Goal: Task Accomplishment & Management: Manage account settings

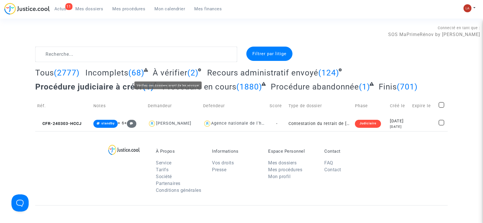
click at [172, 70] on span "À vérifier" at bounding box center [170, 72] width 35 height 9
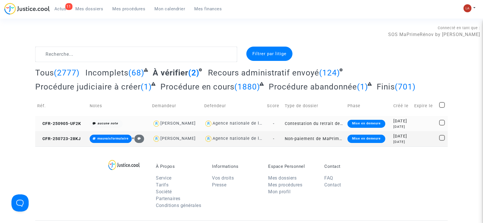
click at [72, 128] on td "CFR-250905-UF2K" at bounding box center [61, 123] width 52 height 15
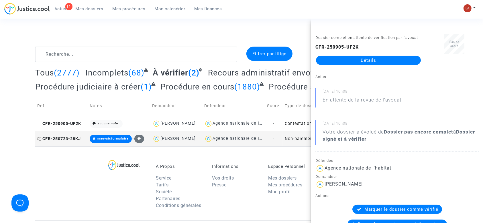
click at [76, 139] on span "CFR-250723-28KJ" at bounding box center [59, 139] width 44 height 5
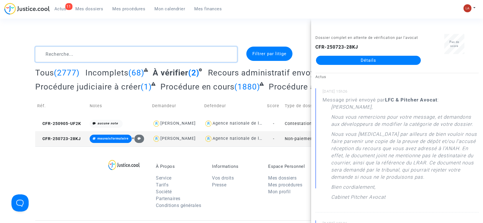
click at [127, 53] on textarea at bounding box center [136, 54] width 202 height 15
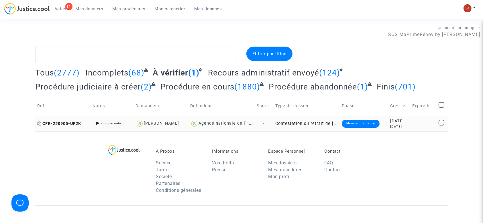
click at [66, 121] on span "CFR-250905-UF2K" at bounding box center [59, 123] width 44 height 5
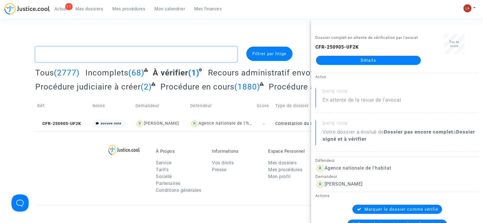
click at [151, 54] on textarea at bounding box center [136, 54] width 202 height 15
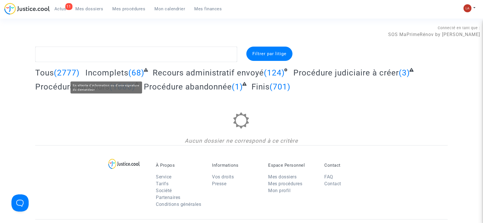
click at [121, 72] on span "Incomplets" at bounding box center [106, 72] width 43 height 9
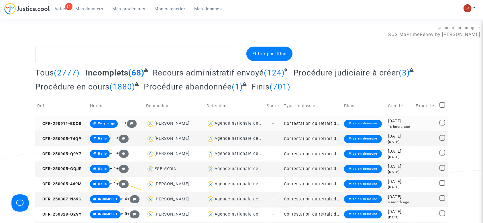
scroll to position [14, 0]
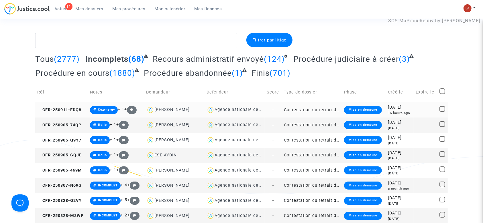
click at [45, 106] on td "CFR-250911-EDQ8" at bounding box center [61, 110] width 53 height 15
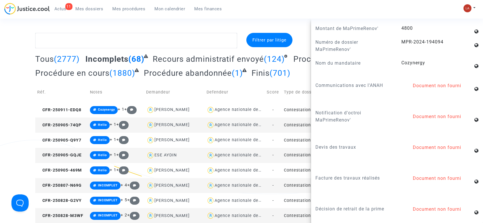
scroll to position [614, 0]
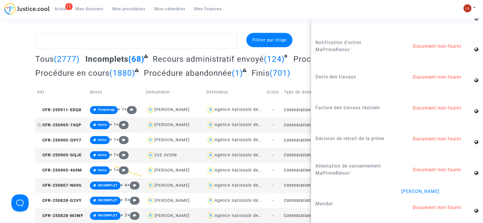
click at [72, 124] on span "CFR-250905-74QP" at bounding box center [59, 125] width 44 height 5
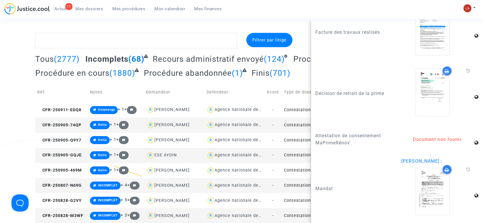
scroll to position [768, 0]
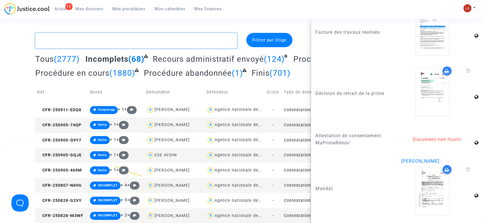
click at [148, 38] on textarea at bounding box center [136, 40] width 202 height 15
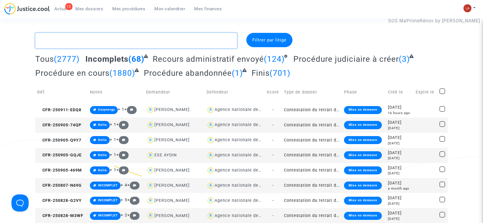
scroll to position [0, 0]
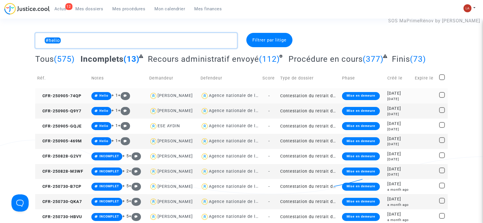
type textarea "#helio"
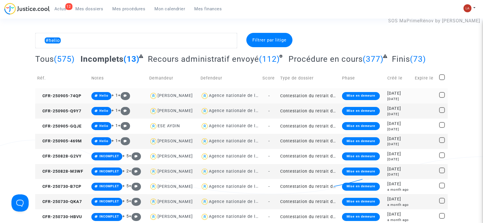
click at [52, 98] on span "CFR-250905-74QP" at bounding box center [59, 96] width 44 height 5
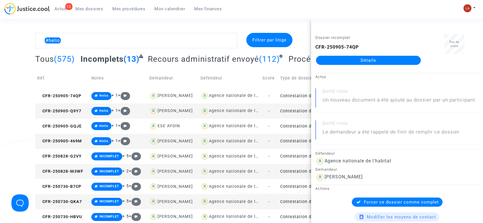
click at [71, 108] on td "CFR-250905-Q9Y7" at bounding box center [62, 111] width 54 height 15
click at [68, 130] on td "CFR-250905-GQJE" at bounding box center [62, 126] width 54 height 15
click at [82, 137] on td "CFR-250905-469M" at bounding box center [62, 141] width 54 height 15
click at [72, 158] on span "CFR-250828-G2VY" at bounding box center [59, 156] width 44 height 5
click at [58, 167] on td "CFR-250828-M3WF" at bounding box center [62, 171] width 54 height 15
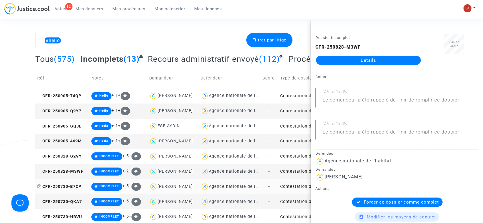
click at [81, 186] on span "CFR-250730-B7CP" at bounding box center [59, 186] width 44 height 5
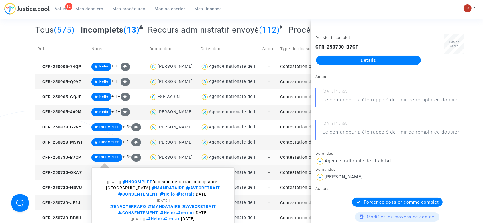
scroll to position [90, 0]
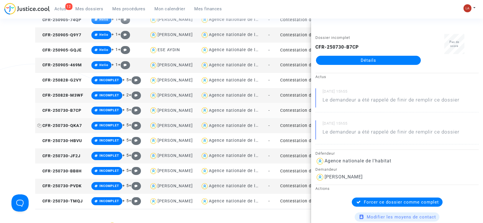
click at [78, 125] on span "CFR-250730-QKA7" at bounding box center [59, 125] width 45 height 5
click at [66, 140] on span "CFR-250730-HBVU" at bounding box center [59, 141] width 45 height 5
click at [81, 162] on td "CFR-250730-JF2J" at bounding box center [62, 156] width 54 height 15
drag, startPoint x: 331, startPoint y: 53, endPoint x: 327, endPoint y: 57, distance: 5.3
drag, startPoint x: 327, startPoint y: 57, endPoint x: 334, endPoint y: 61, distance: 7.3
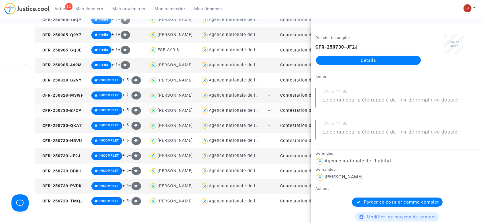
click at [334, 61] on link "Détails" at bounding box center [368, 60] width 105 height 9
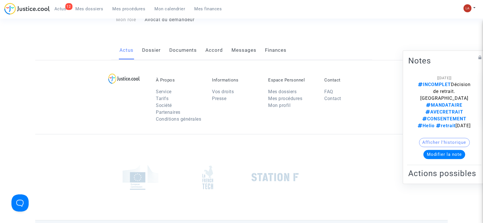
click at [334, 60] on ng-component "Ref. CFR-250730-JF2J Etape Dossier incomplet Catégorie Contestation du retrait …" at bounding box center [241, 8] width 412 height 103
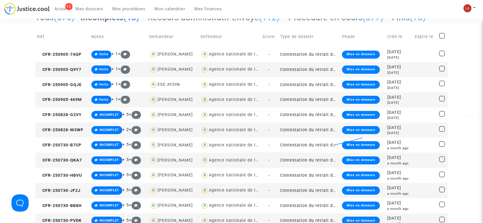
scroll to position [115, 0]
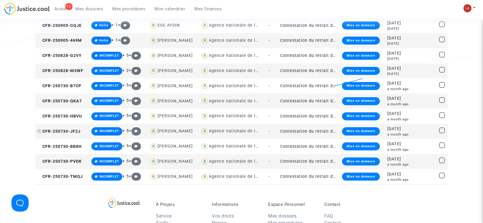
click at [79, 129] on span "CFR-250730-JF2J" at bounding box center [58, 131] width 43 height 5
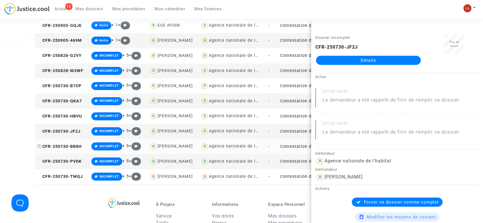
click at [75, 148] on span "CFR-250730-BB8H" at bounding box center [59, 146] width 44 height 5
click at [78, 163] on span "CFR-250730-PVDK" at bounding box center [59, 161] width 44 height 5
click at [58, 178] on span "CFR-250730-TMQJ" at bounding box center [60, 176] width 46 height 5
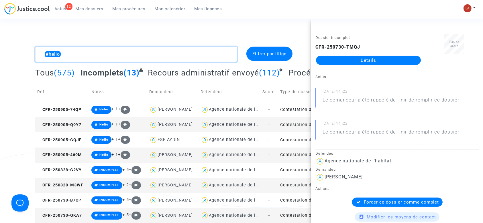
click at [112, 58] on textarea at bounding box center [136, 54] width 202 height 15
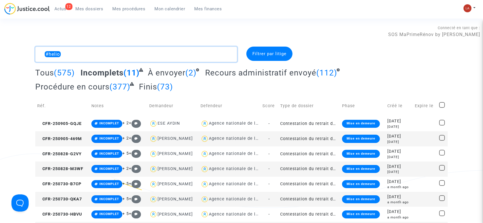
click at [41, 56] on textarea at bounding box center [136, 54] width 202 height 15
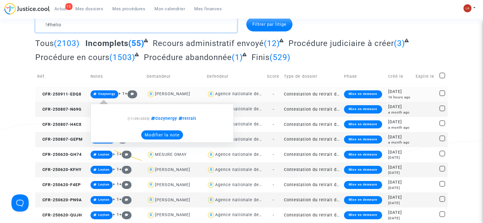
scroll to position [29, 0]
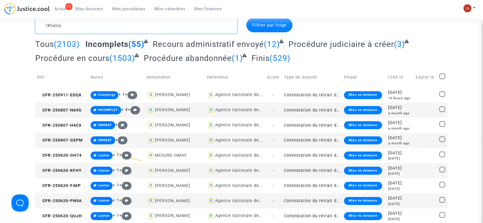
click at [127, 28] on textarea at bounding box center [136, 25] width 202 height 15
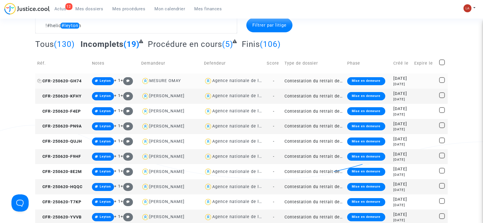
click at [54, 81] on span "CFR-250620-GH74" at bounding box center [59, 81] width 44 height 5
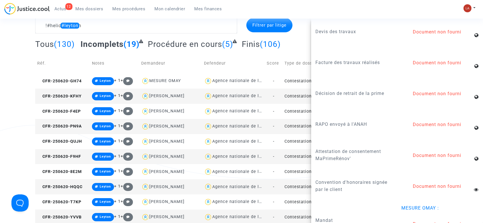
scroll to position [703, 0]
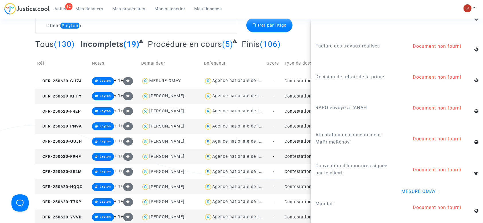
click at [72, 102] on td "CFR-250620-KFHY" at bounding box center [62, 96] width 55 height 15
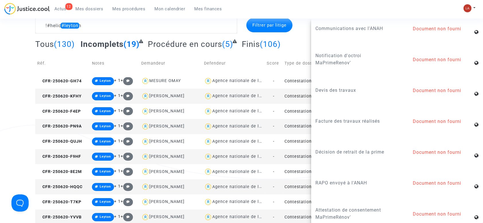
scroll to position [687, 0]
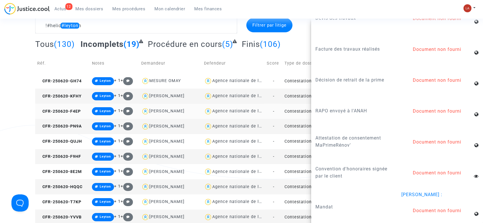
click at [72, 107] on td "CFR-250620-F4EP" at bounding box center [62, 111] width 55 height 15
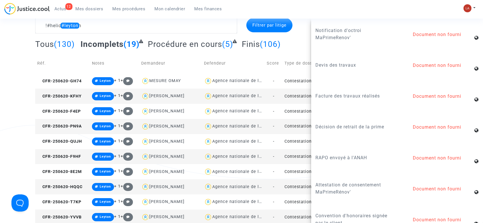
scroll to position [649, 0]
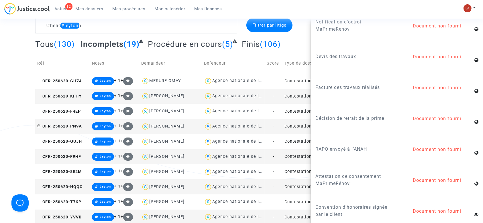
click at [74, 129] on span "CFR-250620-PN9A" at bounding box center [59, 126] width 45 height 5
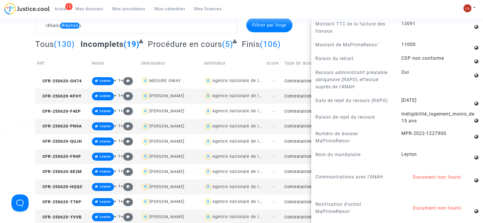
scroll to position [611, 0]
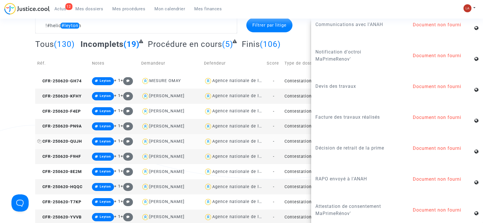
click at [74, 142] on span "CFR-250620-QUJH" at bounding box center [59, 141] width 45 height 5
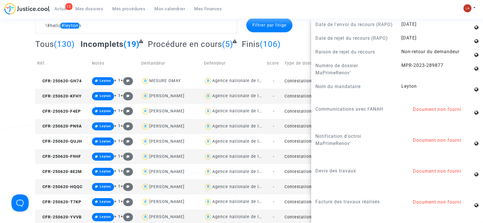
scroll to position [687, 0]
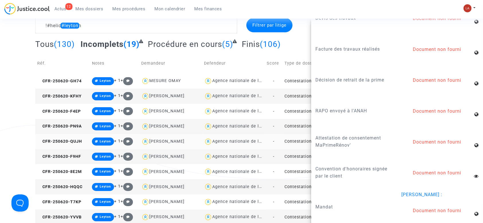
click at [71, 144] on td "CFR-250620-QUJH" at bounding box center [62, 141] width 55 height 15
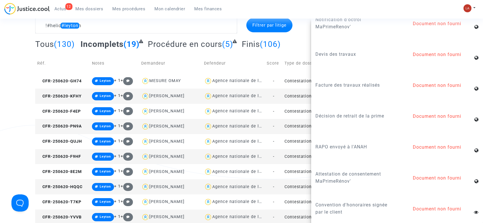
scroll to position [703, 0]
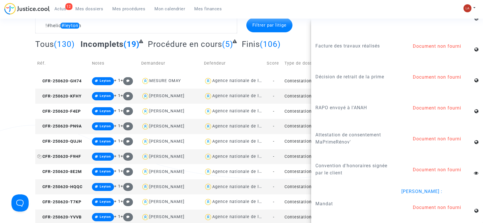
click at [75, 154] on span "CFR-250620-F9HF" at bounding box center [59, 156] width 44 height 5
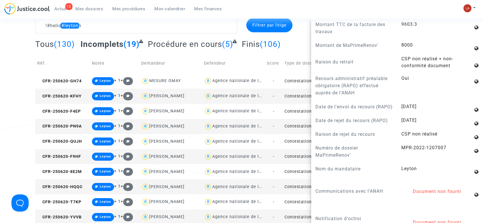
scroll to position [534, 0]
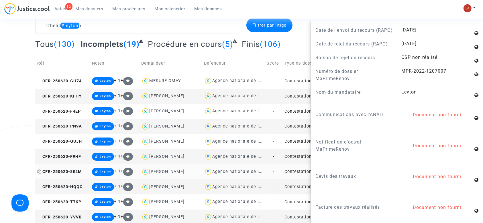
click at [66, 174] on span "CFR-250620-8E2M" at bounding box center [59, 172] width 45 height 5
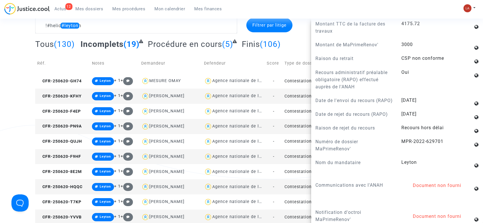
scroll to position [687, 0]
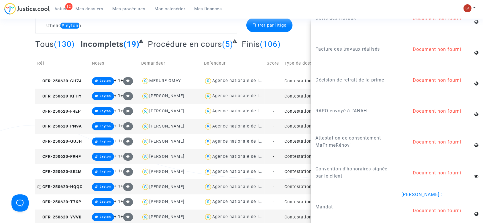
click at [69, 188] on span "CFR-250620-HQQC" at bounding box center [59, 187] width 45 height 5
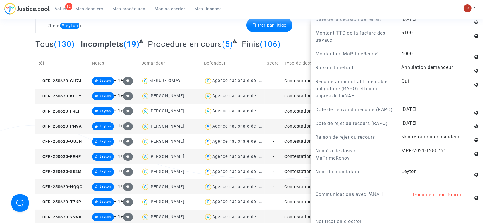
scroll to position [496, 0]
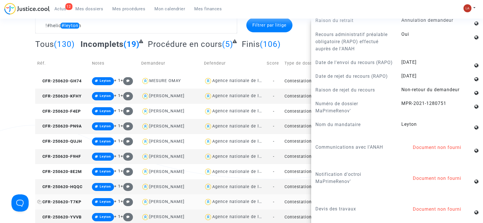
click at [64, 202] on span "CFR-250620-T7KP" at bounding box center [59, 202] width 44 height 5
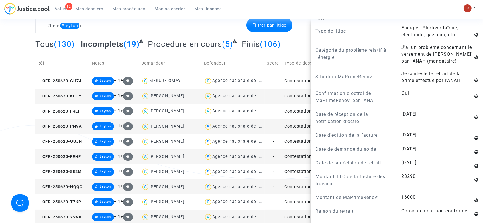
scroll to position [534, 0]
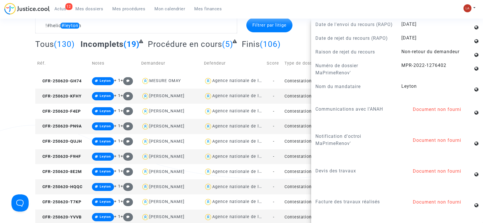
click at [59, 221] on td "CFR-250620-YVVB" at bounding box center [62, 217] width 55 height 15
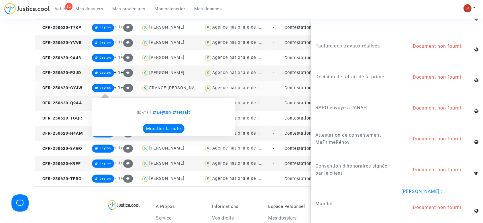
scroll to position [220, 0]
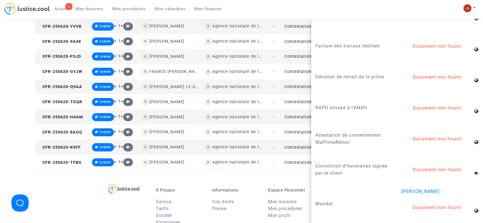
click at [66, 21] on td "CFR-250620-YVVB" at bounding box center [62, 26] width 55 height 15
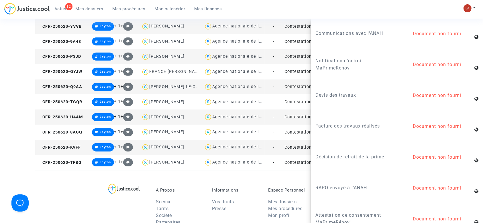
scroll to position [687, 0]
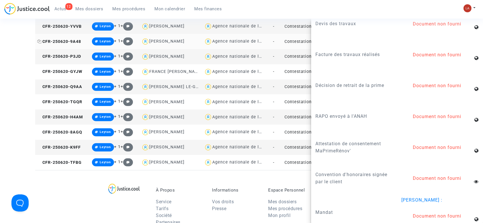
click at [57, 40] on span "CFR-250620-9A48" at bounding box center [59, 41] width 44 height 5
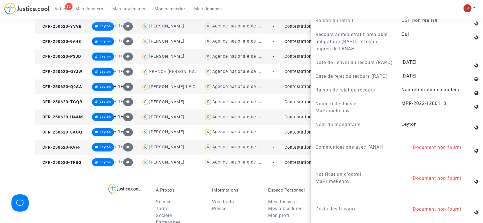
scroll to position [649, 0]
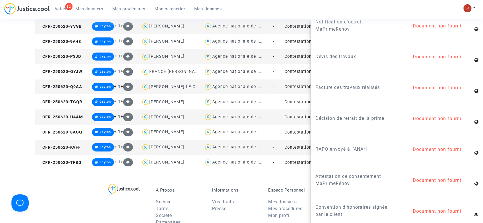
click at [67, 53] on td "CFR-250620-P3JD" at bounding box center [62, 56] width 55 height 15
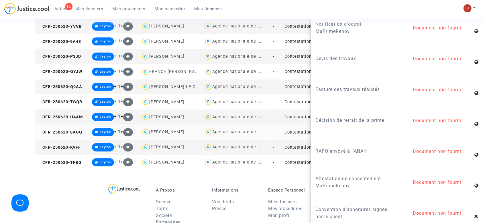
scroll to position [687, 0]
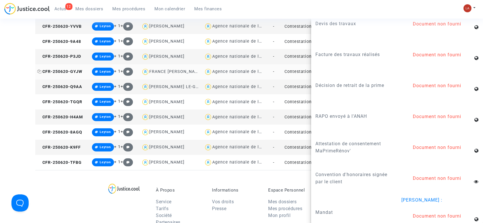
click at [76, 70] on span "CFR-250620-GYJW" at bounding box center [59, 71] width 45 height 5
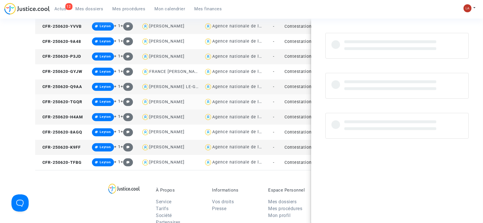
scroll to position [0, 0]
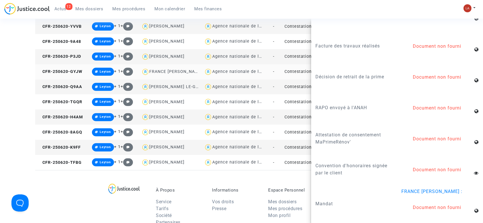
click at [80, 74] on td "CFR-250620-GYJW" at bounding box center [62, 71] width 55 height 15
click at [62, 81] on td "CFR-250620-Q9AA" at bounding box center [62, 87] width 55 height 15
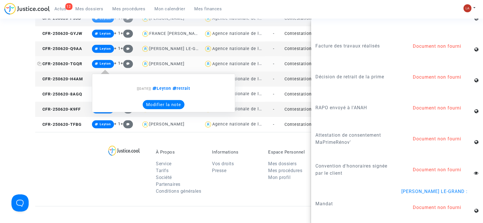
click at [81, 63] on span "CFR-250620-TGQR" at bounding box center [59, 64] width 45 height 5
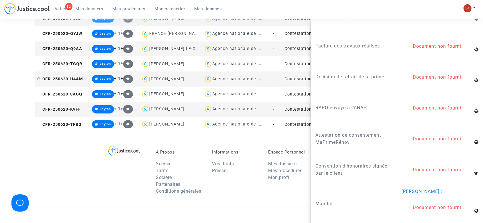
click at [80, 78] on span "CFR-250620-H4AM" at bounding box center [60, 79] width 46 height 5
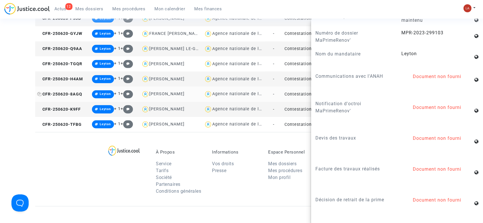
click at [70, 96] on span "CFR-250620-8AGQ" at bounding box center [59, 94] width 45 height 5
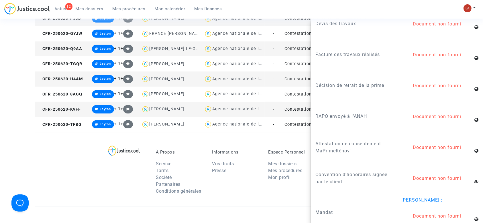
click at [70, 115] on td "CFR-250620-K9FF" at bounding box center [62, 109] width 55 height 15
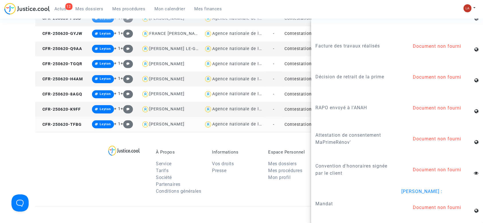
click at [58, 128] on td "CFR-250620-TFBG" at bounding box center [62, 124] width 55 height 15
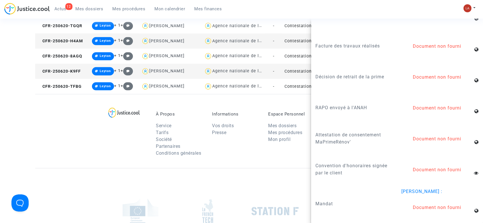
drag, startPoint x: 99, startPoint y: 151, endPoint x: 94, endPoint y: 152, distance: 4.9
click at [99, 152] on div "À Propos Service Tarifs Société Partenaires Conditions générales Informations V…" at bounding box center [241, 131] width 412 height 74
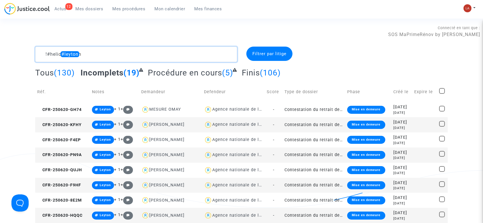
click at [62, 55] on textarea at bounding box center [136, 54] width 202 height 15
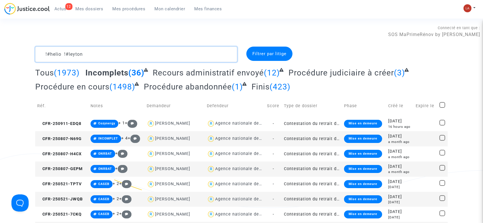
click at [146, 48] on textarea at bounding box center [136, 54] width 202 height 15
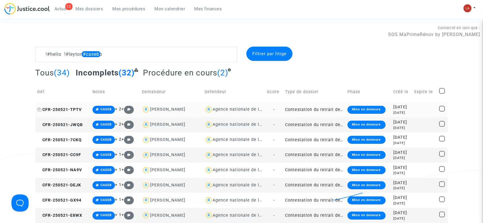
click at [76, 108] on span "CFR-250521-TPTV" at bounding box center [59, 109] width 44 height 5
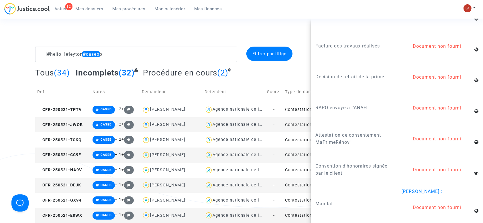
click at [82, 122] on td "CFR-250521-JWQB" at bounding box center [62, 124] width 55 height 15
click at [78, 143] on td "CFR-250521-7CKQ" at bounding box center [62, 140] width 55 height 15
click at [73, 157] on span "CFR-250521-CC9F" at bounding box center [59, 155] width 44 height 5
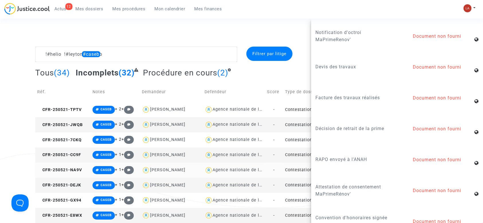
click at [70, 166] on td "CFR-250521-NA9V" at bounding box center [62, 170] width 55 height 15
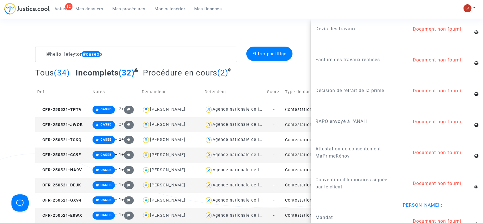
click at [69, 180] on td "CFR-250521-DEJK" at bounding box center [62, 185] width 55 height 15
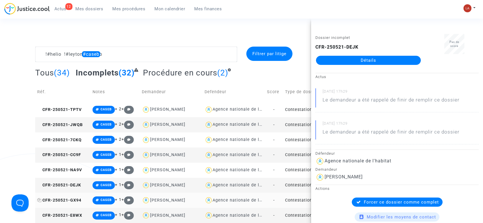
click at [70, 200] on span "CFR-250521-GX94" at bounding box center [59, 200] width 44 height 5
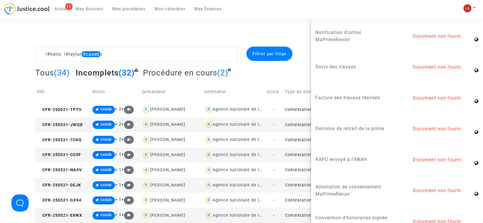
click at [70, 214] on span "CFR-250521-E8WX" at bounding box center [59, 215] width 45 height 5
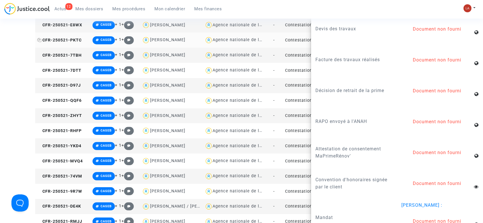
click at [67, 42] on span "CFR-250521-PKTC" at bounding box center [59, 40] width 44 height 5
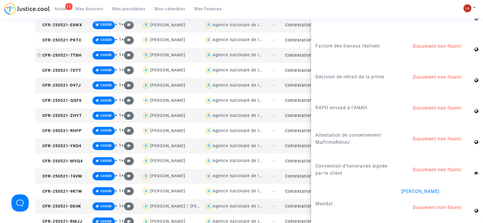
click at [63, 56] on span "CFR-250521-7TBH" at bounding box center [59, 55] width 44 height 5
click at [61, 68] on span "CFR-250521-7DTT" at bounding box center [59, 70] width 44 height 5
click at [72, 81] on td "CFR-250521-D97J" at bounding box center [62, 85] width 55 height 15
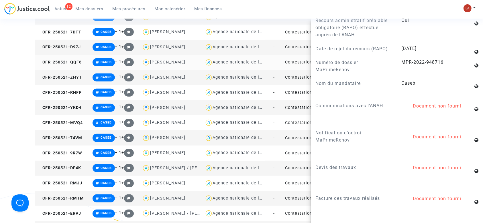
click at [68, 67] on td "CFR-250521-QQF6" at bounding box center [62, 62] width 55 height 15
click at [78, 78] on span "CFR-250521-ZHYT" at bounding box center [59, 77] width 45 height 5
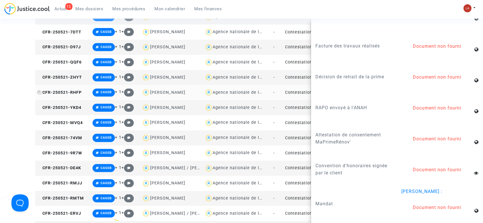
click at [64, 93] on span "CFR-250521-RHFP" at bounding box center [59, 92] width 44 height 5
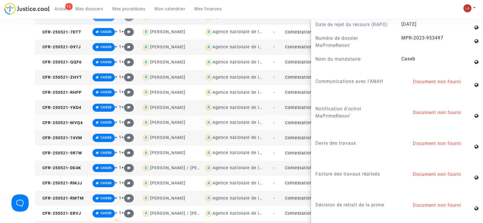
click at [70, 118] on td "CFR-250521-MVQ4" at bounding box center [62, 122] width 55 height 15
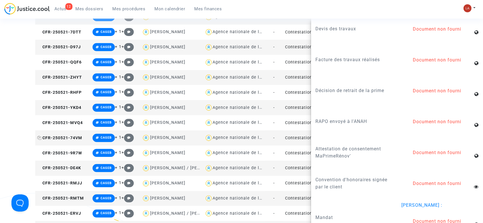
click at [62, 139] on span "CFR-250521-74VM" at bounding box center [59, 138] width 45 height 5
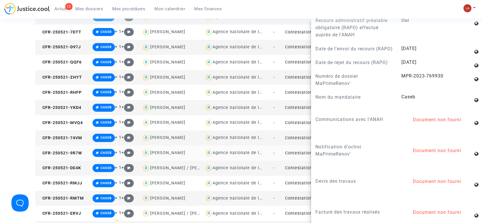
click at [76, 160] on td "CFR-250521-9R7W" at bounding box center [62, 153] width 55 height 15
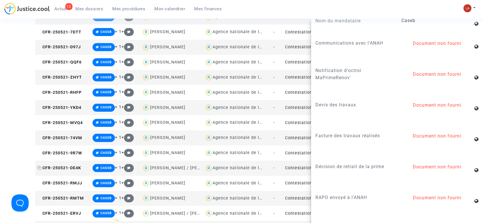
click at [66, 166] on span "CFR-250521-DE4K" at bounding box center [59, 168] width 44 height 5
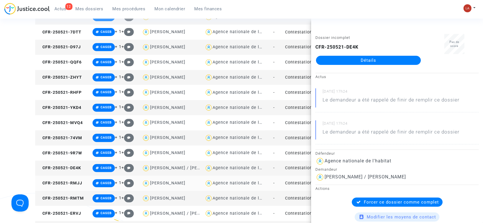
click at [76, 179] on td "CFR-250521-RMJJ" at bounding box center [62, 183] width 55 height 15
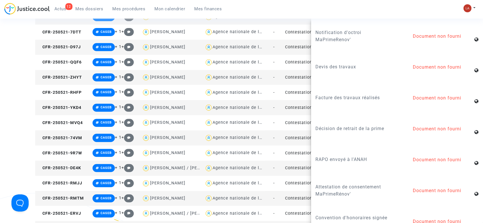
click at [74, 203] on td "CFR-250521-RMTM" at bounding box center [62, 198] width 55 height 15
click at [67, 214] on span "CFR-250521-ERVJ" at bounding box center [59, 213] width 44 height 5
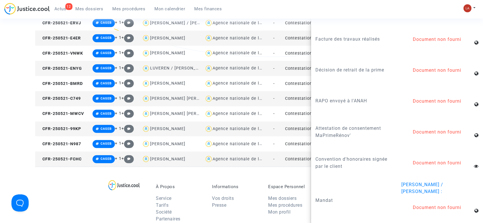
click at [74, 43] on td "CFR-250521-E4ER" at bounding box center [62, 38] width 55 height 15
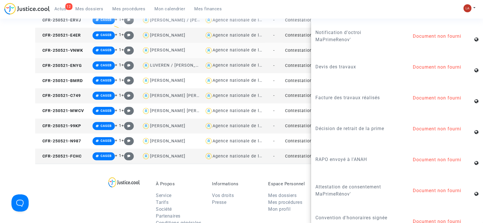
click at [67, 46] on td "CFR-250521-VNWK" at bounding box center [62, 50] width 55 height 15
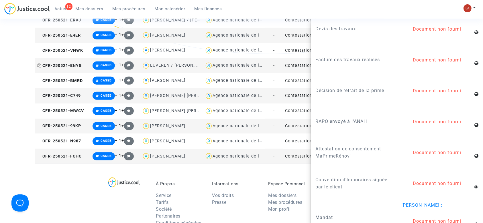
click at [78, 68] on span "CFR-250521-ENYG" at bounding box center [59, 65] width 45 height 5
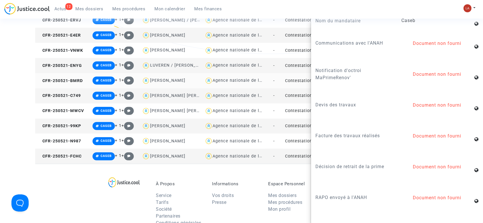
click at [76, 74] on td "CFR-250521-BMRD" at bounding box center [62, 80] width 55 height 15
click at [66, 92] on td "CFR-250521-C749" at bounding box center [62, 96] width 55 height 15
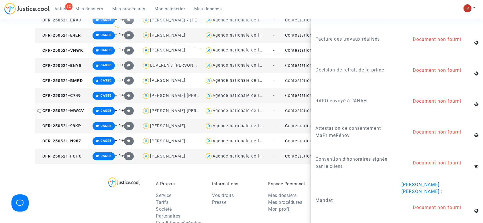
click at [66, 109] on span "CFR-250521-MWCV" at bounding box center [60, 111] width 47 height 5
click at [65, 130] on td "CFR-250521-99KP" at bounding box center [62, 126] width 55 height 15
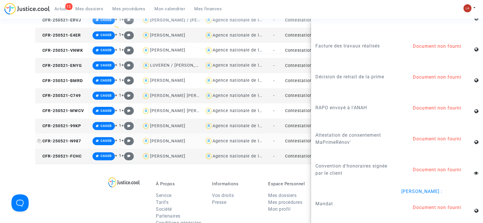
click at [54, 140] on span "CFR-250521-N987" at bounding box center [59, 141] width 44 height 5
click at [66, 151] on td "CFR-250521-FCHC" at bounding box center [62, 156] width 55 height 15
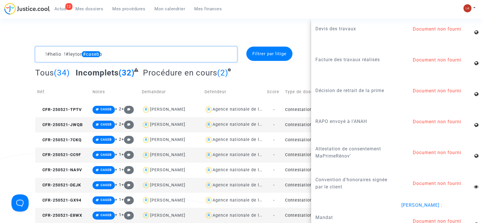
click at [86, 57] on textarea at bounding box center [136, 54] width 202 height 15
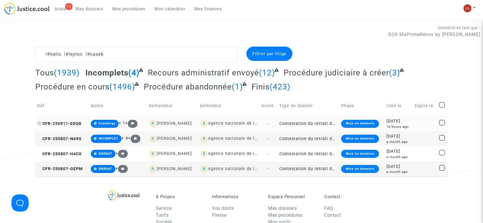
click at [76, 124] on span "CFR-250911-EDQ8" at bounding box center [59, 123] width 44 height 5
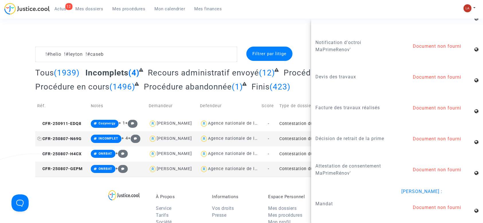
click at [50, 137] on span "CFR-250807-N69G" at bounding box center [59, 139] width 44 height 5
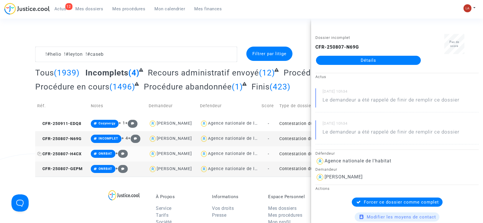
click at [62, 153] on span "CFR-250807-H4CX" at bounding box center [59, 154] width 44 height 5
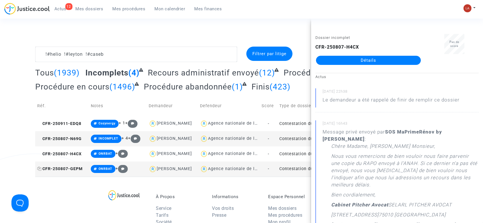
click at [47, 168] on span "CFR-250807-GEPM" at bounding box center [60, 169] width 46 height 5
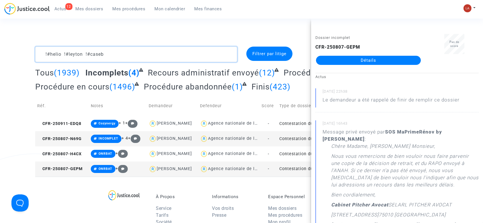
click at [142, 53] on textarea at bounding box center [136, 54] width 202 height 15
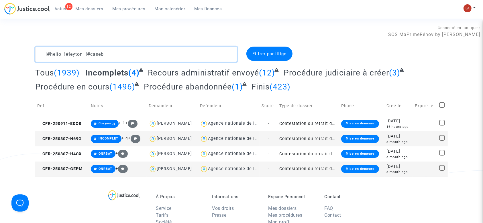
type textarea "!#helio !#leyton !#caseb"
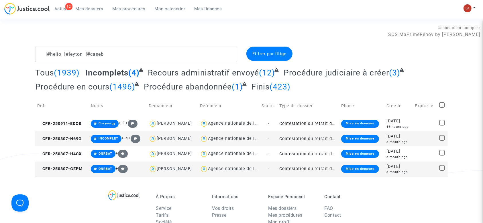
click at [169, 75] on span "Recours administratif envoyé" at bounding box center [203, 72] width 111 height 9
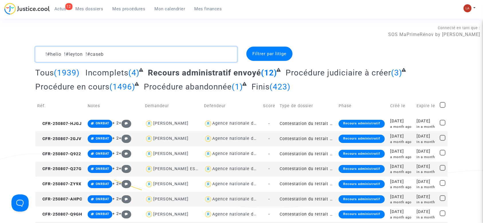
drag, startPoint x: 132, startPoint y: 50, endPoint x: 37, endPoint y: 32, distance: 97.2
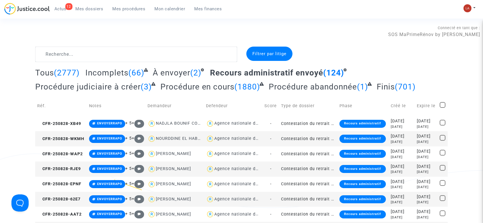
click at [186, 72] on span "À envoyer" at bounding box center [172, 72] width 38 height 9
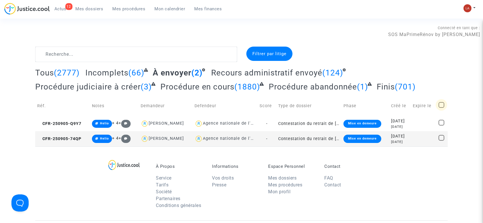
click at [442, 106] on span at bounding box center [442, 105] width 6 height 6
click at [441, 108] on input "checkbox" at bounding box center [441, 108] width 0 height 0
checkbox input "true"
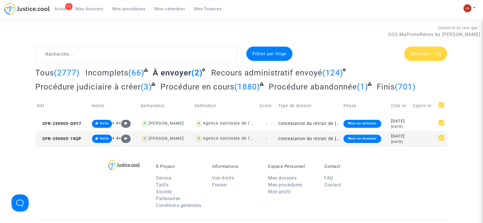
click at [437, 54] on span "(2)" at bounding box center [438, 53] width 6 height 5
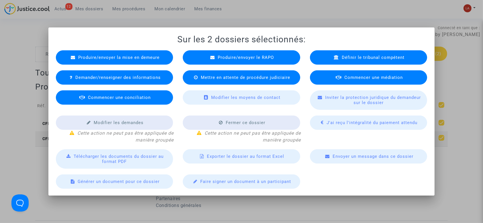
click at [259, 58] on span "Produire/envoyer le RAPO" at bounding box center [246, 57] width 56 height 5
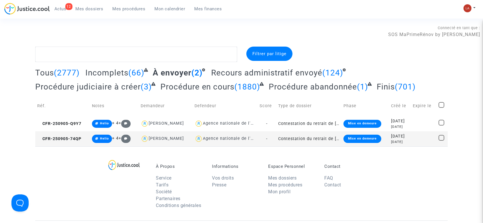
click at [443, 102] on span at bounding box center [442, 105] width 6 height 6
click at [441, 108] on input "checkbox" at bounding box center [441, 108] width 0 height 0
checkbox input "true"
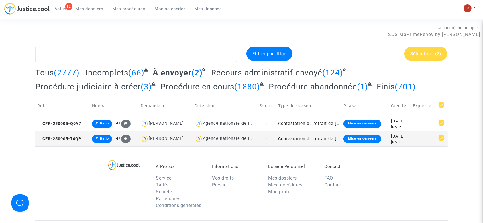
click at [413, 57] on div "Sélection (2)" at bounding box center [425, 54] width 43 height 14
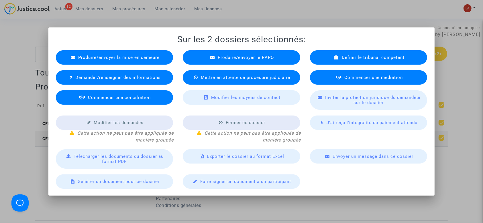
click at [206, 60] on div "Produire/envoyer le RAPO" at bounding box center [241, 57] width 117 height 14
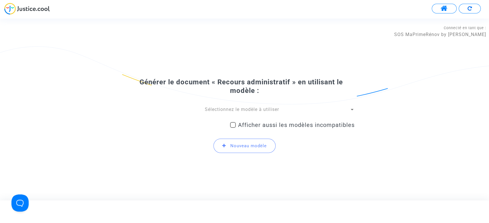
click at [239, 107] on span "Sélectionnez le modèle à utiliser" at bounding box center [242, 109] width 74 height 5
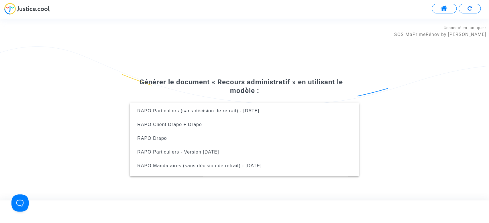
scroll to position [37, 0]
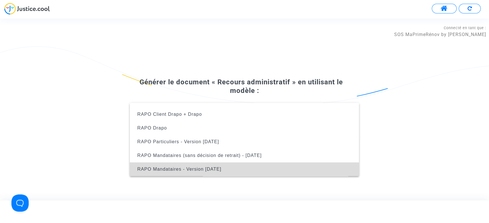
click at [253, 164] on span "RAPO Mandataires - Version Oct2024" at bounding box center [244, 170] width 220 height 14
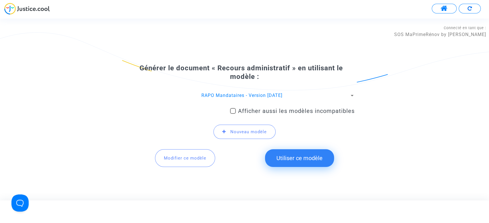
click at [282, 93] on div "Générer le document « Recours administratif » en utilisant le modèle : RAPO Man…" at bounding box center [244, 118] width 220 height 109
click at [282, 95] on span "RAPO Mandataires - Version Oct2024" at bounding box center [241, 95] width 81 height 5
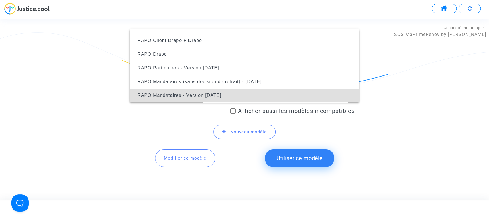
click at [221, 98] on span "RAPO Mandataires - Version Oct2024" at bounding box center [179, 95] width 84 height 5
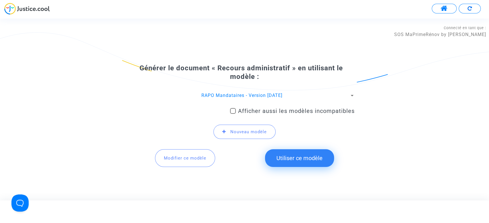
click at [304, 166] on button "Utiliser ce modèle" at bounding box center [299, 159] width 69 height 18
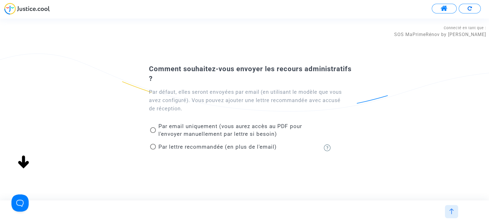
click at [204, 146] on span "Par lettre recommandée (en plus de l'email)" at bounding box center [217, 147] width 118 height 7
click at [153, 150] on input "Par lettre recommandée (en plus de l'email)" at bounding box center [153, 150] width 0 height 0
radio input "true"
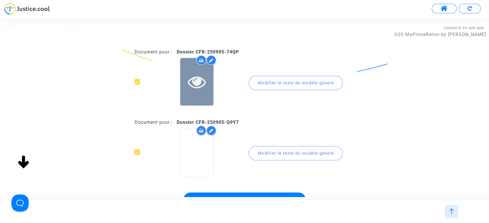
click at [198, 86] on icon at bounding box center [197, 82] width 19 height 18
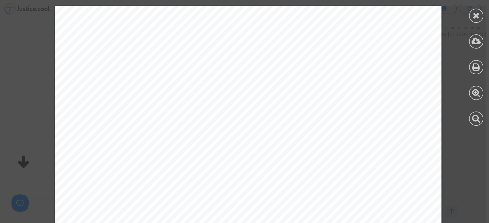
scroll to position [1298, 0]
click at [474, 13] on icon at bounding box center [476, 15] width 7 height 9
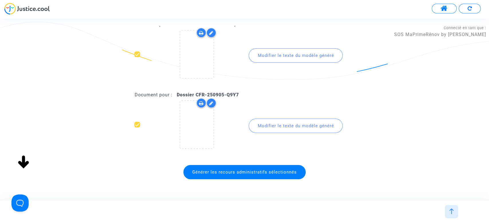
scroll to position [46, 0]
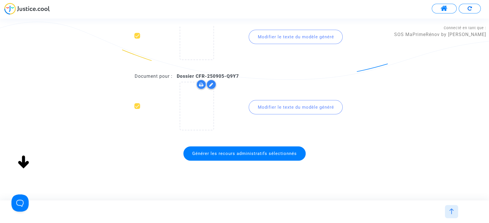
click at [240, 156] on span "Générer les recours administratifs sélectionnés" at bounding box center [244, 154] width 122 height 14
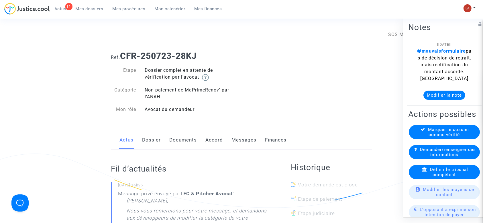
click at [238, 138] on link "Messages" at bounding box center [244, 140] width 25 height 19
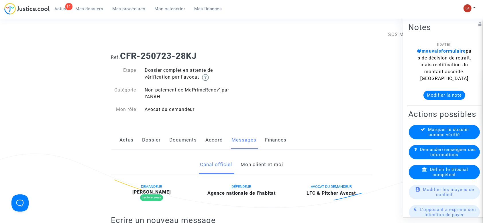
click at [263, 162] on link "Mon client et moi" at bounding box center [262, 165] width 42 height 19
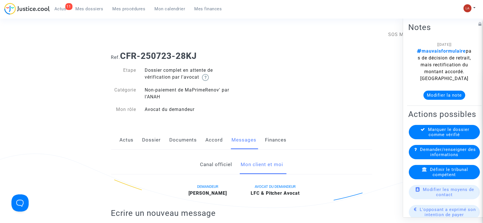
click at [182, 143] on link "Documents" at bounding box center [183, 140] width 27 height 19
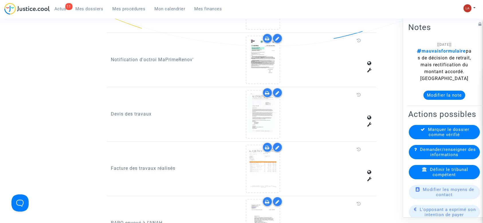
scroll to position [431, 0]
click at [431, 100] on button "Modifier la note" at bounding box center [444, 95] width 42 height 9
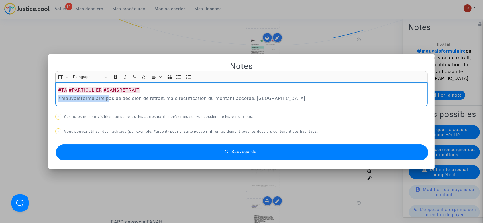
drag, startPoint x: 106, startPoint y: 100, endPoint x: 46, endPoint y: 101, distance: 60.4
click at [46, 101] on div "Notes Rich Text Editor Insert table Insert table Heading Paragraph Paragraph He…" at bounding box center [241, 111] width 483 height 223
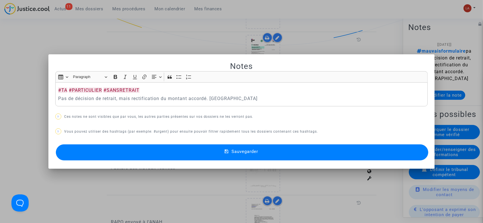
click at [84, 154] on button "Sauvegarder" at bounding box center [242, 153] width 373 height 16
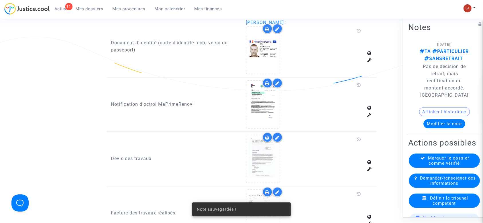
scroll to position [385, 0]
click at [216, 103] on p "Notification d'octroi MaPrimeRenov'" at bounding box center [174, 104] width 126 height 7
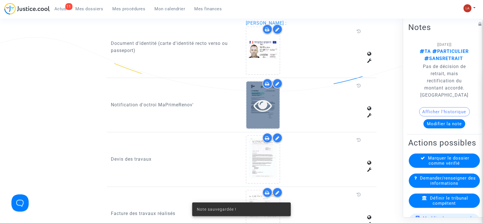
click at [277, 102] on div at bounding box center [262, 105] width 33 height 18
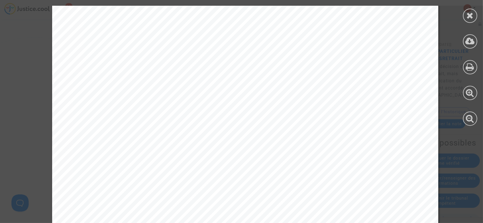
scroll to position [120, 0]
click at [468, 19] on icon at bounding box center [470, 15] width 7 height 9
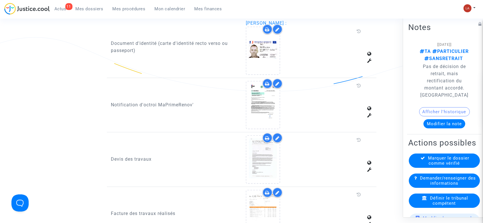
scroll to position [44, 0]
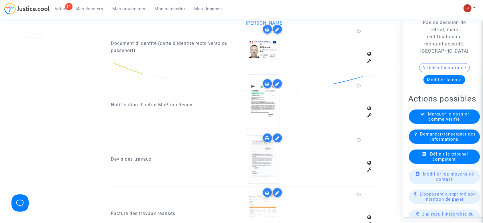
click at [426, 164] on div "Définir le tribunal compétent" at bounding box center [444, 157] width 71 height 14
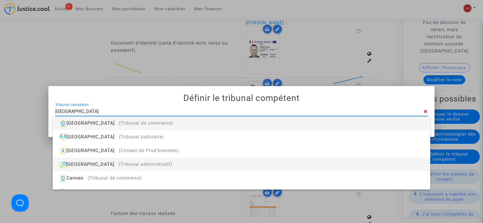
type input "rennes"
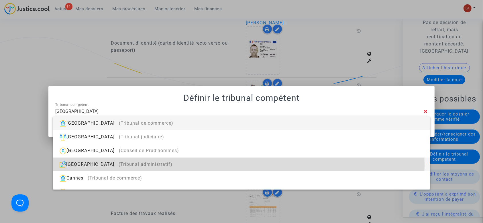
click at [150, 166] on div "Rennes (Tribunal administratif)" at bounding box center [241, 165] width 368 height 14
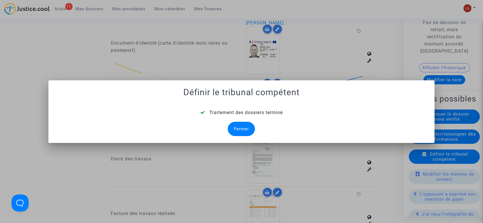
click at [239, 123] on div "Fermer" at bounding box center [241, 129] width 27 height 14
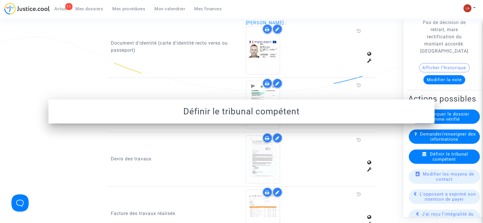
scroll to position [139, 0]
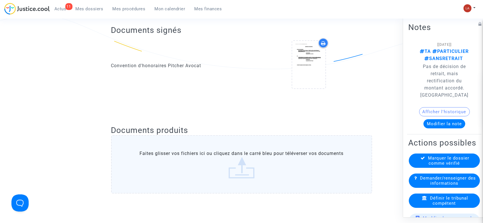
click at [421, 158] on div "Marquer le dossier comme vérifié" at bounding box center [444, 161] width 71 height 14
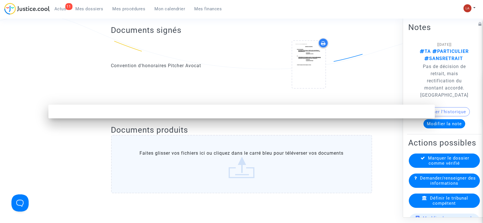
scroll to position [0, 0]
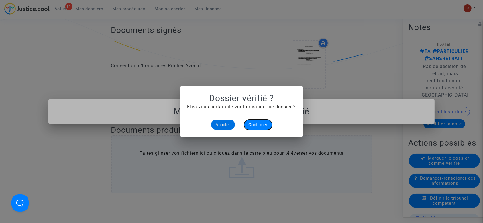
click at [260, 120] on button "Confirmer" at bounding box center [258, 125] width 28 height 10
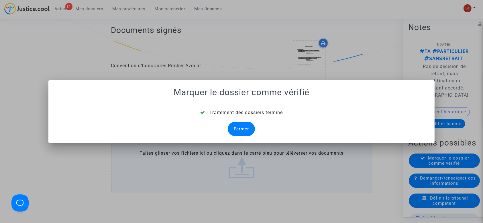
click at [236, 128] on div "Fermer" at bounding box center [241, 129] width 27 height 14
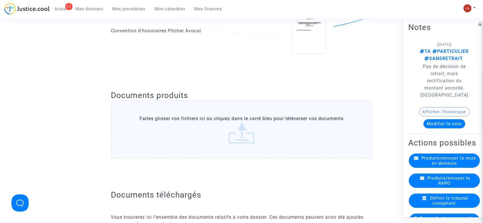
scroll to position [80, 0]
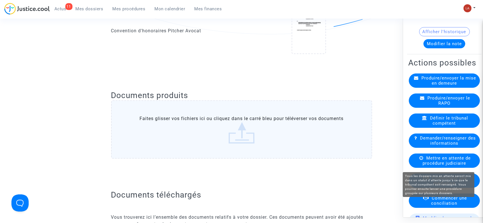
click at [430, 162] on span "Mettre en attente de procédure judiciaire" at bounding box center [446, 161] width 48 height 10
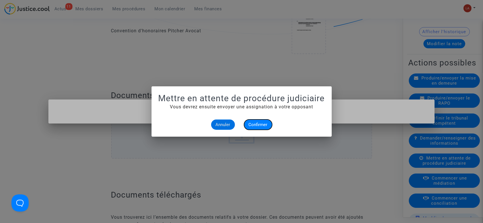
click at [255, 124] on span "Confirmer" at bounding box center [258, 124] width 19 height 5
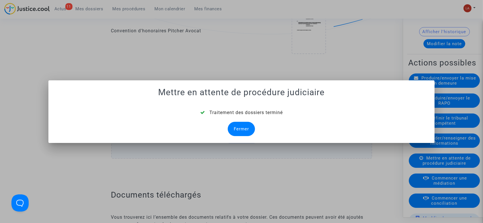
click at [242, 127] on div "Fermer" at bounding box center [241, 129] width 27 height 14
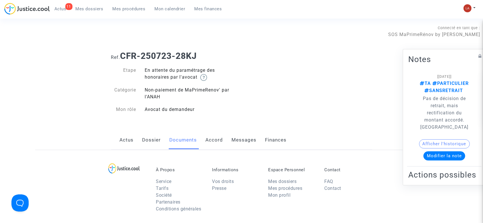
scroll to position [139, 0]
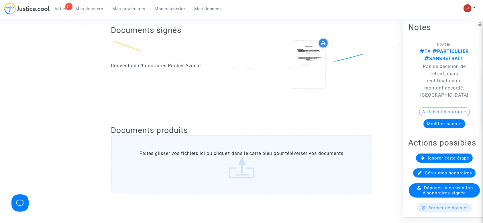
click at [424, 160] on div "Ignorer cette étape" at bounding box center [444, 158] width 57 height 9
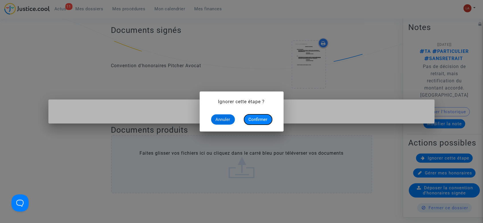
click at [263, 122] on span "Confirmer" at bounding box center [258, 119] width 19 height 5
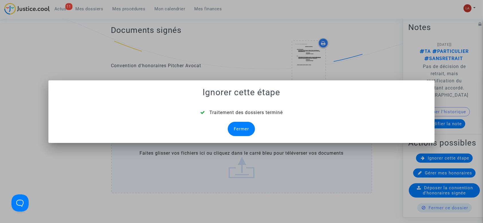
click at [242, 124] on div "Fermer" at bounding box center [241, 129] width 27 height 14
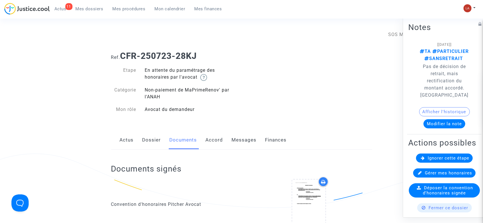
scroll to position [139, 0]
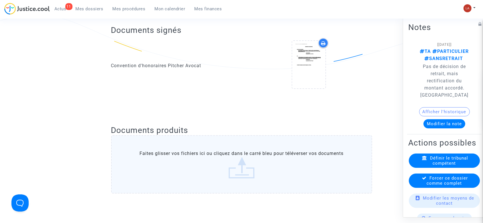
click at [416, 178] on div "Forcer ce dossier comme complet" at bounding box center [444, 181] width 71 height 14
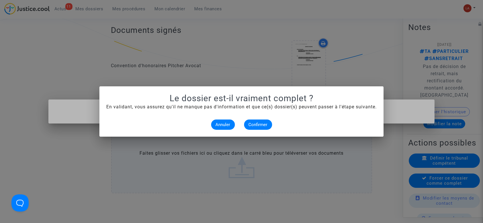
scroll to position [0, 0]
click at [258, 124] on span "Confirmer" at bounding box center [258, 124] width 19 height 5
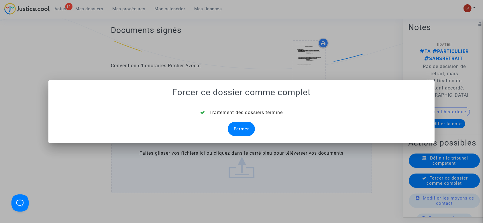
click at [241, 126] on div "Fermer" at bounding box center [241, 129] width 27 height 14
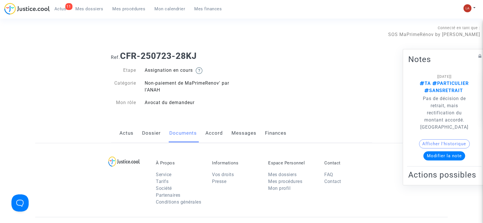
scroll to position [139, 0]
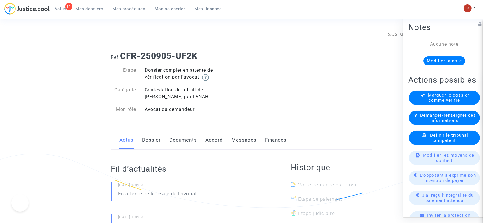
click at [188, 139] on link "Documents" at bounding box center [183, 140] width 27 height 19
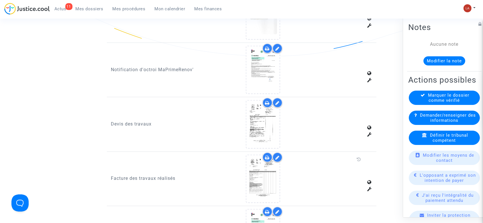
scroll to position [417, 0]
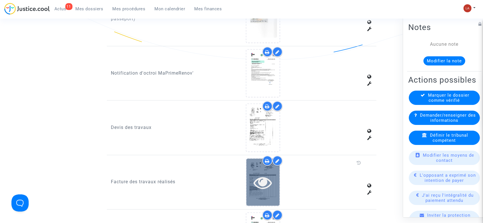
click at [270, 184] on icon at bounding box center [263, 183] width 19 height 18
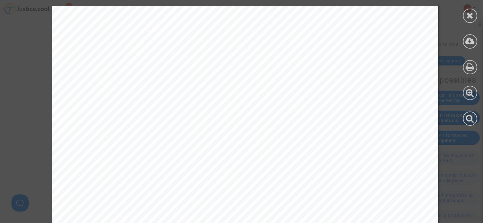
scroll to position [881, 0]
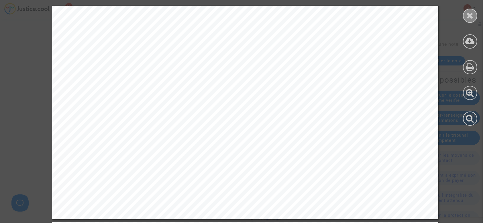
click at [473, 12] on icon at bounding box center [470, 15] width 7 height 9
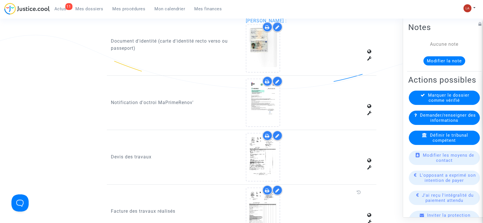
scroll to position [388, 0]
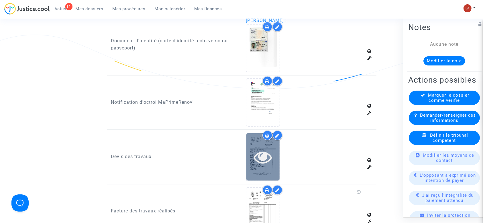
click at [260, 164] on icon at bounding box center [263, 157] width 19 height 18
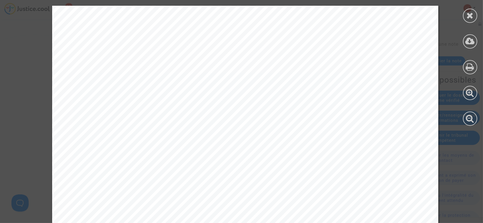
scroll to position [51, 0]
click at [473, 19] on icon at bounding box center [470, 15] width 7 height 9
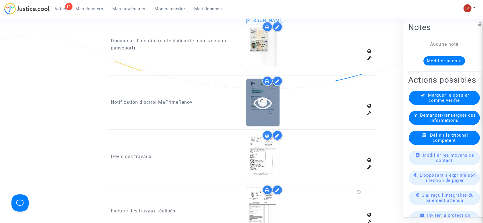
click at [271, 96] on icon at bounding box center [263, 103] width 19 height 18
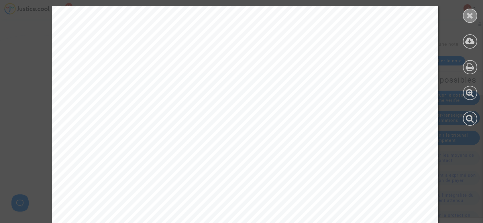
click at [473, 22] on div at bounding box center [470, 16] width 14 height 14
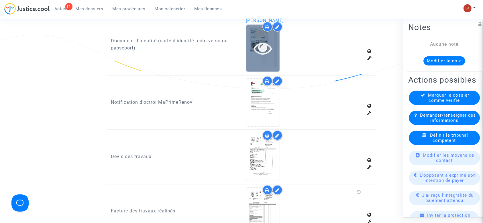
click at [254, 48] on icon at bounding box center [263, 48] width 19 height 18
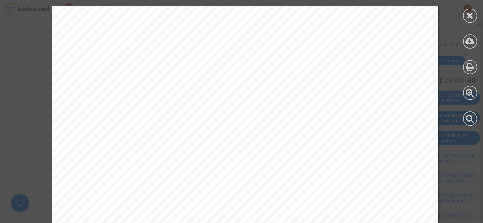
scroll to position [675, 0]
click at [465, 43] on icon at bounding box center [469, 41] width 9 height 9
click at [463, 14] on div at bounding box center [470, 16] width 14 height 14
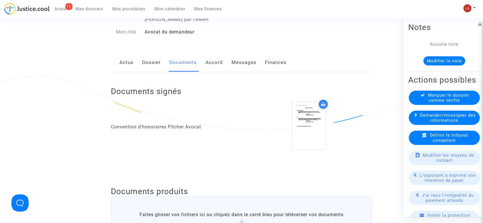
scroll to position [0, 0]
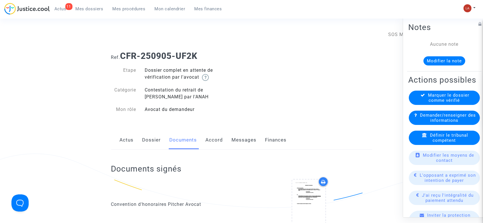
click at [149, 147] on link "Dossier" at bounding box center [151, 140] width 19 height 19
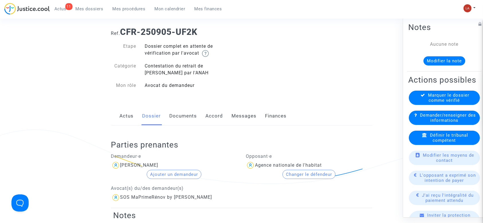
scroll to position [24, 0]
click at [143, 163] on div "Guillaume Boutin-Lefeuvre" at bounding box center [139, 164] width 38 height 5
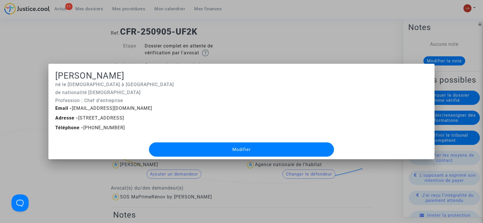
click at [211, 150] on button "Modifier" at bounding box center [241, 150] width 185 height 14
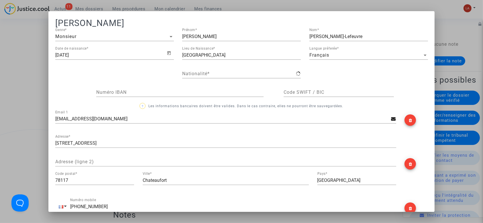
type input "française"
click at [130, 41] on div "Monsieur Genre *" at bounding box center [114, 37] width 119 height 19
click at [109, 36] on div "Monsieur" at bounding box center [111, 36] width 113 height 5
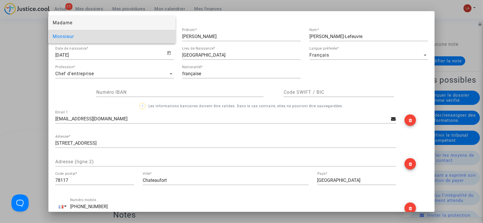
click at [73, 23] on span "Madame" at bounding box center [112, 23] width 118 height 14
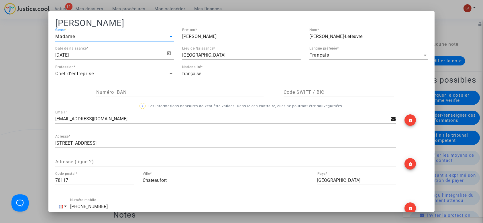
click at [195, 38] on input "Guillaume" at bounding box center [241, 36] width 119 height 5
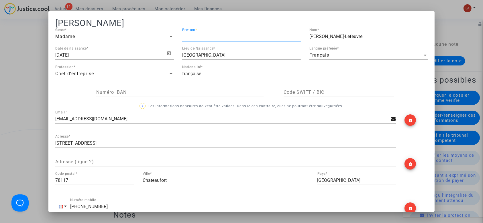
click at [335, 36] on input "Boutin-Lefeuvre" at bounding box center [368, 36] width 119 height 5
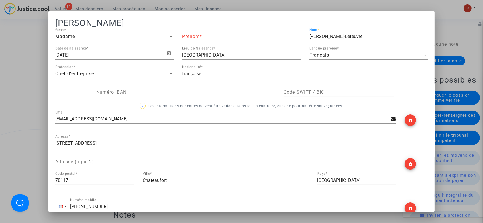
click at [335, 36] on input "Boutin-Lefeuvre" at bounding box center [368, 36] width 119 height 5
click at [190, 53] on input "Nantes" at bounding box center [241, 55] width 119 height 5
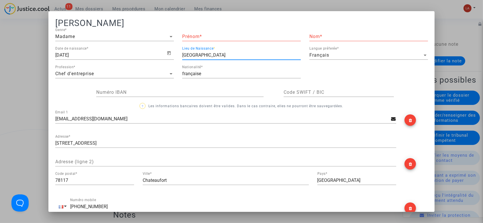
click at [190, 53] on input "Nantes" at bounding box center [241, 55] width 119 height 5
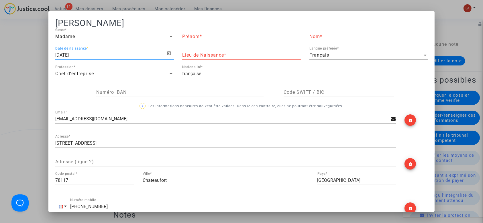
click at [89, 56] on input "04/04/1998" at bounding box center [111, 55] width 112 height 5
click at [84, 69] on div "Chef d’entreprise Profession *" at bounding box center [114, 72] width 119 height 13
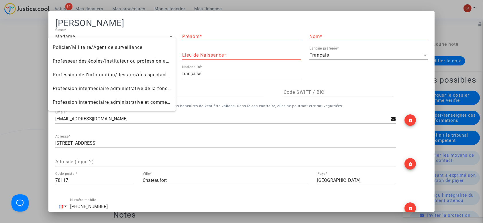
scroll to position [367, 0]
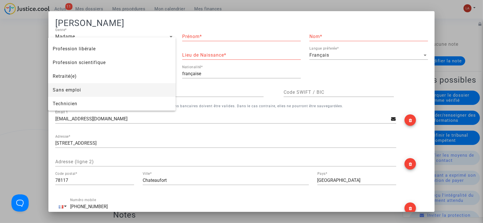
click at [71, 93] on span "Sans emploi" at bounding box center [112, 90] width 118 height 14
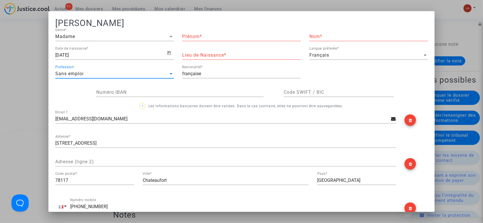
click at [199, 74] on input "française" at bounding box center [241, 73] width 119 height 5
click at [191, 72] on input "française" at bounding box center [241, 73] width 119 height 5
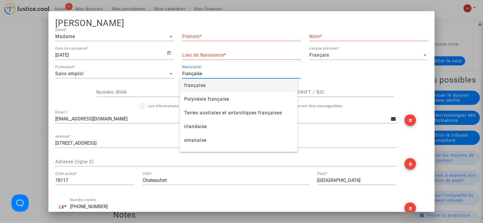
click at [189, 83] on span "française" at bounding box center [194, 85] width 21 height 5
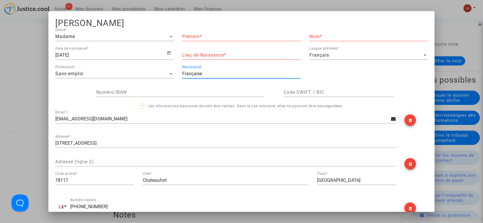
type input "française"
click at [201, 28] on h1 "Guillaume Boutin-Lefeuvre" at bounding box center [241, 23] width 373 height 10
click at [198, 35] on input "Prénom *" at bounding box center [241, 36] width 119 height 5
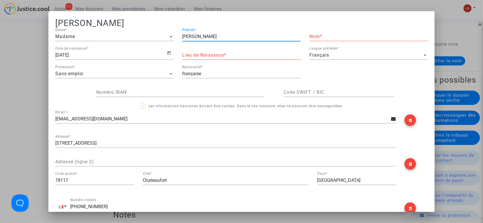
type input "Clara"
click at [314, 39] on input "Nom *" at bounding box center [368, 36] width 119 height 5
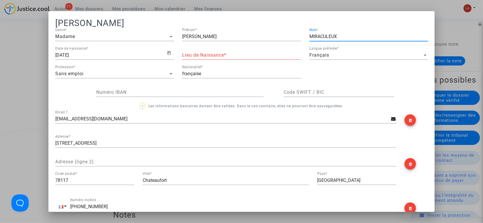
type input "MIRACULEUX"
click at [238, 57] on input "Lieu de Naissance *" at bounding box center [241, 55] width 119 height 5
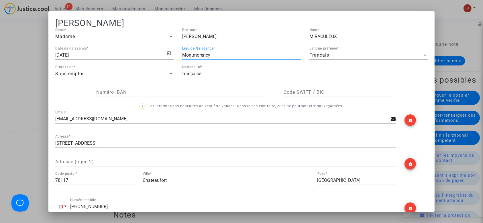
scroll to position [8, 0]
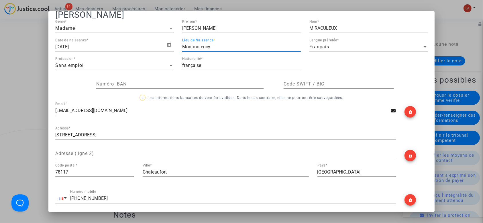
type input "Montmorency"
click at [167, 46] on icon "Open calendar" at bounding box center [169, 45] width 5 height 7
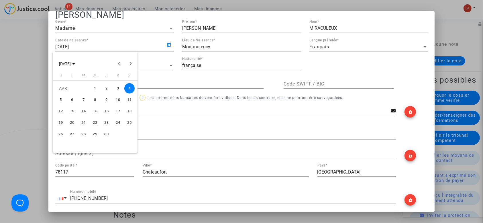
click at [97, 89] on div "1" at bounding box center [95, 88] width 10 height 10
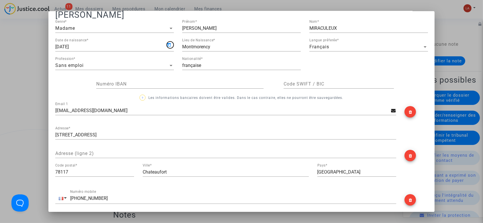
type input "01/04/1998"
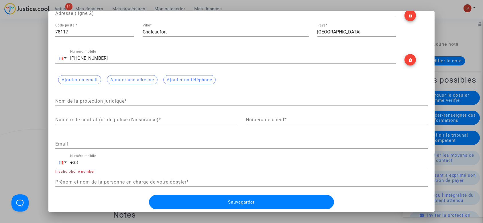
scroll to position [150, 0]
click at [221, 200] on button "Sauvegarder" at bounding box center [241, 202] width 185 height 14
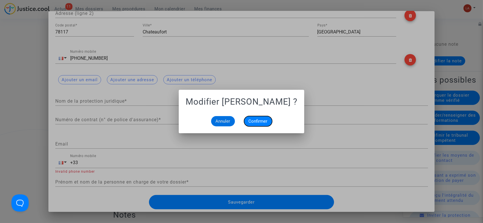
click at [256, 120] on span "Confirmer" at bounding box center [258, 121] width 19 height 5
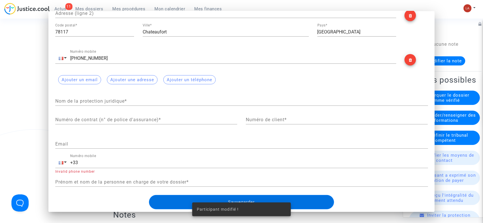
scroll to position [24, 0]
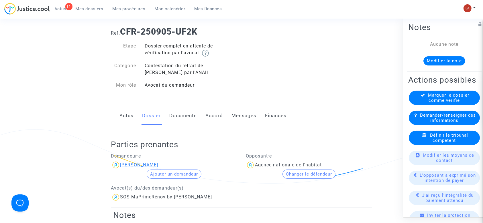
click at [142, 168] on div "Clara MIRACULEUX" at bounding box center [139, 164] width 38 height 5
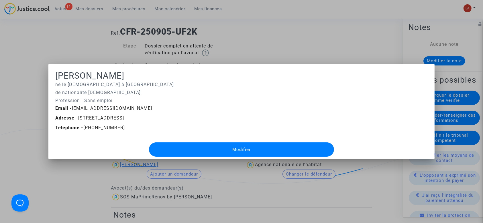
scroll to position [0, 0]
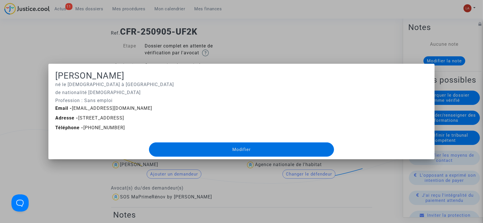
click at [122, 52] on div at bounding box center [241, 111] width 483 height 223
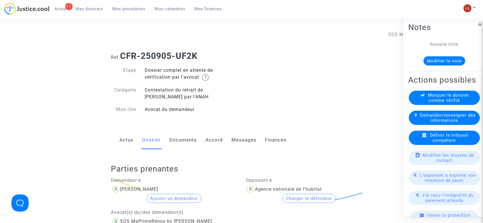
click at [176, 134] on link "Documents" at bounding box center [183, 140] width 27 height 19
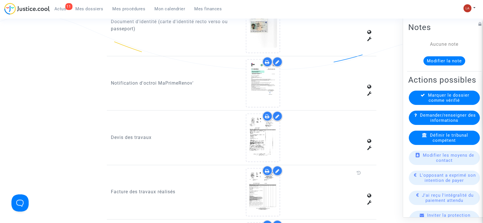
scroll to position [505, 0]
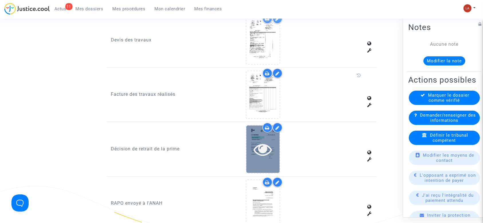
click at [259, 159] on div at bounding box center [262, 149] width 33 height 47
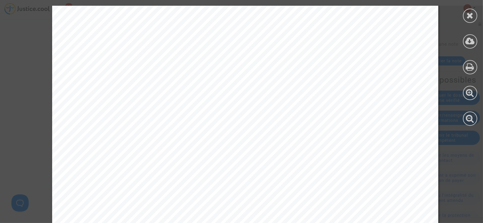
scroll to position [140, 0]
click at [468, 15] on icon at bounding box center [470, 15] width 7 height 9
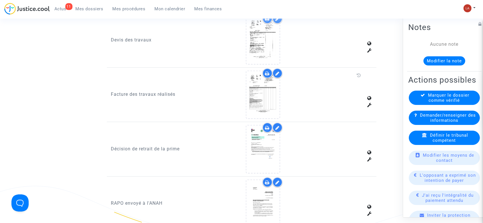
click at [422, 145] on div "Définir le tribunal compétent" at bounding box center [444, 138] width 71 height 14
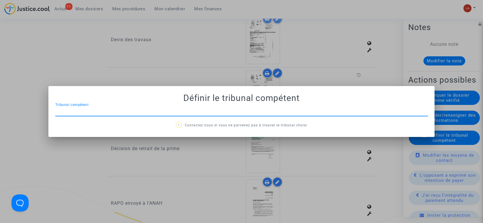
scroll to position [0, 0]
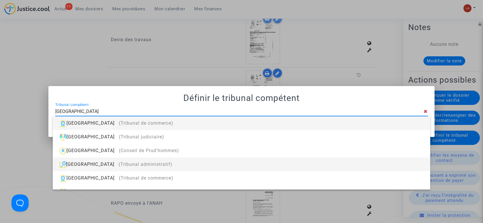
type input "VERSAILLES"
click at [160, 161] on div "Versailles (Tribunal administratif)" at bounding box center [241, 165] width 368 height 14
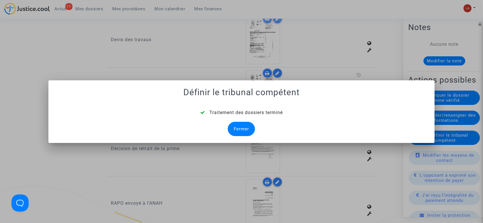
click at [245, 127] on div "Fermer" at bounding box center [241, 129] width 27 height 14
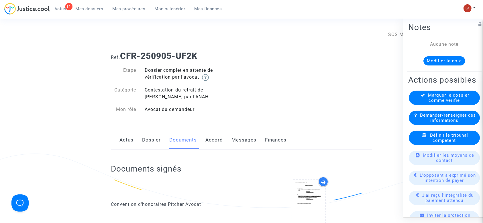
scroll to position [139, 0]
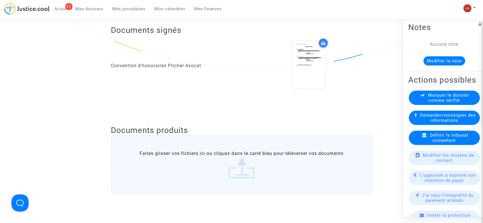
click at [429, 60] on button "Modifier la note" at bounding box center [444, 60] width 42 height 9
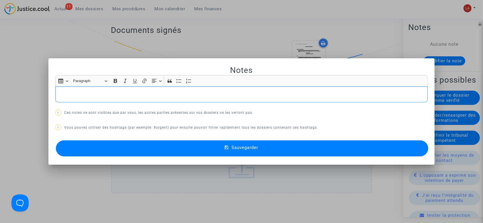
scroll to position [0, 0]
click at [193, 153] on button "Sauvegarder" at bounding box center [242, 149] width 373 height 16
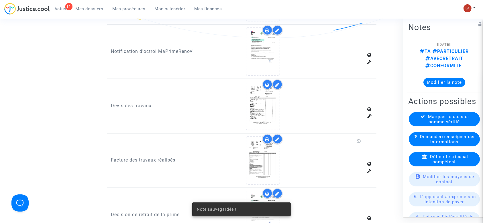
scroll to position [498, 0]
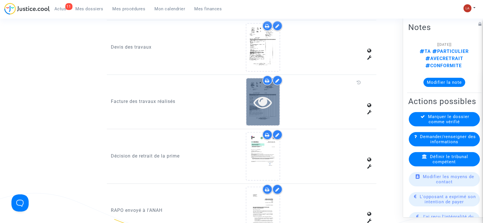
click at [258, 106] on icon at bounding box center [263, 102] width 19 height 18
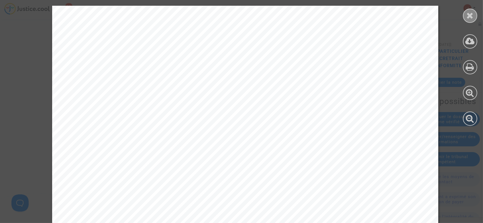
click at [464, 15] on div at bounding box center [470, 16] width 14 height 14
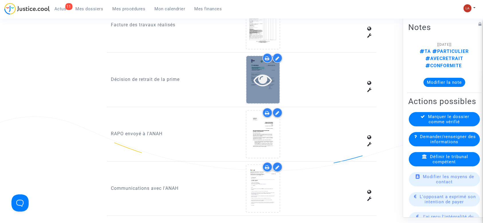
scroll to position [575, 0]
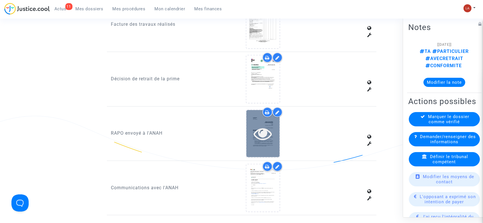
click at [257, 139] on icon at bounding box center [263, 134] width 19 height 18
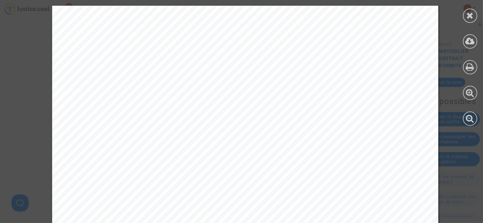
scroll to position [887, 0]
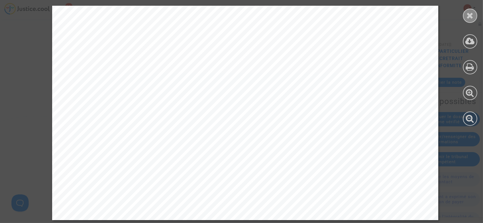
click at [470, 19] on icon at bounding box center [470, 15] width 7 height 9
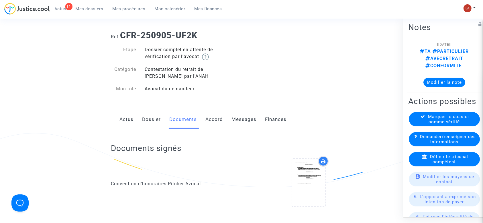
scroll to position [0, 0]
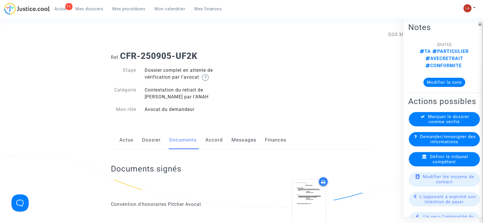
click at [248, 137] on link "Messages" at bounding box center [244, 140] width 25 height 19
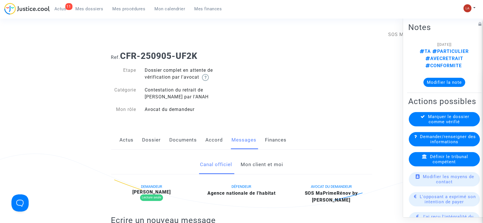
click at [259, 164] on link "Mon client et moi" at bounding box center [262, 165] width 42 height 19
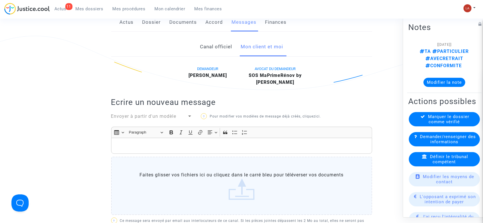
scroll to position [117, 0]
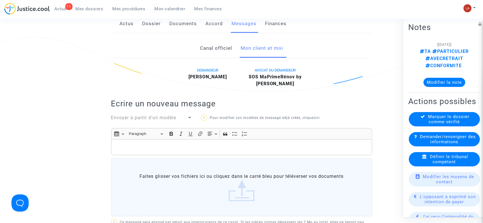
click at [187, 154] on div "Rich Text Editor, main" at bounding box center [241, 147] width 261 height 16
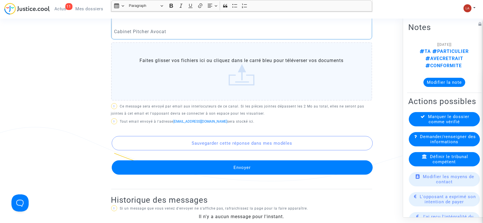
scroll to position [298, 0]
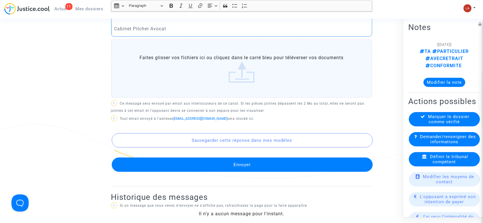
click at [190, 167] on button "Envoyer" at bounding box center [242, 165] width 261 height 14
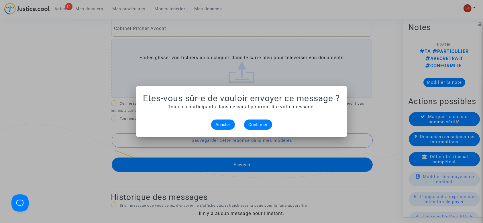
scroll to position [0, 0]
click at [260, 124] on span "Confirmer" at bounding box center [258, 124] width 19 height 5
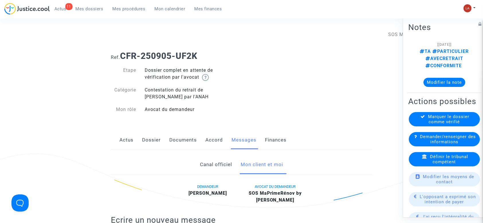
click at [153, 142] on link "Dossier" at bounding box center [151, 140] width 19 height 19
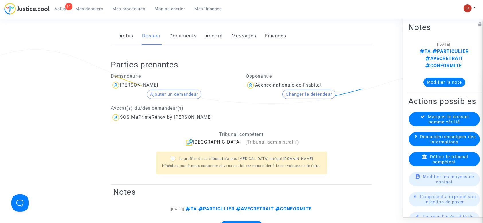
scroll to position [112, 0]
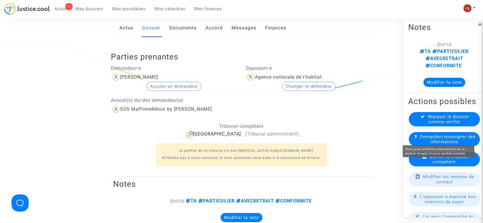
click at [430, 125] on span "Marquer le dossier comme vérifié" at bounding box center [448, 119] width 41 height 10
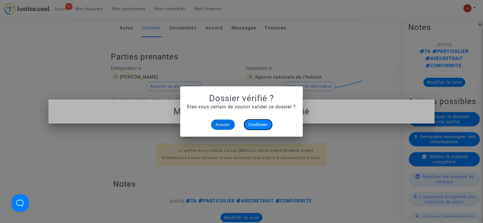
click at [262, 126] on span "Confirmer" at bounding box center [258, 124] width 19 height 5
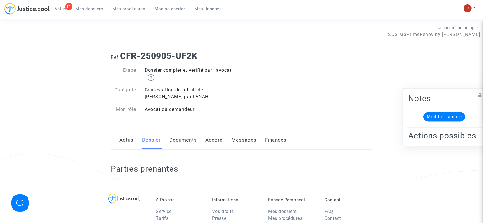
scroll to position [112, 0]
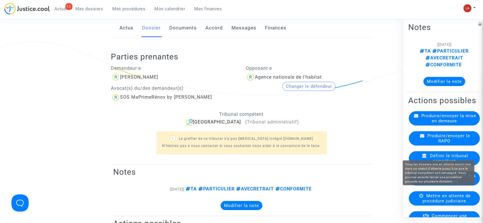
click at [438, 194] on span "Mettre en attente de procédure judiciaire" at bounding box center [446, 199] width 48 height 10
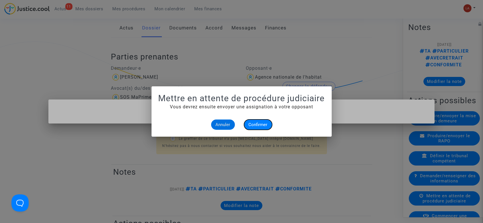
click at [251, 126] on span "Confirmer" at bounding box center [258, 124] width 19 height 5
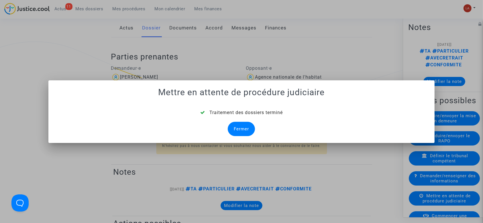
click at [244, 125] on div "Fermer" at bounding box center [241, 129] width 27 height 14
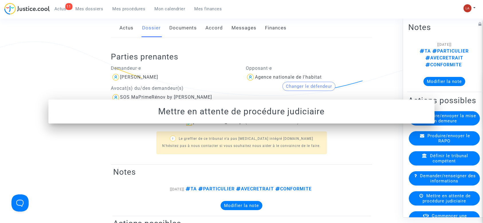
scroll to position [112, 0]
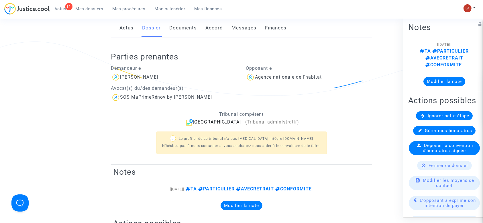
click at [425, 111] on div "Ignorer cette étape" at bounding box center [444, 115] width 57 height 9
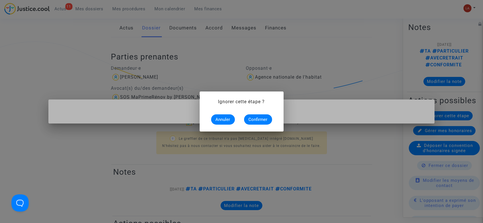
scroll to position [0, 0]
click at [257, 121] on span "Confirmer" at bounding box center [258, 119] width 19 height 5
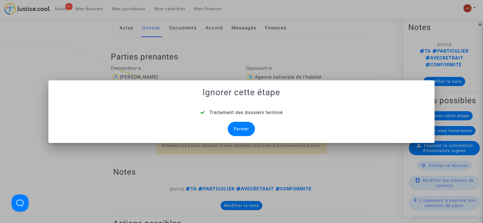
click at [239, 126] on div "Fermer" at bounding box center [241, 129] width 27 height 14
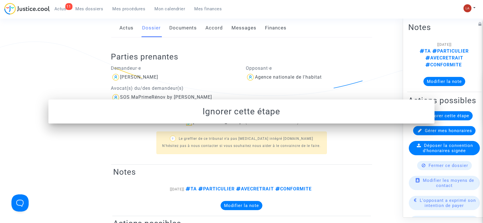
scroll to position [112, 0]
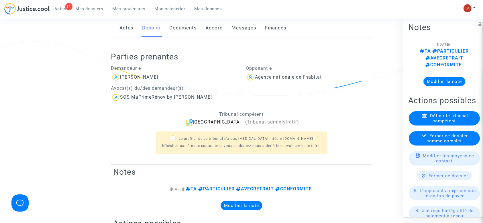
click at [422, 134] on icon at bounding box center [424, 136] width 5 height 4
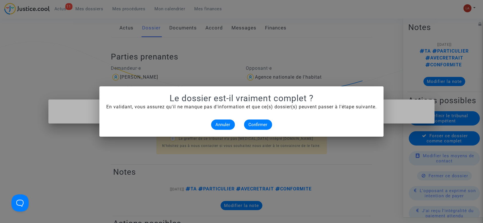
scroll to position [0, 0]
click at [248, 125] on button "Confirmer" at bounding box center [258, 125] width 28 height 10
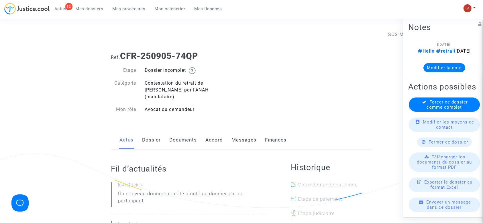
click at [176, 135] on link "Documents" at bounding box center [183, 140] width 27 height 19
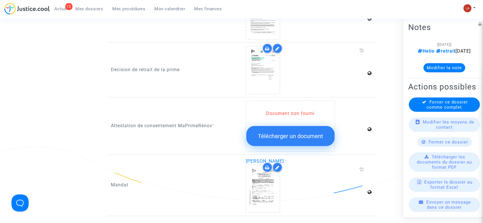
scroll to position [534, 0]
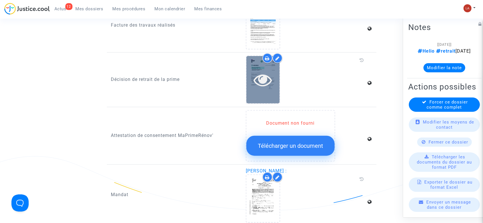
click at [250, 77] on div at bounding box center [262, 80] width 33 height 18
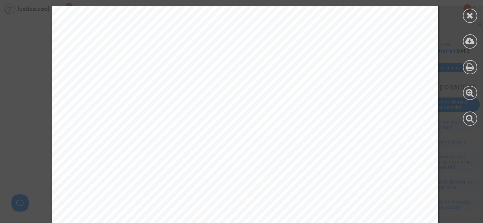
scroll to position [153, 0]
click at [471, 20] on div at bounding box center [470, 16] width 14 height 14
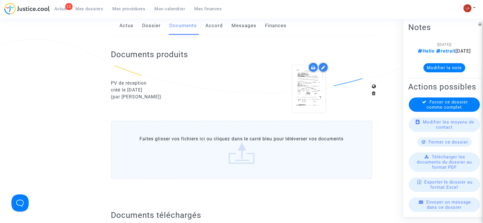
scroll to position [0, 0]
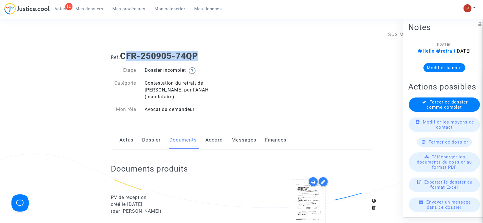
drag, startPoint x: 201, startPoint y: 56, endPoint x: 125, endPoint y: 55, distance: 75.3
click at [125, 55] on h1 "Ref. CFR-250905-74QP" at bounding box center [241, 56] width 261 height 10
drag, startPoint x: 124, startPoint y: 55, endPoint x: 220, endPoint y: 52, distance: 96.6
click at [219, 51] on h1 "Ref. CFR-250905-74QP" at bounding box center [241, 56] width 261 height 10
copy b "CFR-250905-74QP"
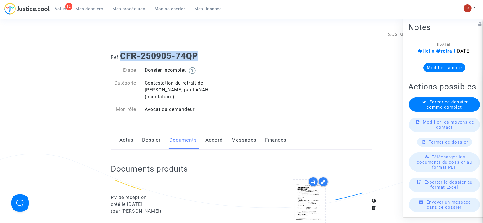
scroll to position [38, 0]
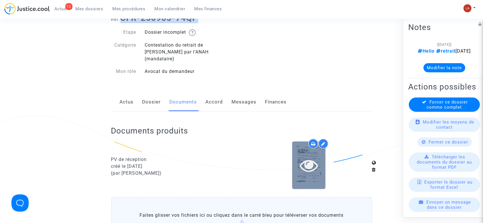
click at [319, 171] on div at bounding box center [308, 165] width 33 height 47
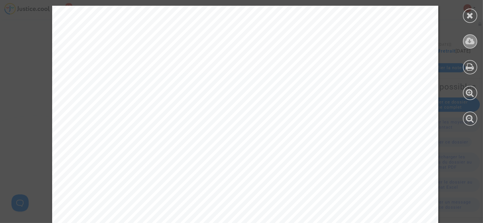
click at [472, 42] on icon at bounding box center [469, 41] width 9 height 9
drag, startPoint x: 475, startPoint y: 13, endPoint x: 458, endPoint y: 15, distance: 17.3
click at [474, 13] on div at bounding box center [470, 16] width 14 height 14
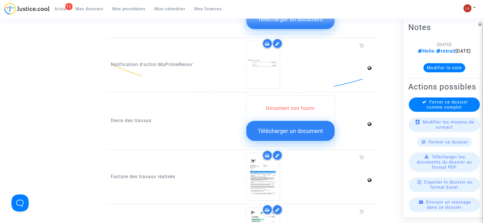
scroll to position [420, 0]
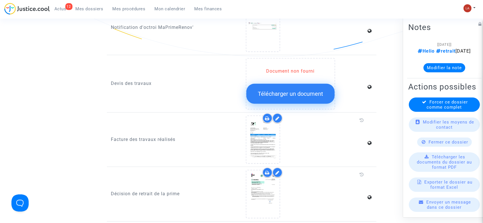
click at [277, 116] on icon at bounding box center [277, 118] width 4 height 5
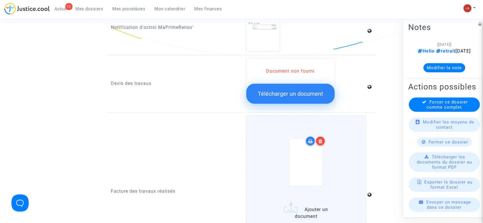
click at [346, 138] on div at bounding box center [306, 164] width 97 height 67
click at [0, 0] on input "Ajouter un document" at bounding box center [0, 0] width 0 height 0
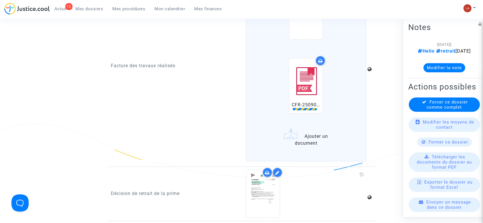
scroll to position [573, 0]
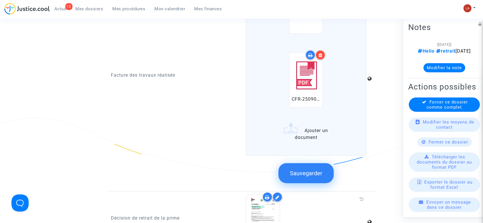
click at [309, 170] on span "Sauvegarder" at bounding box center [306, 173] width 32 height 7
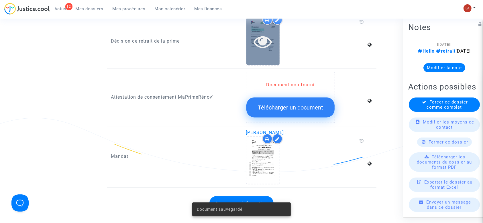
click at [263, 44] on div at bounding box center [262, 41] width 33 height 47
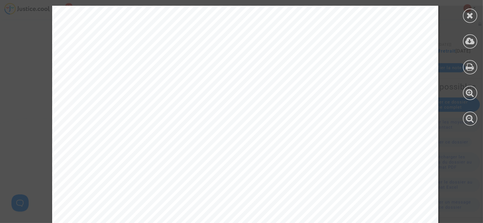
scroll to position [153, 0]
click at [466, 17] on div at bounding box center [470, 16] width 14 height 14
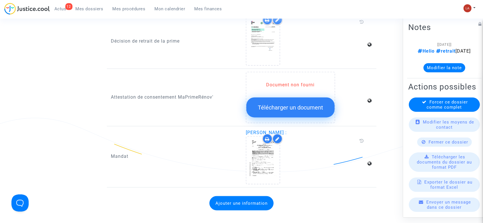
click at [425, 72] on button "Modifier la note" at bounding box center [444, 67] width 42 height 9
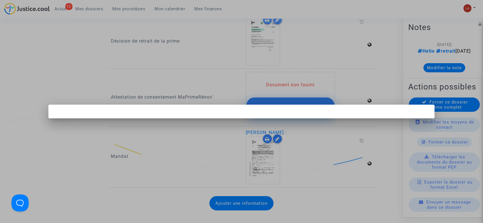
scroll to position [0, 0]
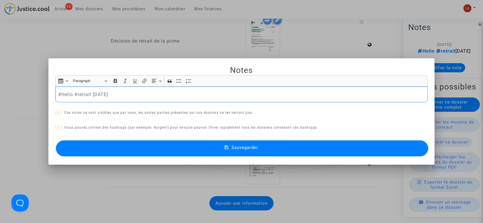
click at [134, 92] on p "#Helio #retrait 2025-09-02" at bounding box center [241, 94] width 367 height 7
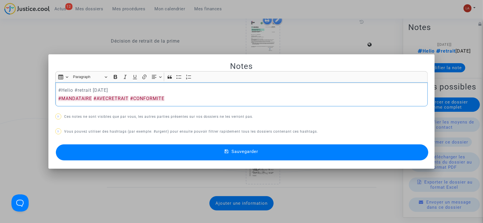
drag, startPoint x: 130, startPoint y: 151, endPoint x: 154, endPoint y: 144, distance: 25.0
click at [130, 151] on button "Sauvegarder" at bounding box center [242, 153] width 373 height 16
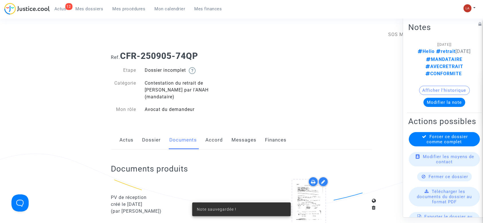
click at [442, 145] on span "Forcer ce dossier comme complet" at bounding box center [447, 139] width 41 height 10
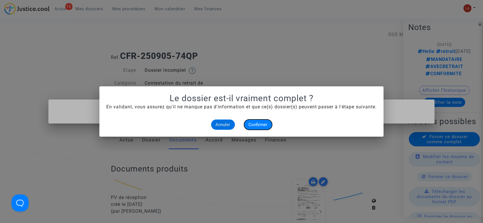
click at [258, 125] on span "Confirmer" at bounding box center [258, 124] width 19 height 5
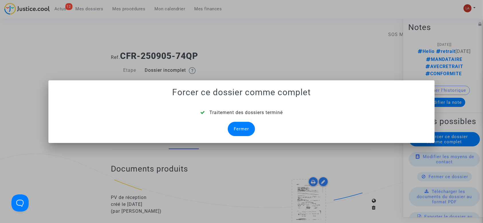
click at [241, 126] on div "Fermer" at bounding box center [241, 129] width 27 height 14
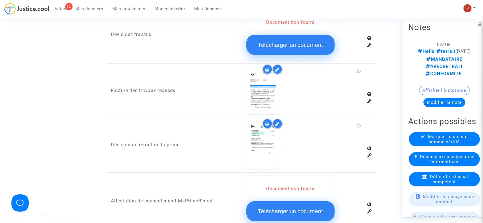
scroll to position [496, 0]
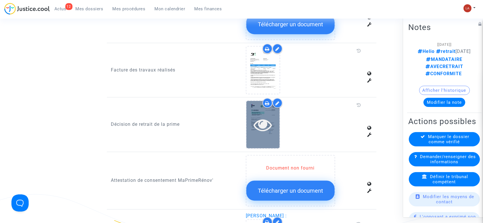
click at [273, 116] on div at bounding box center [262, 125] width 33 height 18
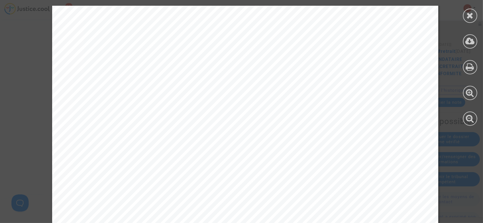
scroll to position [153, 0]
click at [470, 15] on icon at bounding box center [470, 15] width 7 height 9
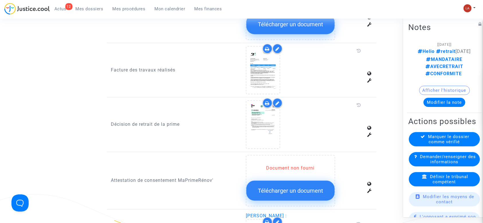
click at [437, 176] on div "Définir le tribunal compétent" at bounding box center [444, 179] width 71 height 14
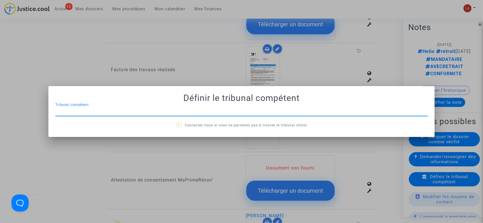
scroll to position [0, 0]
type input "STRASBOURG"
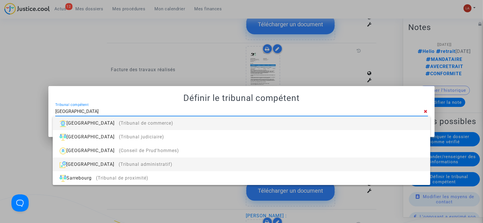
click at [178, 163] on div "Strasbourg (Tribunal administratif)" at bounding box center [241, 165] width 368 height 14
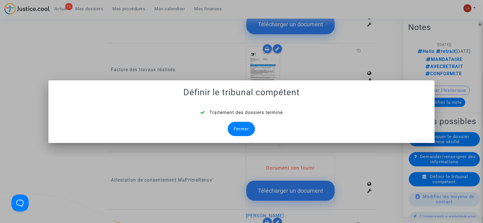
click at [240, 128] on div "Fermer" at bounding box center [241, 129] width 27 height 14
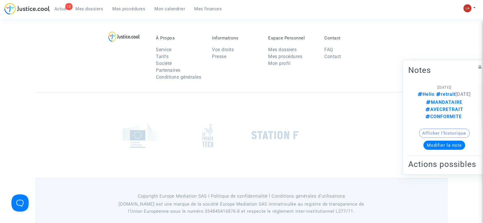
scroll to position [496, 0]
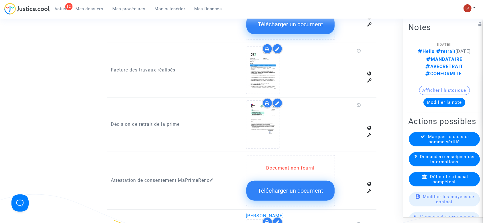
click at [425, 144] on div "Marquer le dossier comme vérifié" at bounding box center [444, 139] width 71 height 14
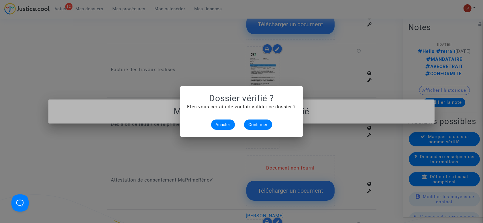
scroll to position [0, 0]
click at [258, 124] on span "Confirmer" at bounding box center [258, 124] width 19 height 5
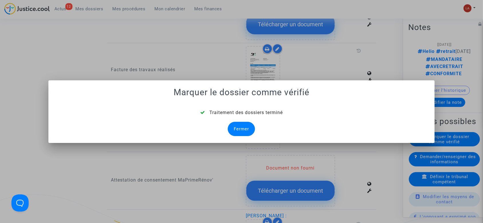
click at [234, 126] on mat-dialog-container "Marquer le dossier comme vérifié Traitement des dossiers terminé Fermer" at bounding box center [241, 111] width 386 height 63
click at [237, 124] on div "Fermer" at bounding box center [241, 129] width 27 height 14
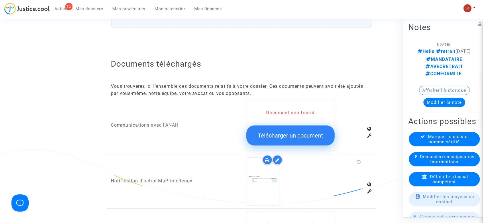
scroll to position [496, 0]
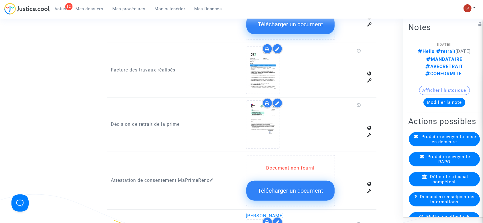
click at [451, 98] on button "Modifier la note" at bounding box center [444, 102] width 42 height 9
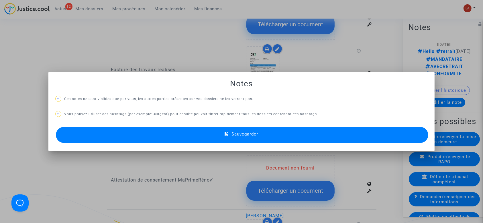
scroll to position [0, 0]
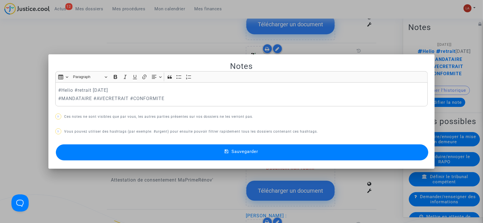
click at [180, 41] on div at bounding box center [241, 111] width 483 height 223
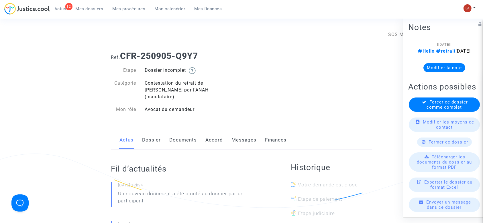
click at [179, 137] on link "Documents" at bounding box center [183, 140] width 27 height 19
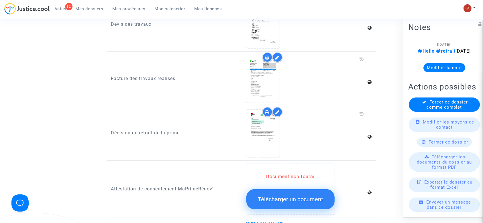
scroll to position [478, 0]
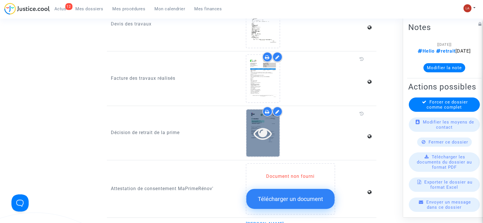
click at [252, 125] on div at bounding box center [262, 133] width 33 height 18
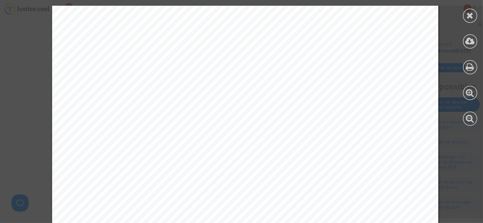
scroll to position [156, 0]
click at [468, 21] on div at bounding box center [470, 16] width 14 height 14
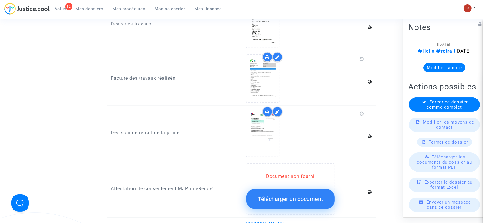
click at [436, 77] on div "[05/09/2025] Helio retrait 2025-09-02 Modifier la note" at bounding box center [444, 59] width 72 height 36
click at [429, 72] on button "Modifier la note" at bounding box center [444, 67] width 42 height 9
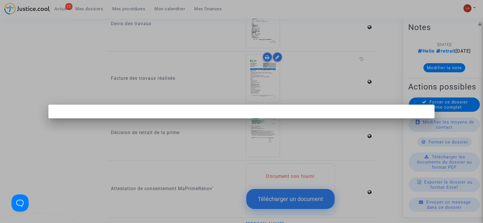
scroll to position [0, 0]
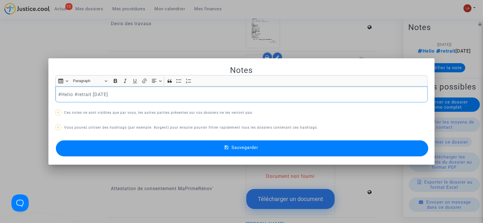
click at [172, 99] on div "#Helio #retrait [DATE]" at bounding box center [241, 95] width 373 height 16
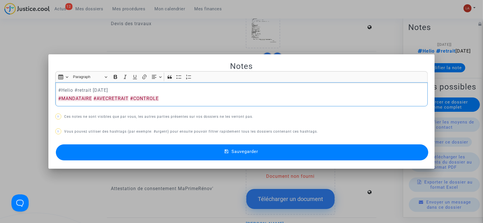
click at [160, 150] on button "Sauvegarder" at bounding box center [242, 153] width 373 height 16
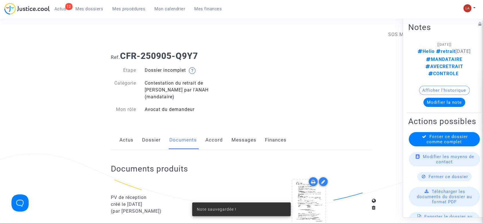
scroll to position [478, 0]
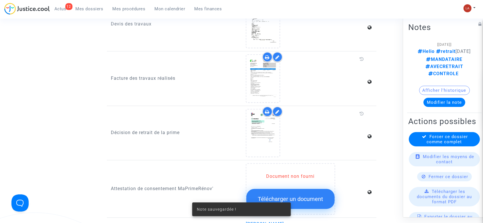
click at [437, 145] on span "Forcer ce dossier comme complet" at bounding box center [447, 139] width 41 height 10
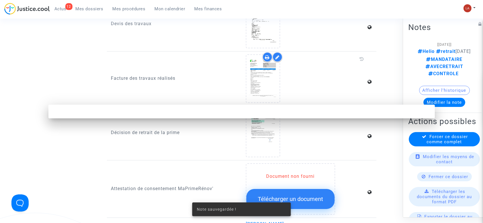
scroll to position [0, 0]
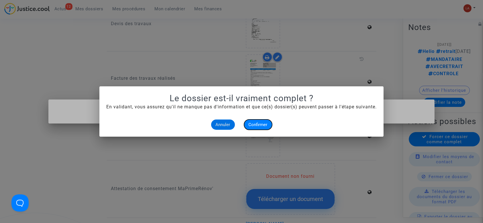
click at [259, 127] on span "Confirmer" at bounding box center [258, 124] width 19 height 5
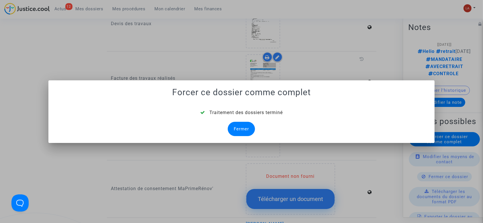
click at [246, 125] on div "Fermer" at bounding box center [241, 129] width 27 height 14
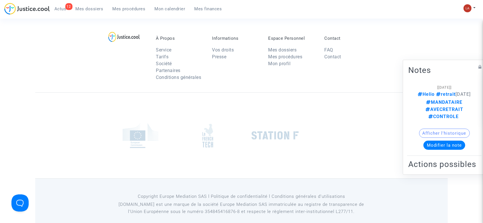
scroll to position [478, 0]
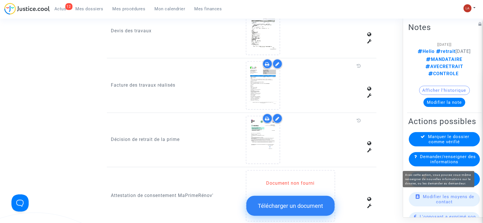
click at [433, 183] on span "Définir le tribunal compétent" at bounding box center [449, 179] width 38 height 10
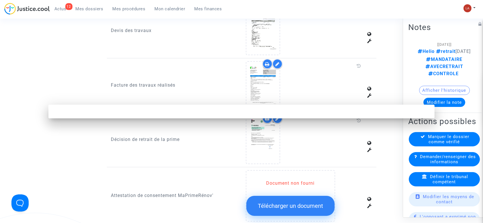
scroll to position [0, 0]
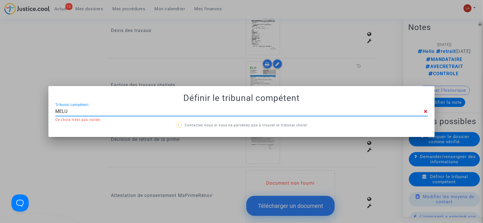
type input "MELUN"
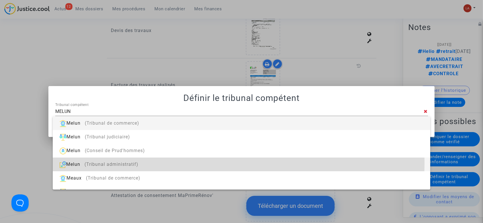
click at [144, 163] on div "Melun (Tribunal administratif)" at bounding box center [241, 165] width 368 height 14
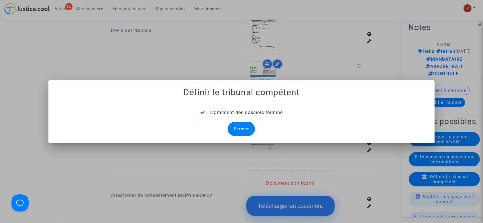
click at [244, 129] on div "Fermer" at bounding box center [241, 129] width 27 height 14
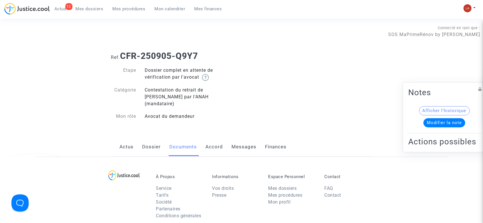
scroll to position [478, 0]
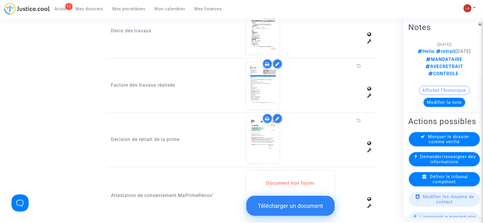
click at [418, 143] on div "Marquer le dossier comme vérifié" at bounding box center [444, 139] width 71 height 14
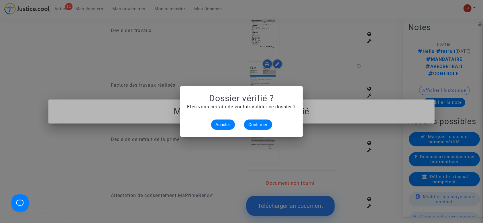
scroll to position [0, 0]
click at [259, 128] on button "Confirmer" at bounding box center [258, 125] width 28 height 10
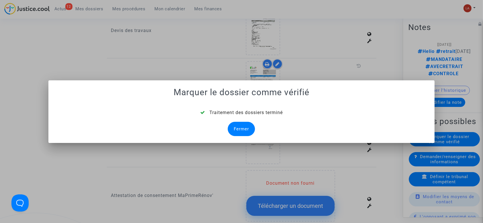
click at [249, 128] on div "Fermer" at bounding box center [241, 129] width 27 height 14
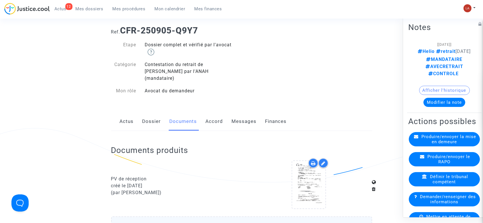
scroll to position [5, 0]
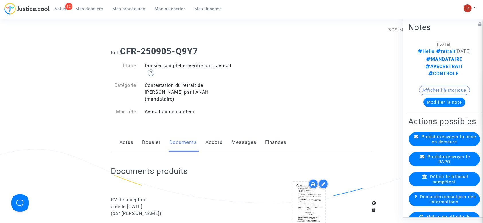
drag, startPoint x: 208, startPoint y: 54, endPoint x: 121, endPoint y: 52, distance: 86.5
click at [121, 52] on h1 "Ref. CFR-250905-Q9Y7" at bounding box center [241, 51] width 261 height 10
copy b "CFR-250905-Q9Y7"
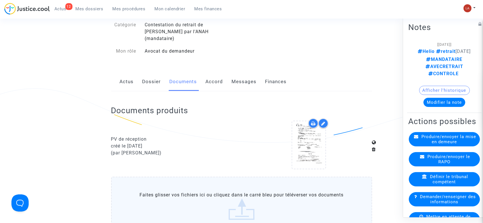
scroll to position [69, 0]
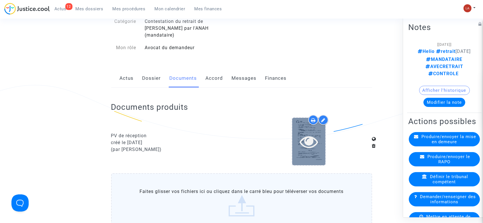
click at [309, 153] on div at bounding box center [308, 141] width 33 height 47
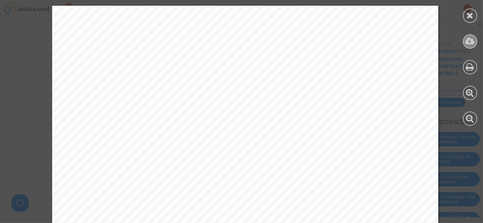
click at [463, 40] on div at bounding box center [470, 41] width 14 height 14
click at [473, 19] on icon at bounding box center [470, 15] width 7 height 9
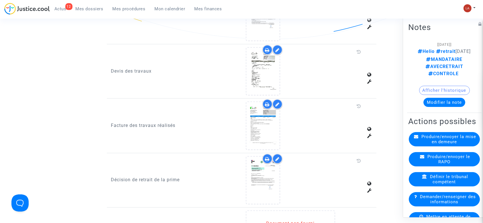
scroll to position [438, 0]
click at [277, 102] on icon at bounding box center [277, 104] width 4 height 5
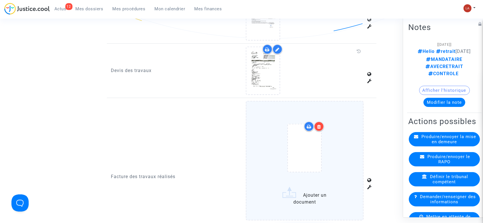
click at [333, 146] on div at bounding box center [305, 149] width 94 height 67
click at [0, 0] on input "Ajouter un document" at bounding box center [0, 0] width 0 height 0
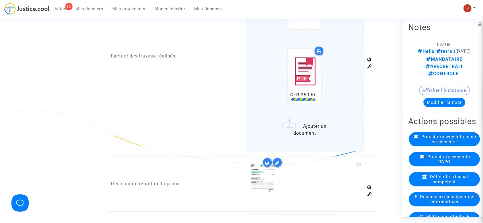
scroll to position [583, 0]
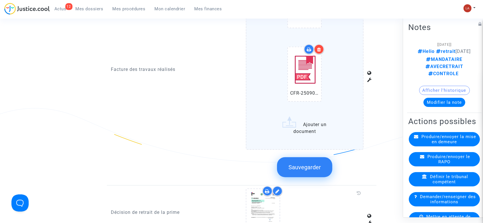
click at [306, 158] on button "Sauvegarder" at bounding box center [304, 168] width 55 height 20
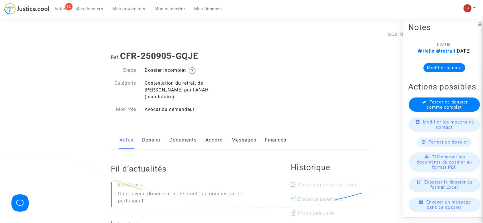
click at [176, 133] on link "Documents" at bounding box center [183, 140] width 27 height 19
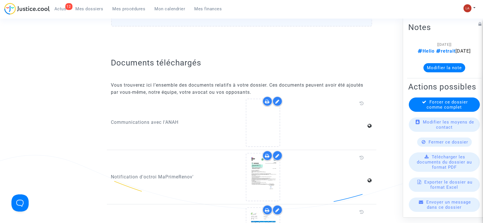
scroll to position [268, 0]
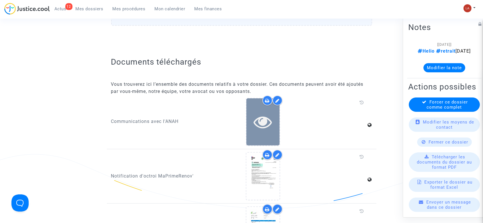
click at [274, 116] on div at bounding box center [262, 122] width 33 height 18
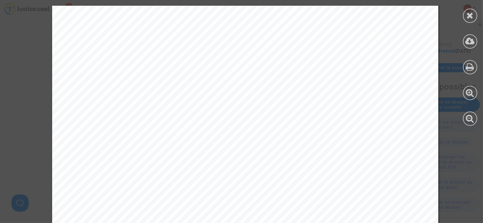
scroll to position [337, 0]
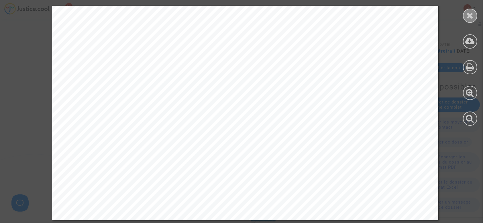
click at [469, 19] on icon at bounding box center [470, 15] width 7 height 9
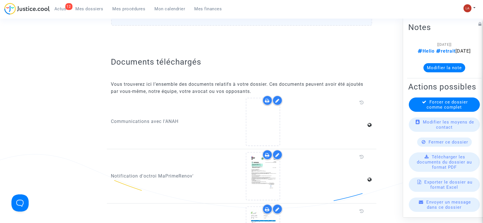
click at [280, 99] on icon at bounding box center [277, 101] width 4 height 5
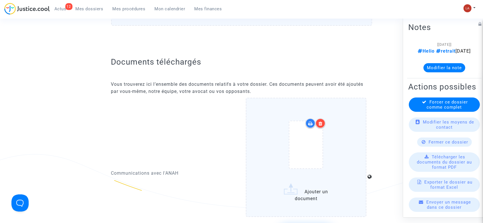
click at [323, 119] on div at bounding box center [320, 124] width 10 height 10
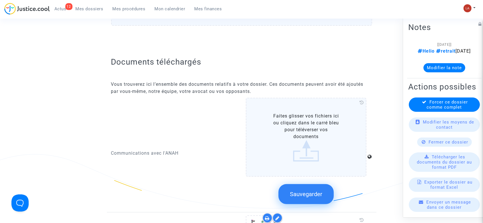
click at [304, 191] on span "Sauvegarder" at bounding box center [306, 194] width 32 height 7
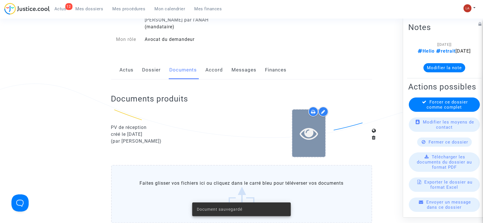
scroll to position [65, 0]
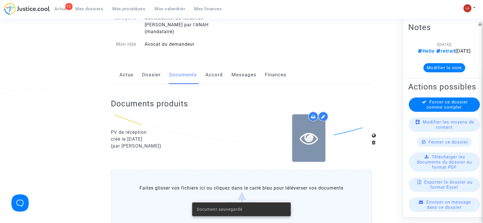
click at [309, 129] on icon at bounding box center [309, 138] width 19 height 18
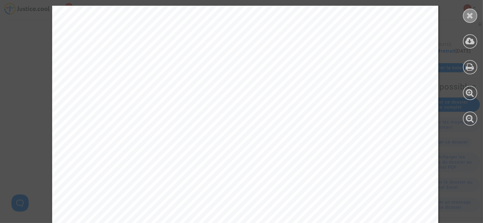
scroll to position [337, 0]
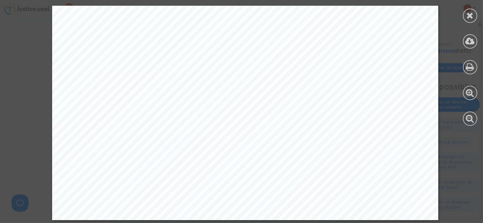
click at [477, 21] on div at bounding box center [470, 66] width 26 height 132
click at [472, 18] on icon at bounding box center [470, 15] width 7 height 9
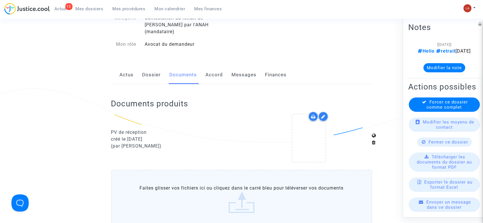
click at [322, 115] on icon at bounding box center [323, 117] width 4 height 5
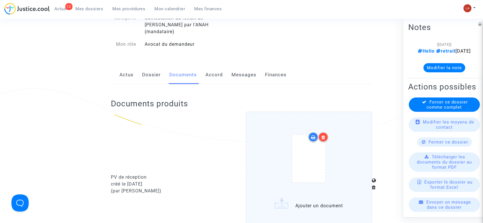
click at [321, 132] on div at bounding box center [323, 137] width 10 height 10
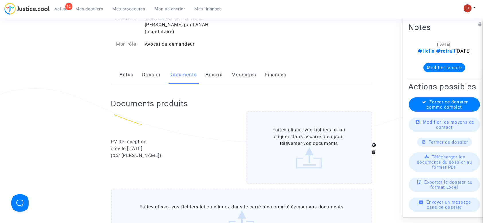
scroll to position [130, 0]
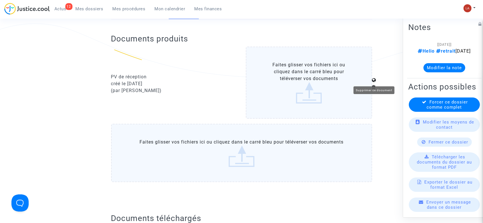
click at [374, 85] on icon at bounding box center [374, 87] width 4 height 5
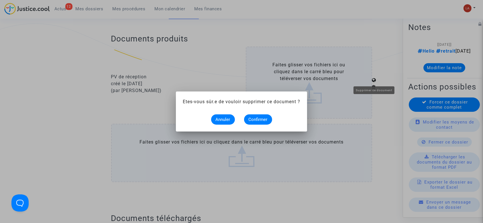
scroll to position [0, 0]
click at [262, 121] on span "Confirmer" at bounding box center [258, 119] width 19 height 5
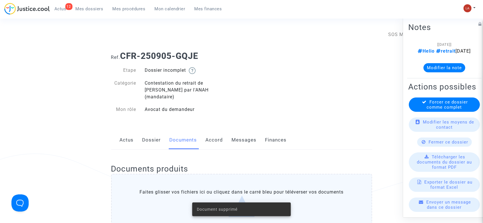
click at [239, 135] on link "Messages" at bounding box center [244, 140] width 25 height 19
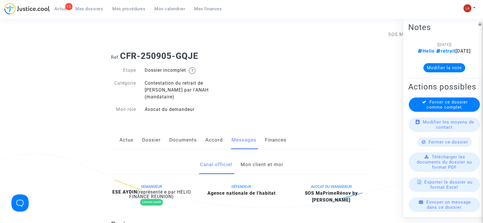
click at [266, 164] on link "Mon client et moi" at bounding box center [262, 165] width 42 height 19
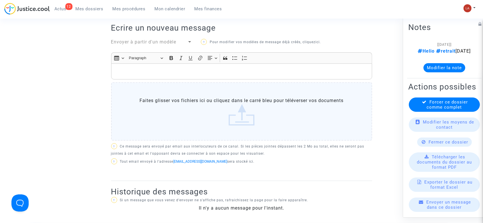
scroll to position [158, 0]
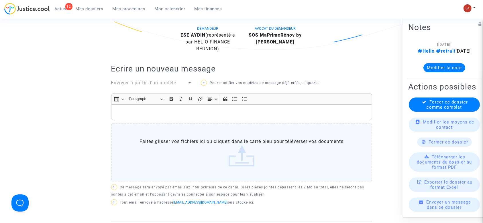
click at [184, 109] on p "Rich Text Editor, main" at bounding box center [241, 112] width 255 height 7
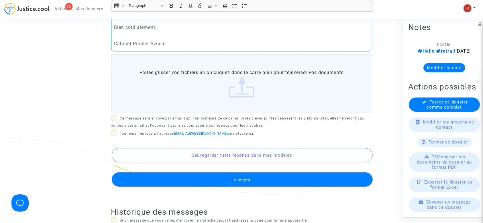
scroll to position [285, 0]
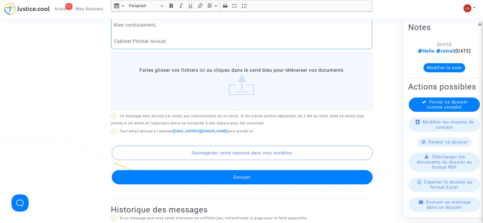
click at [172, 172] on button "Envoyer" at bounding box center [242, 177] width 261 height 14
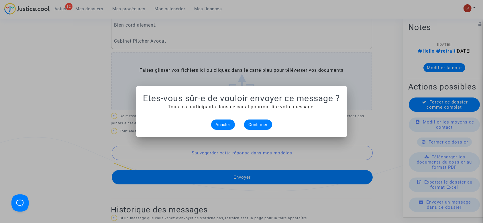
scroll to position [0, 0]
click at [249, 131] on mat-dialog-container "Etes-vous sûr·e de vouloir envoyer ce message ? Tous les participants dans ce c…" at bounding box center [241, 112] width 211 height 50
click at [245, 124] on button "Confirmer" at bounding box center [258, 125] width 28 height 10
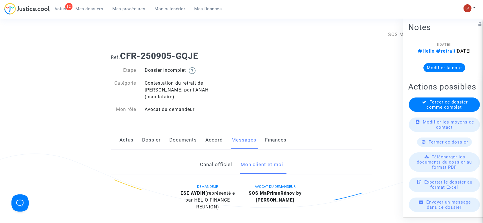
click at [190, 137] on link "Documents" at bounding box center [183, 140] width 27 height 19
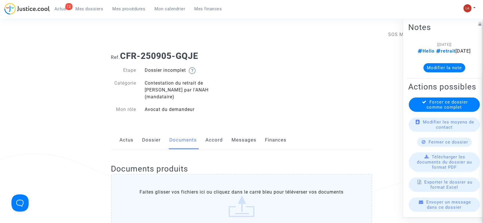
click at [246, 136] on link "Messages" at bounding box center [244, 140] width 25 height 19
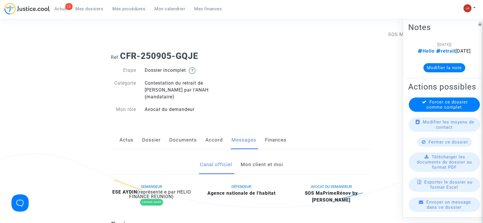
click at [265, 158] on link "Mon client et moi" at bounding box center [262, 165] width 42 height 19
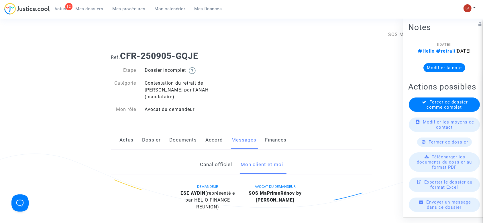
scroll to position [134, 0]
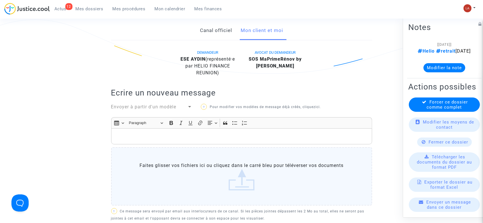
click at [220, 133] on p "Rich Text Editor, main" at bounding box center [241, 136] width 255 height 7
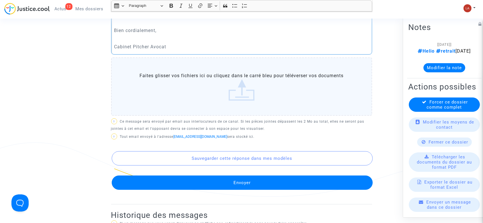
scroll to position [282, 0]
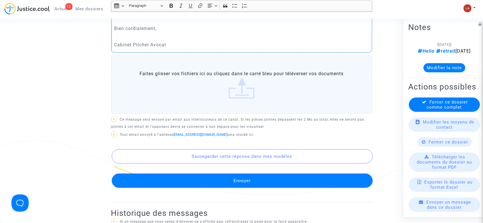
click at [210, 174] on button "Envoyer" at bounding box center [242, 181] width 261 height 14
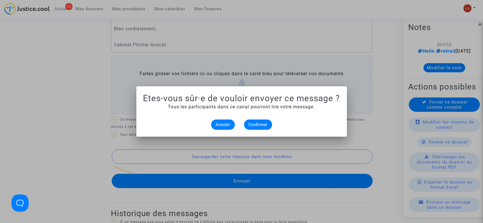
scroll to position [0, 0]
click at [252, 121] on button "Confirmer" at bounding box center [258, 125] width 28 height 10
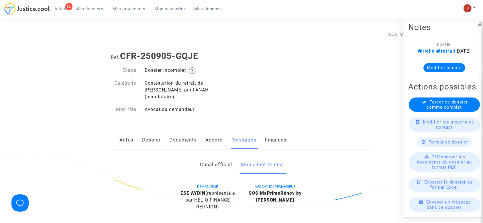
scroll to position [282, 0]
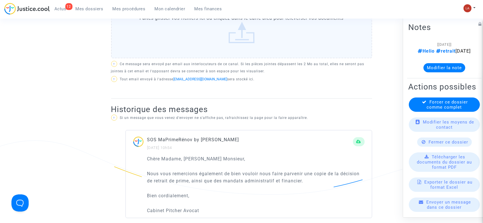
click at [431, 72] on button "Modifier la note" at bounding box center [444, 67] width 42 height 9
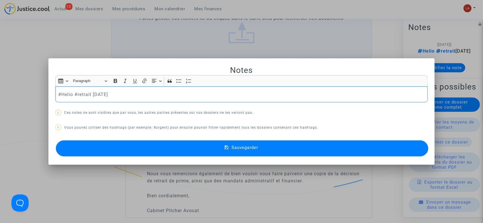
scroll to position [0, 0]
click at [144, 146] on button "Sauvegarder" at bounding box center [242, 149] width 373 height 16
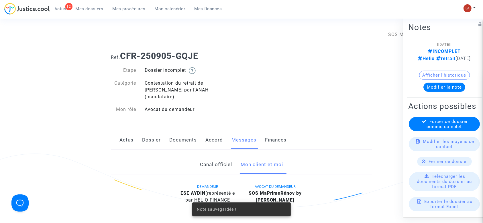
scroll to position [282, 0]
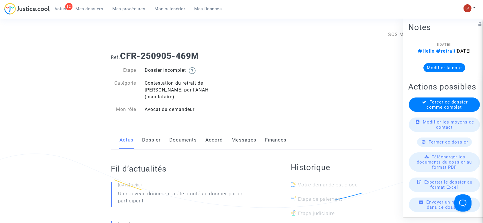
click at [181, 131] on link "Documents" at bounding box center [183, 140] width 27 height 19
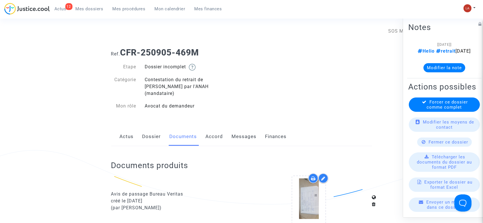
scroll to position [3, 0]
drag, startPoint x: 206, startPoint y: 48, endPoint x: 120, endPoint y: 47, distance: 86.5
click at [120, 47] on div "Ref. CFR-250905-469M" at bounding box center [242, 51] width 270 height 15
click at [121, 49] on b "CFR-250905-469M" at bounding box center [159, 53] width 79 height 10
drag, startPoint x: 121, startPoint y: 49, endPoint x: 202, endPoint y: 53, distance: 80.3
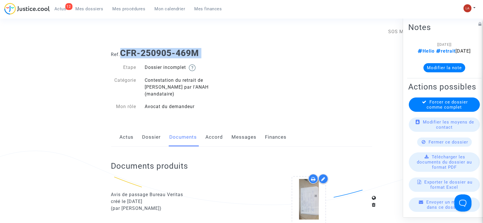
click at [202, 53] on h1 "Ref. CFR-250905-469M" at bounding box center [241, 53] width 261 height 10
click at [289, 193] on upload-item at bounding box center [308, 201] width 39 height 55
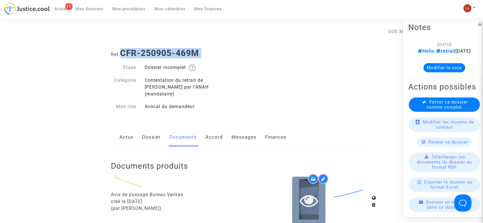
click at [311, 196] on icon at bounding box center [309, 201] width 19 height 18
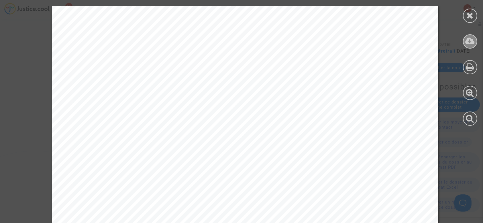
click at [471, 42] on icon at bounding box center [469, 41] width 9 height 9
click at [470, 10] on div at bounding box center [470, 16] width 14 height 14
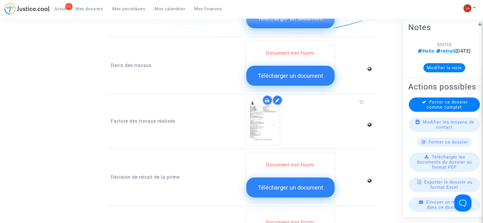
scroll to position [443, 0]
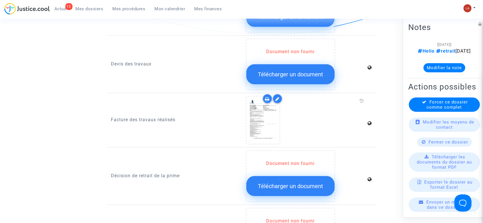
click at [276, 97] on icon at bounding box center [277, 99] width 4 height 5
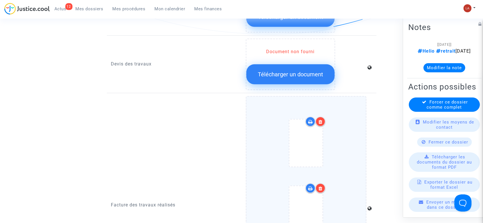
click at [341, 128] on div at bounding box center [306, 178] width 97 height 134
click at [0, 0] on input "Ajouter un document" at bounding box center [0, 0] width 0 height 0
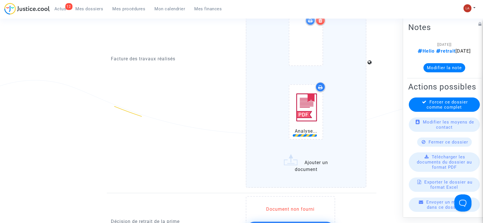
scroll to position [631, 0]
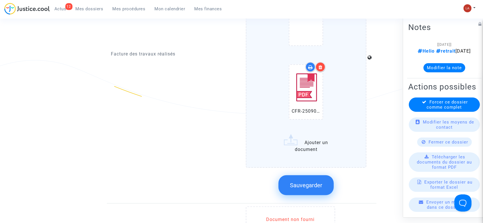
click at [310, 176] on button "Sauvegarder" at bounding box center [305, 186] width 55 height 20
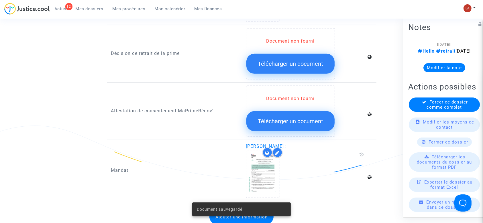
scroll to position [565, 0]
click at [142, 50] on p "Décision de retrait de la prime" at bounding box center [174, 53] width 126 height 7
copy p "Décision de retrait de la prime"
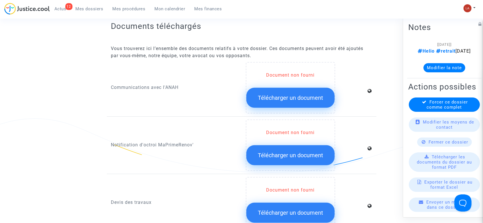
scroll to position [304, 0]
click at [424, 72] on button "Modifier la note" at bounding box center [444, 67] width 42 height 9
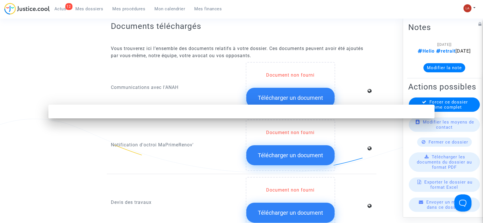
scroll to position [0, 0]
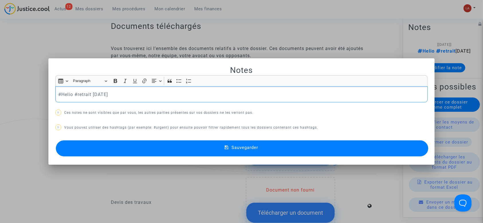
click at [58, 93] on p "#Helio #retrait 2025-09-02" at bounding box center [241, 94] width 367 height 7
click at [92, 150] on button "Sauvegarder" at bounding box center [242, 149] width 373 height 16
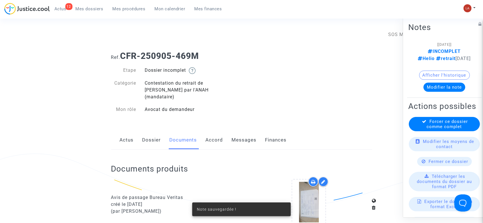
scroll to position [304, 0]
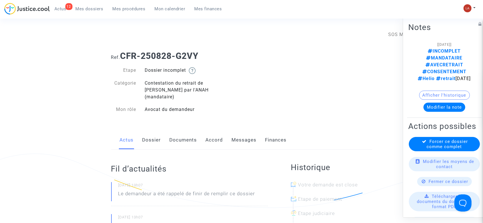
click at [172, 138] on link "Documents" at bounding box center [183, 140] width 27 height 19
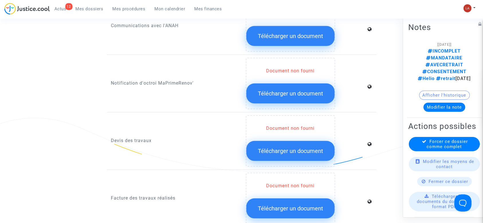
scroll to position [467, 0]
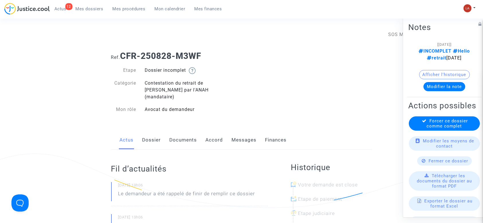
click at [180, 137] on link "Documents" at bounding box center [183, 140] width 27 height 19
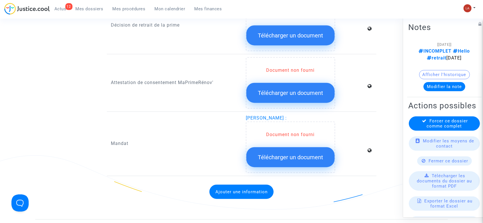
scroll to position [542, 0]
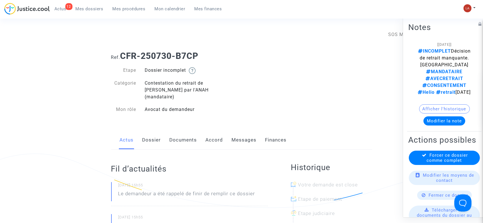
click at [176, 134] on link "Documents" at bounding box center [183, 140] width 27 height 19
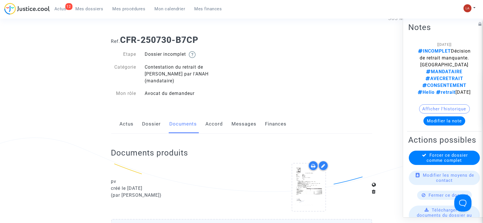
scroll to position [15, 0]
drag, startPoint x: 205, startPoint y: 36, endPoint x: 123, endPoint y: 42, distance: 82.8
click at [123, 42] on h1 "Ref. CFR-250730-B7CP" at bounding box center [241, 41] width 261 height 10
copy b "CFR-250730-B7CP"
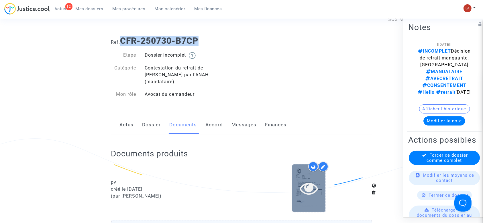
click at [310, 180] on icon at bounding box center [309, 188] width 19 height 18
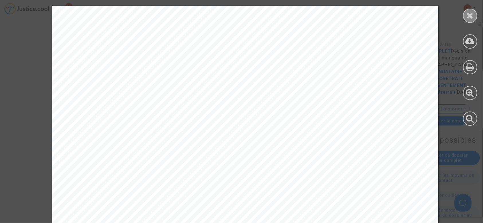
click at [472, 13] on icon at bounding box center [470, 15] width 7 height 9
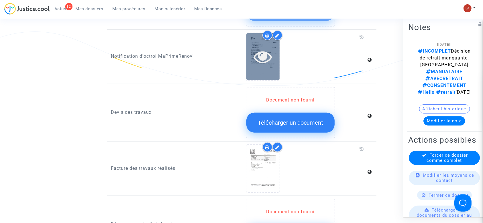
scroll to position [392, 0]
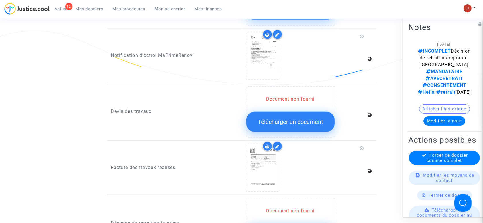
click at [281, 142] on div at bounding box center [277, 147] width 10 height 10
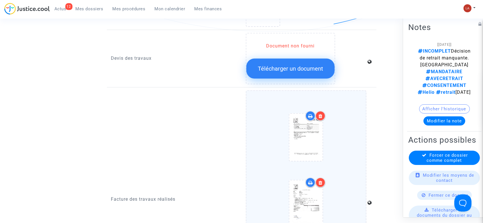
scroll to position [521, 0]
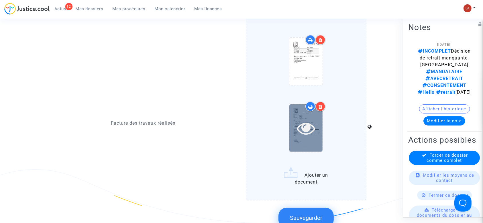
click at [302, 127] on icon at bounding box center [306, 128] width 19 height 18
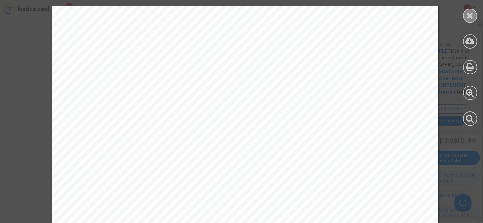
click at [469, 18] on icon at bounding box center [470, 15] width 7 height 9
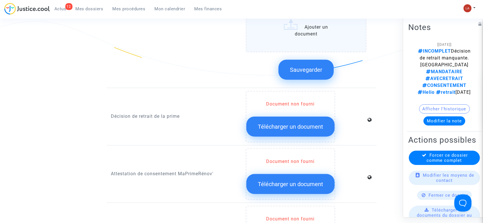
scroll to position [669, 0]
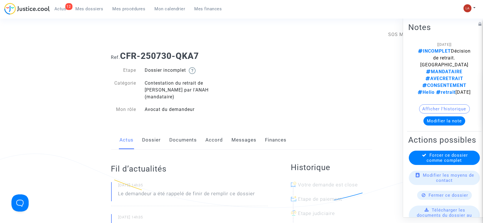
click at [177, 132] on link "Documents" at bounding box center [183, 140] width 27 height 19
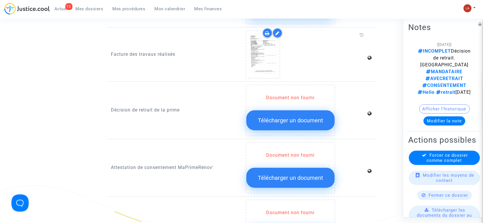
scroll to position [506, 0]
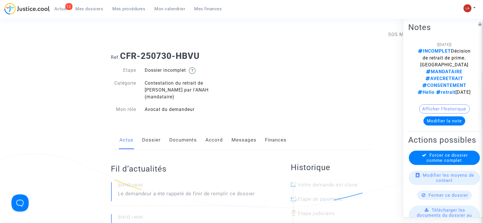
click at [182, 135] on link "Documents" at bounding box center [183, 140] width 27 height 19
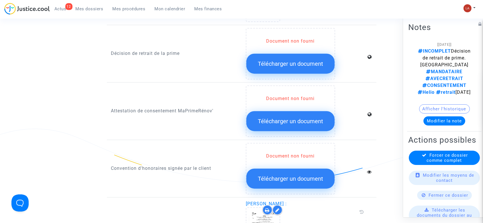
scroll to position [563, 0]
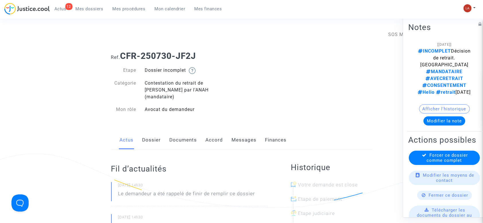
click at [181, 133] on link "Documents" at bounding box center [183, 140] width 27 height 19
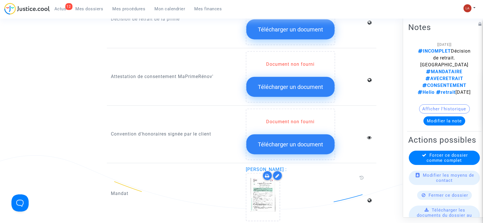
scroll to position [543, 0]
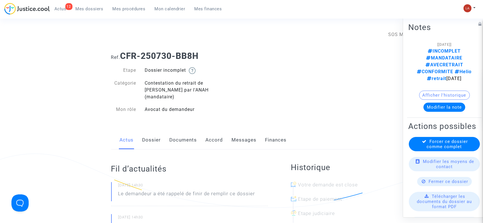
click at [179, 131] on link "Documents" at bounding box center [183, 140] width 27 height 19
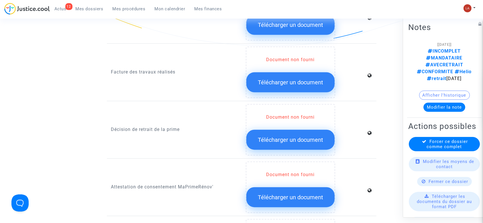
scroll to position [456, 0]
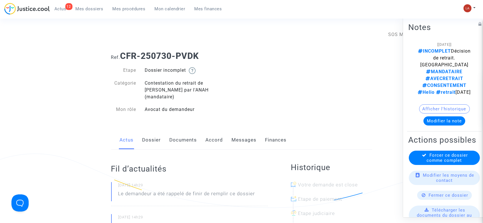
click at [187, 137] on link "Documents" at bounding box center [183, 140] width 27 height 19
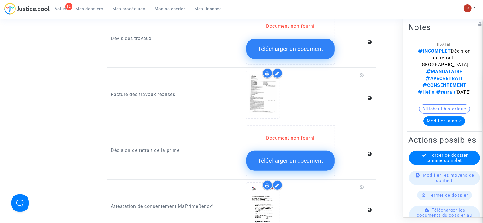
scroll to position [465, 0]
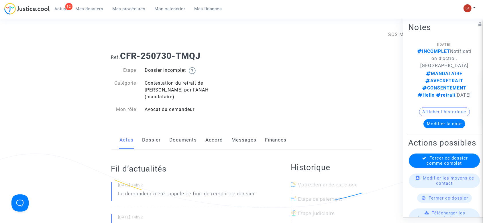
click at [180, 131] on link "Documents" at bounding box center [183, 140] width 27 height 19
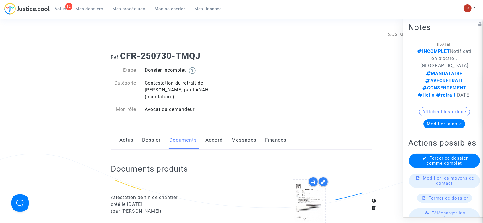
click at [245, 137] on link "Messages" at bounding box center [244, 140] width 25 height 19
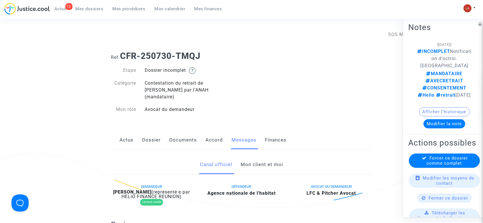
click at [251, 156] on link "Mon client et moi" at bounding box center [262, 165] width 42 height 19
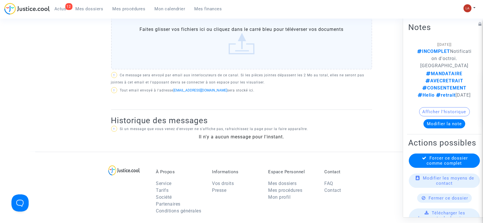
scroll to position [272, 0]
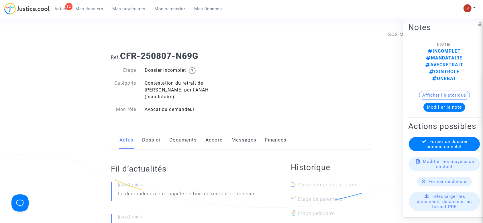
drag, startPoint x: 182, startPoint y: 134, endPoint x: 192, endPoint y: 134, distance: 9.7
click at [182, 134] on link "Documents" at bounding box center [183, 140] width 27 height 19
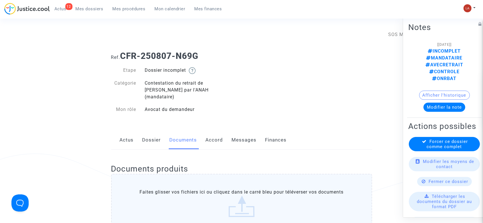
click at [227, 133] on div "Actus Dossier Documents Accord Messages Finances" at bounding box center [241, 140] width 261 height 19
click at [256, 133] on div "Actus Dossier Documents Accord Messages Finances" at bounding box center [241, 140] width 261 height 19
click at [247, 132] on link "Messages" at bounding box center [244, 140] width 25 height 19
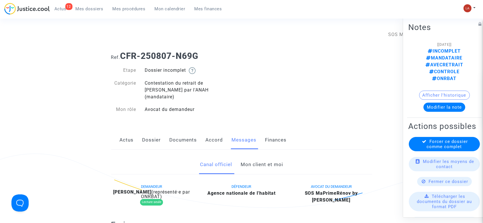
click at [258, 156] on link "Mon client et moi" at bounding box center [262, 165] width 42 height 19
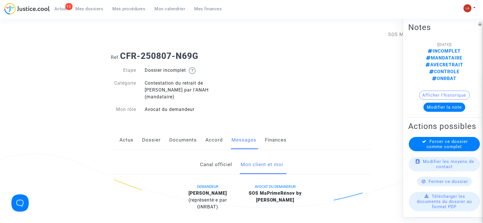
click at [179, 133] on link "Documents" at bounding box center [183, 140] width 27 height 19
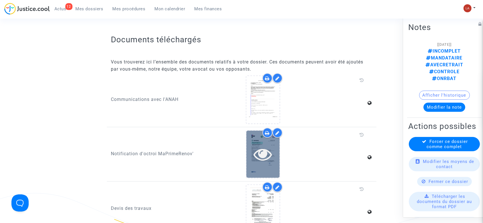
scroll to position [382, 0]
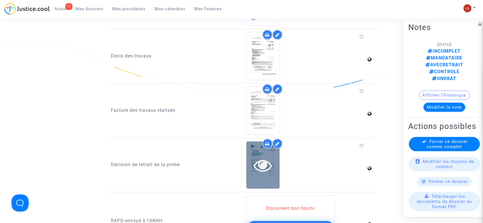
click at [252, 156] on div at bounding box center [262, 165] width 33 height 18
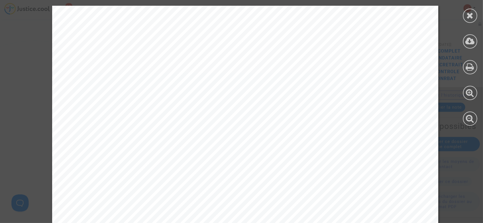
scroll to position [115, 0]
click at [477, 13] on div at bounding box center [470, 16] width 14 height 14
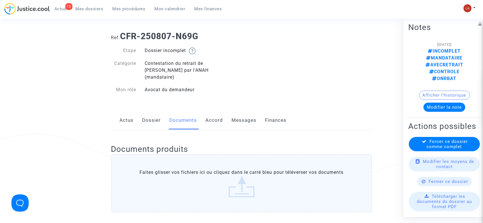
scroll to position [0, 0]
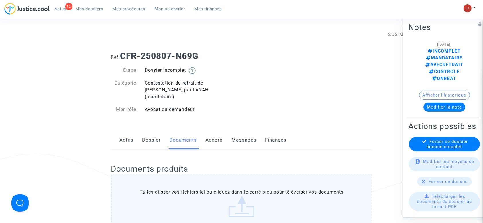
click at [150, 131] on link "Dossier" at bounding box center [151, 140] width 19 height 19
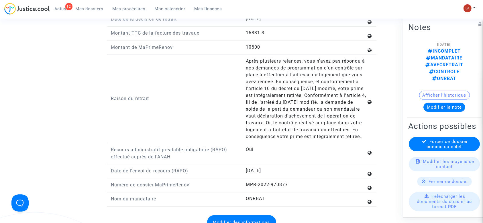
scroll to position [802, 0]
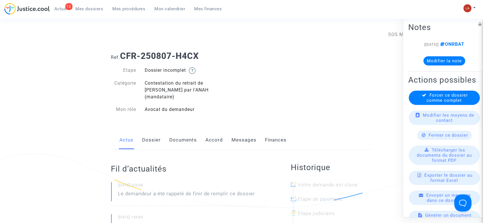
click at [187, 131] on link "Documents" at bounding box center [183, 140] width 27 height 19
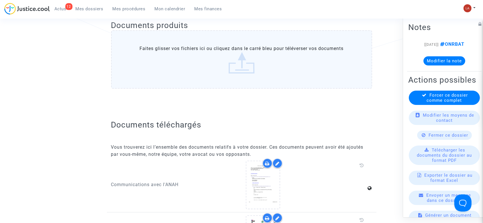
scroll to position [76, 0]
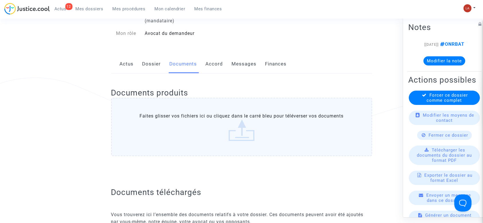
click at [131, 63] on link "Actus" at bounding box center [127, 64] width 14 height 19
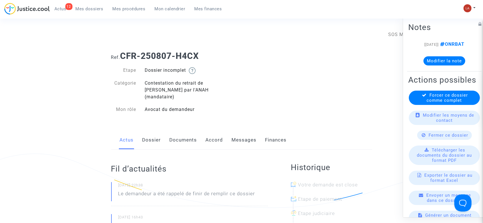
click at [186, 140] on link "Documents" at bounding box center [183, 140] width 27 height 19
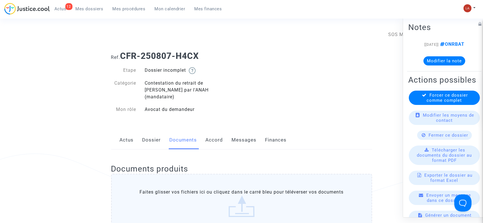
click at [146, 133] on link "Dossier" at bounding box center [151, 140] width 19 height 19
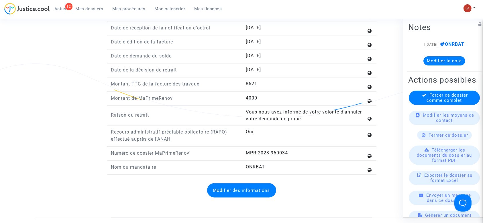
scroll to position [649, 0]
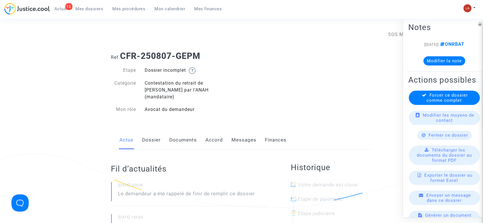
click at [194, 131] on link "Documents" at bounding box center [183, 140] width 27 height 19
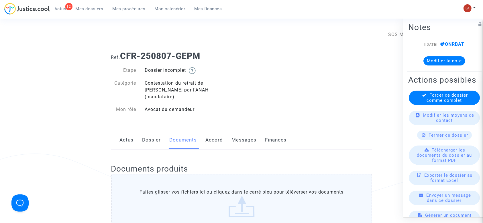
click at [156, 134] on link "Dossier" at bounding box center [151, 140] width 19 height 19
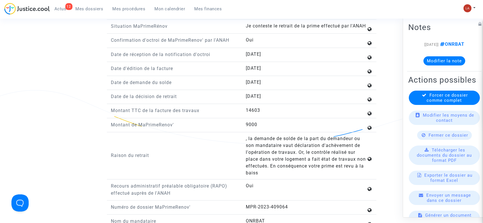
scroll to position [687, 0]
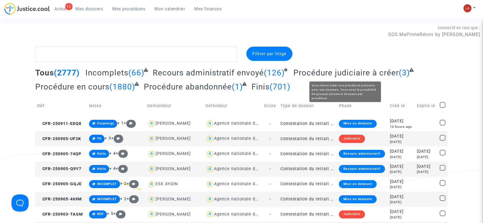
click at [326, 71] on span "Procédure judiciaire à créer" at bounding box center [345, 72] width 105 height 9
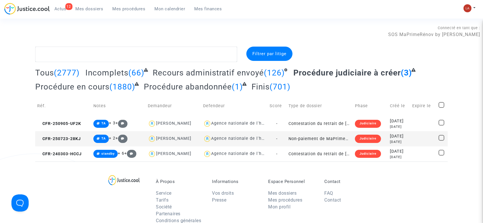
click at [228, 84] on span "Procédure abandonnée" at bounding box center [188, 86] width 88 height 9
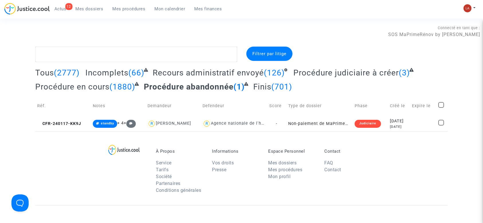
click at [300, 66] on complex-dispute-list "Filtrer par litige Tous (2777) Incomplets (66) Recours administratif envoyé (12…" at bounding box center [241, 89] width 412 height 85
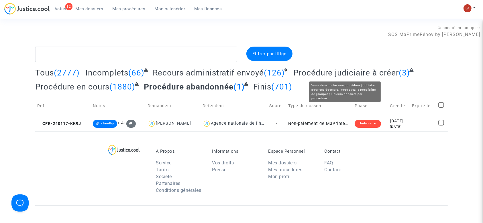
click at [309, 72] on span "Procédure judiciaire à créer" at bounding box center [345, 72] width 105 height 9
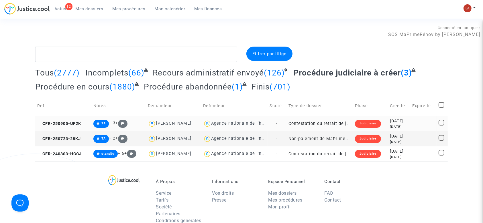
click at [73, 126] on td "CFR-250905-UF2K" at bounding box center [63, 123] width 56 height 15
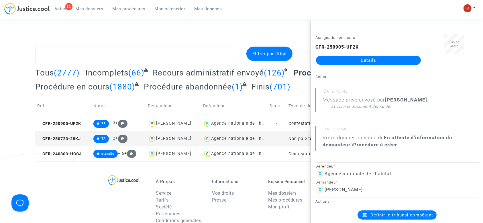
click at [26, 120] on div "Filtrer par litige Tous (2777) Incomplets (66) Recours administratif envoyé (12…" at bounding box center [241, 104] width 483 height 115
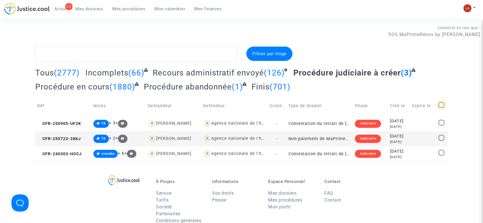
click at [442, 106] on span at bounding box center [442, 105] width 6 height 6
click at [441, 108] on input "checkbox" at bounding box center [441, 108] width 0 height 0
checkbox input "true"
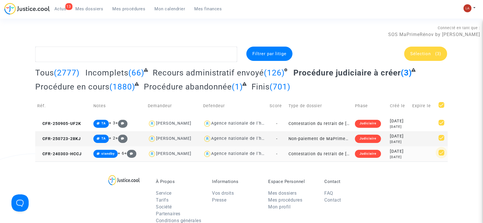
click at [444, 153] on span at bounding box center [442, 153] width 6 height 6
click at [441, 156] on input "checkbox" at bounding box center [441, 156] width 0 height 0
checkbox input "false"
click at [424, 60] on div "Sélection (2)" at bounding box center [425, 54] width 43 height 14
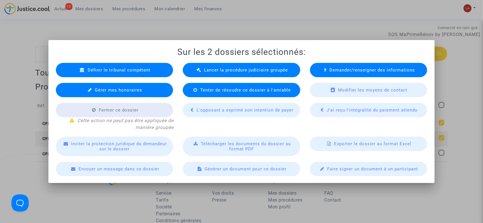
click at [230, 71] on span "Lancer la procédure judiciaire groupée" at bounding box center [246, 70] width 84 height 5
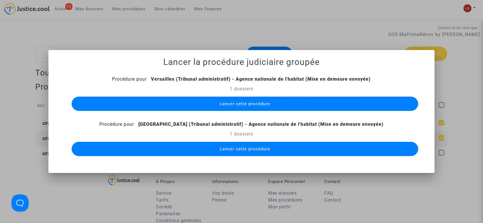
click at [247, 105] on span "Lancer cette procédure" at bounding box center [245, 103] width 50 height 5
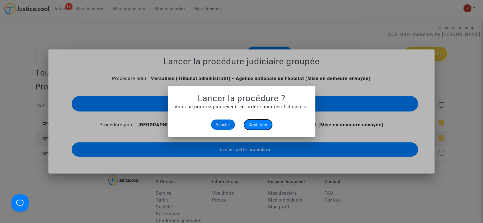
click at [252, 124] on span "Confirmer" at bounding box center [258, 124] width 19 height 5
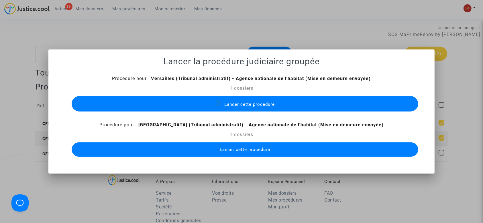
click at [264, 151] on span "Lancer cette procédure" at bounding box center [245, 149] width 50 height 5
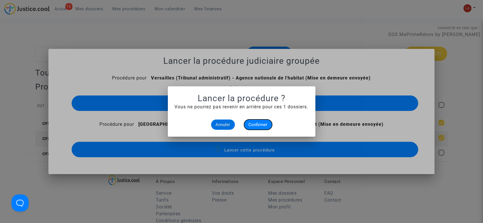
drag, startPoint x: 256, startPoint y: 129, endPoint x: 246, endPoint y: 122, distance: 12.1
click at [255, 129] on button "Confirmer" at bounding box center [258, 125] width 28 height 10
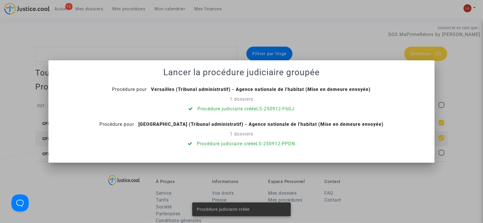
click at [203, 23] on div at bounding box center [241, 111] width 483 height 223
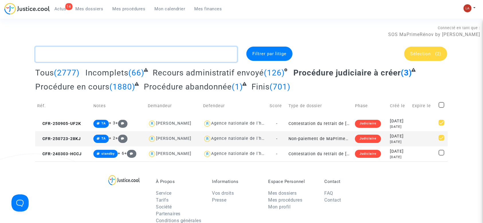
click at [176, 52] on textarea at bounding box center [136, 54] width 202 height 15
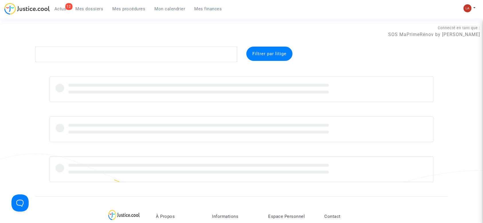
click at [135, 5] on link "Mes procédures" at bounding box center [129, 9] width 42 height 9
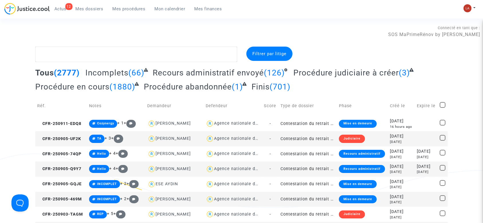
click at [125, 7] on span "Mes procédures" at bounding box center [129, 8] width 33 height 5
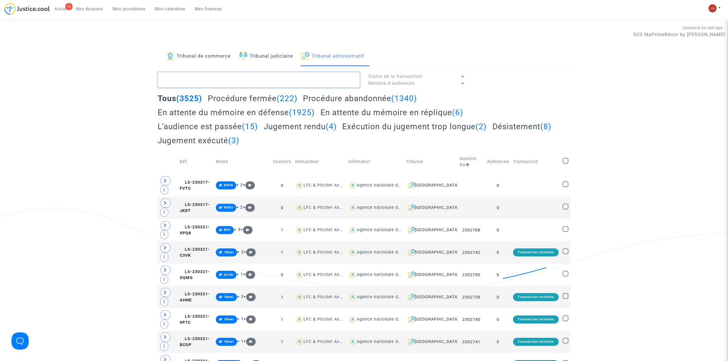
click at [321, 82] on textarea at bounding box center [259, 79] width 202 height 15
click at [437, 97] on h2 "Requête à préparer (2)" at bounding box center [464, 98] width 84 height 10
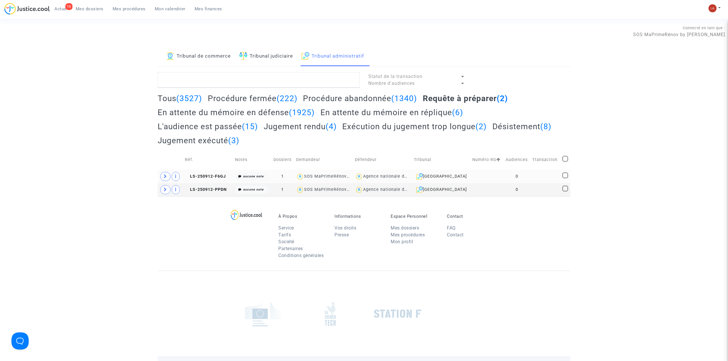
click at [159, 177] on td at bounding box center [170, 176] width 25 height 13
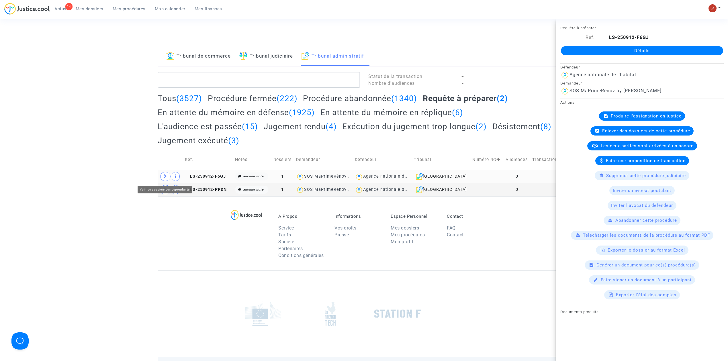
click at [162, 178] on span at bounding box center [165, 176] width 10 height 9
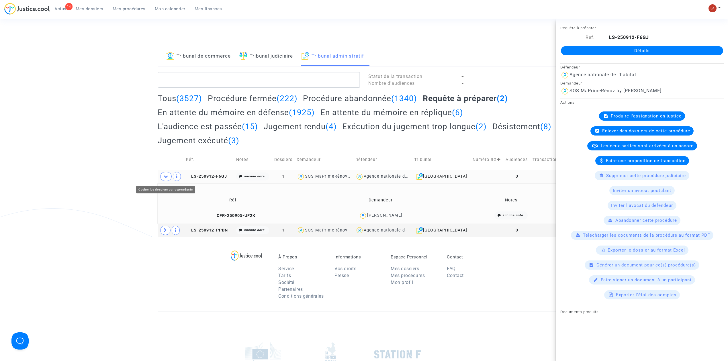
click at [115, 178] on div "Tribunal de commerce Tribunal judiciaire Tribunal administratif Statut de la tr…" at bounding box center [364, 142] width 728 height 190
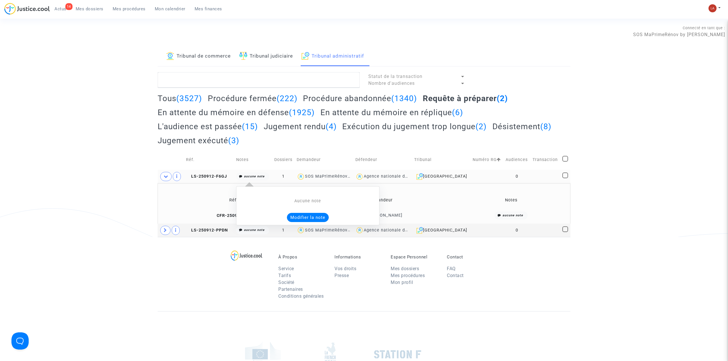
click at [304, 215] on button "Modifier la note" at bounding box center [308, 217] width 42 height 9
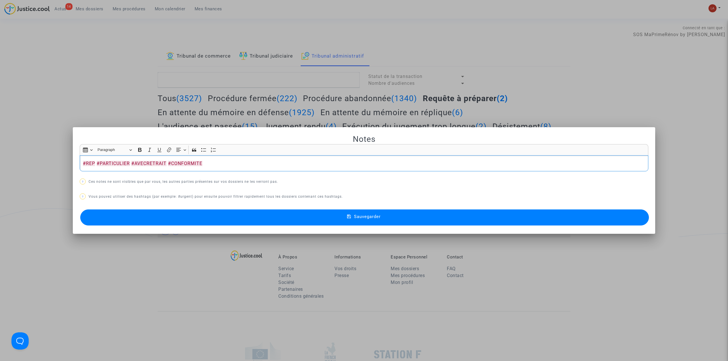
click at [304, 215] on button "Sauvegarder" at bounding box center [364, 217] width 568 height 16
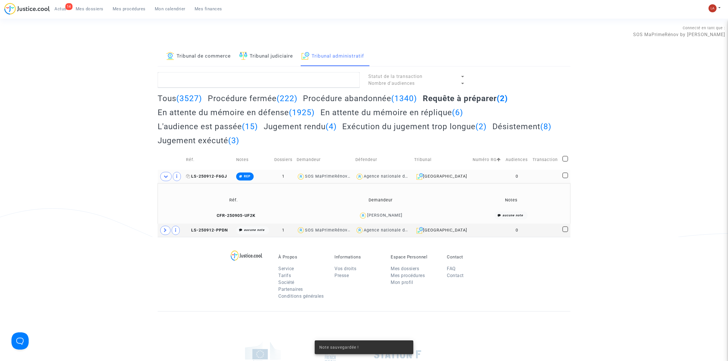
click at [219, 176] on span "LS-250912-F6GJ" at bounding box center [206, 176] width 41 height 5
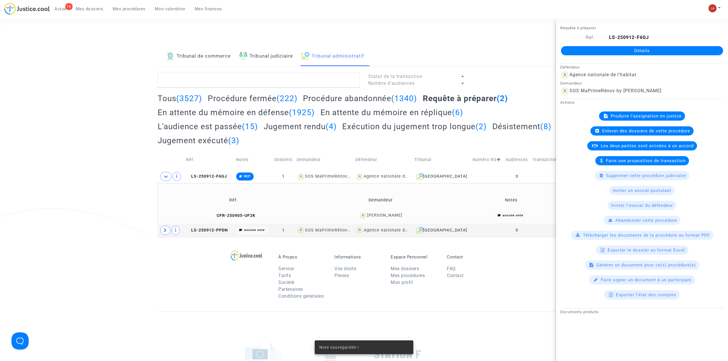
click at [483, 113] on div "Produire l'assignation en justice" at bounding box center [642, 115] width 86 height 9
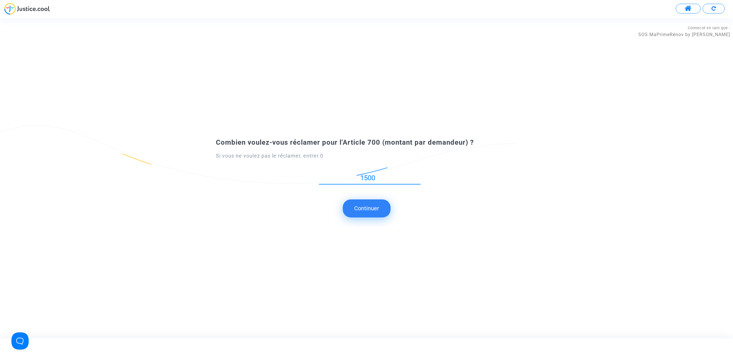
type input "1500"
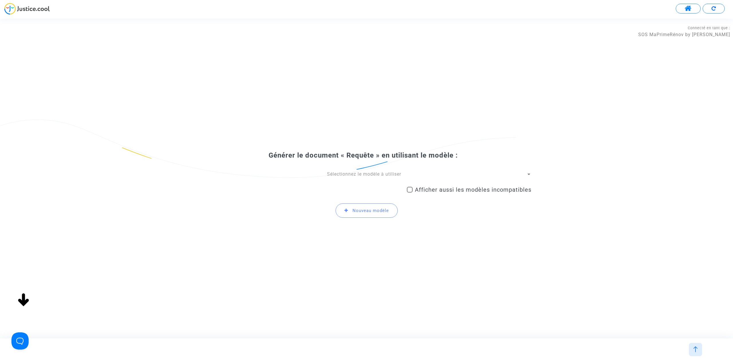
click at [339, 176] on span "Sélectionnez le modèle à utiliser" at bounding box center [364, 173] width 74 height 5
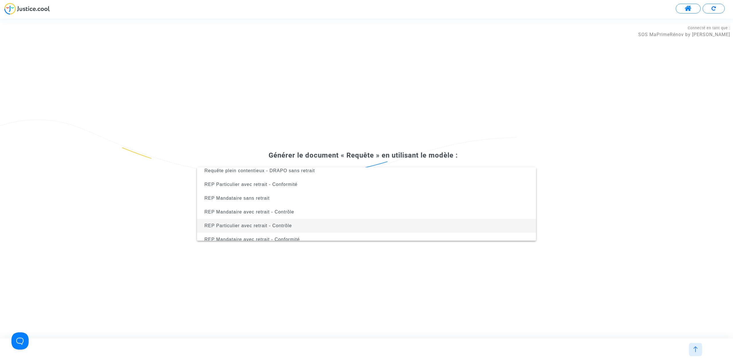
scroll to position [127, 0]
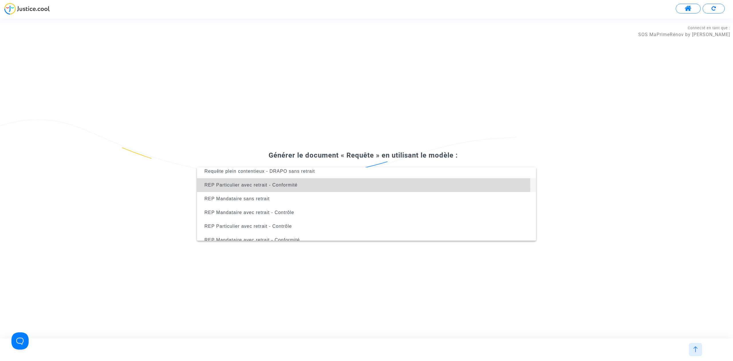
click at [297, 185] on span "REP Particulier avec retrait - Conformité" at bounding box center [367, 185] width 330 height 14
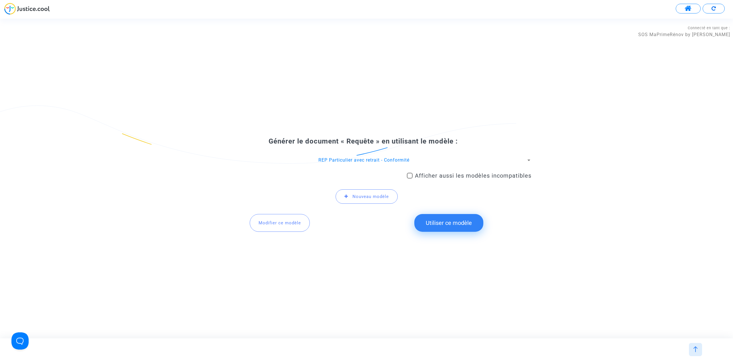
click at [457, 221] on button "Utiliser ce modèle" at bounding box center [448, 223] width 69 height 18
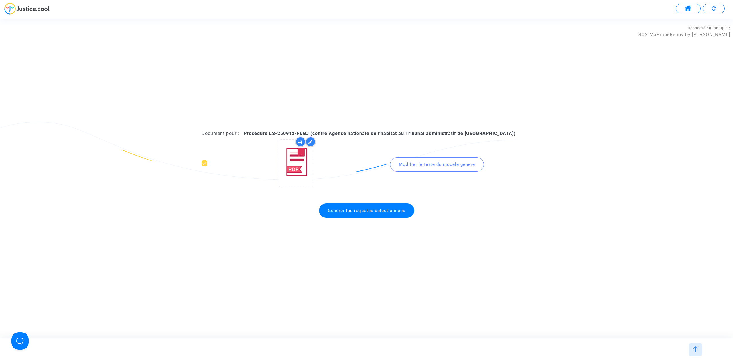
click at [335, 207] on span "Générer les requêtes sélectionnées" at bounding box center [366, 210] width 95 height 14
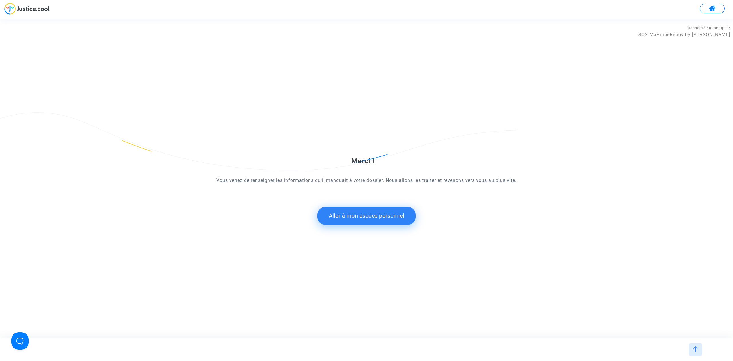
click at [346, 220] on button "Aller à mon espace personnel" at bounding box center [366, 216] width 99 height 18
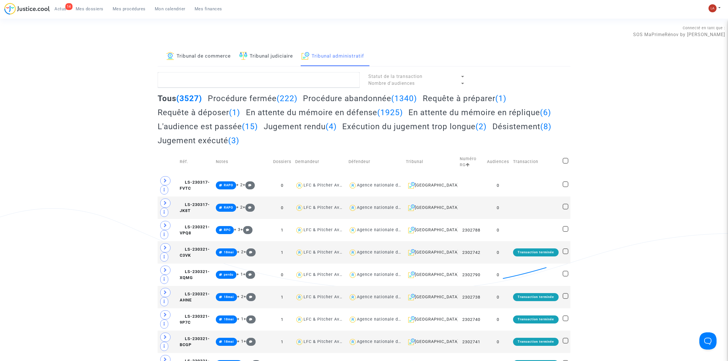
click at [473, 99] on h2 "Requête à préparer (1)" at bounding box center [464, 98] width 84 height 10
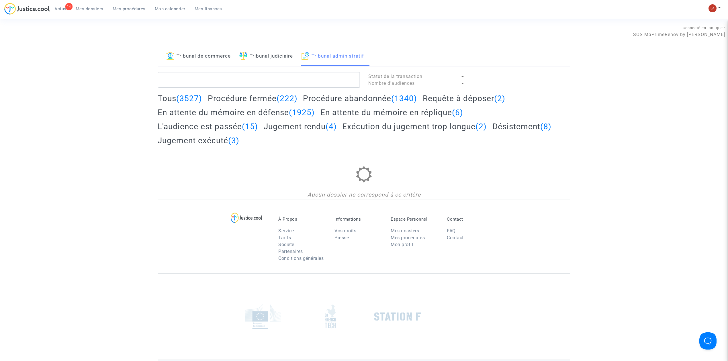
click at [463, 99] on h2 "Requête à déposer (2)" at bounding box center [463, 98] width 82 height 10
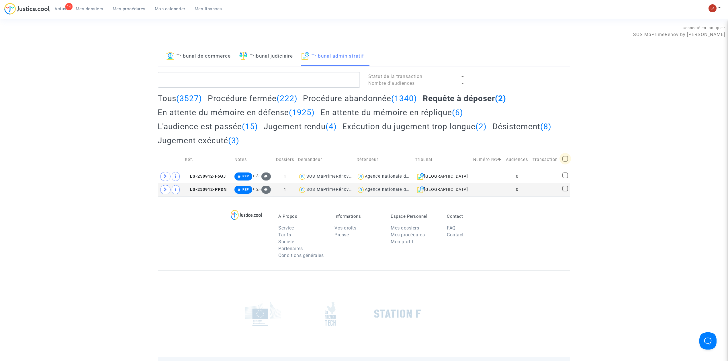
click at [483, 158] on span at bounding box center [565, 159] width 6 height 6
click at [483, 162] on input "checkbox" at bounding box center [565, 162] width 0 height 0
checkbox input "true"
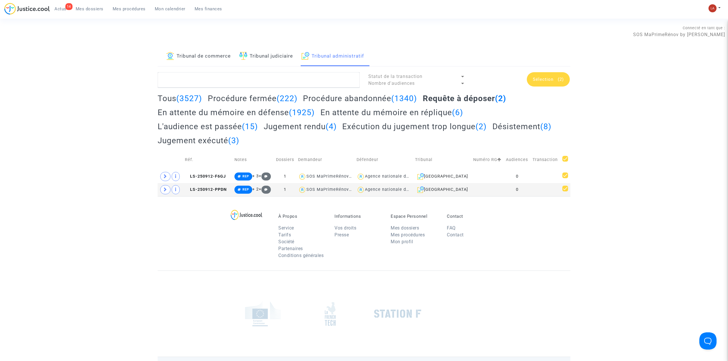
click at [483, 82] on div "Sélection (2)" at bounding box center [547, 79] width 43 height 14
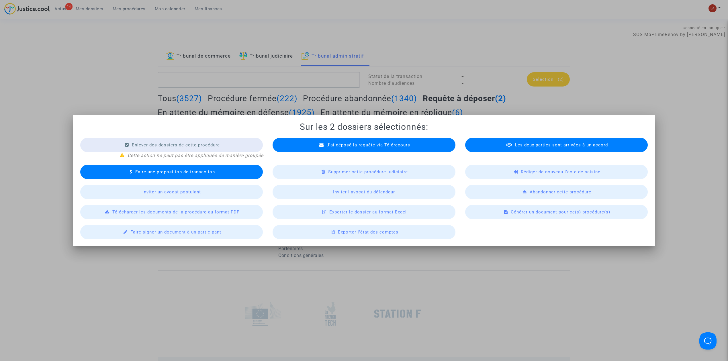
click at [163, 214] on span "Télécharger les documents de la procédure au format PDF" at bounding box center [175, 211] width 127 height 5
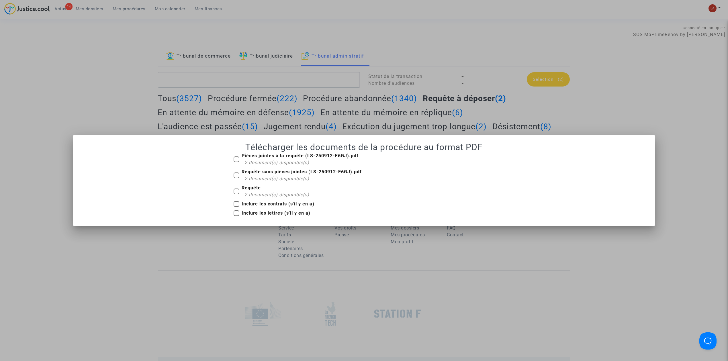
click at [270, 175] on span "Requête sans pièces jointes (LS-250912-F6GJ).pdf 2 document(s) disponible(s)" at bounding box center [301, 175] width 120 height 14
click at [236, 178] on input "Requête sans pièces jointes (LS-250912-F6GJ).pdf 2 document(s) disponible(s)" at bounding box center [236, 178] width 0 height 0
checkbox input "true"
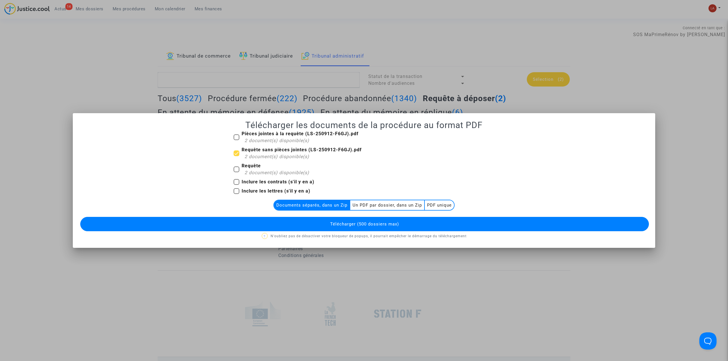
click at [353, 223] on span "Télécharger (500 dossiers max)" at bounding box center [364, 223] width 69 height 5
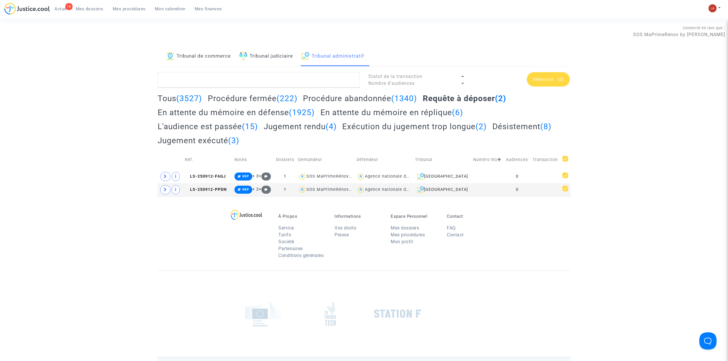
click at [123, 80] on div "Tribunal de commerce Tribunal judiciaire Tribunal administratif Statut de la tr…" at bounding box center [364, 122] width 728 height 150
click at [163, 179] on span at bounding box center [165, 176] width 10 height 9
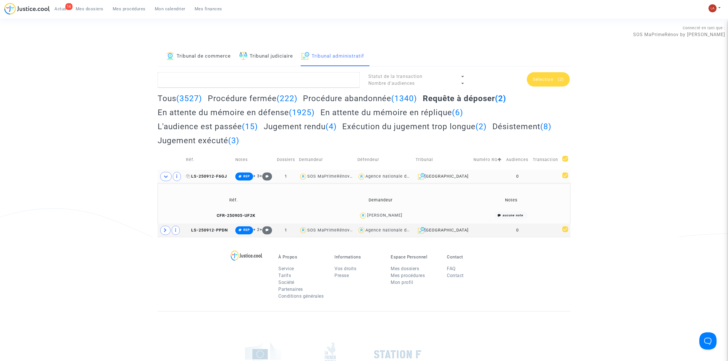
click at [201, 176] on span "LS-250912-F6GJ" at bounding box center [206, 176] width 41 height 5
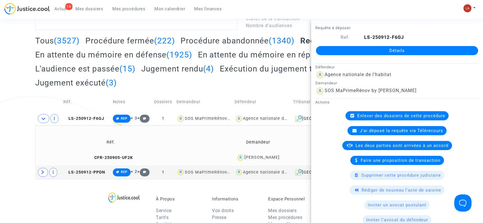
scroll to position [60, 0]
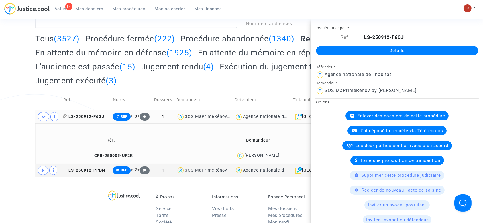
click at [89, 117] on span "LS-250912-F6GJ" at bounding box center [84, 116] width 41 height 5
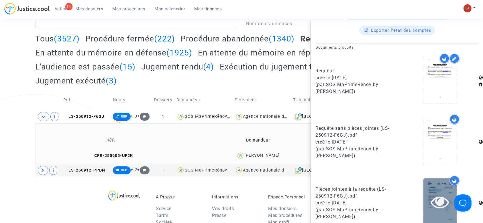
scroll to position [282, 0]
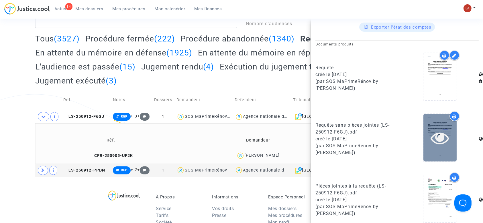
click at [447, 152] on div at bounding box center [439, 137] width 33 height 47
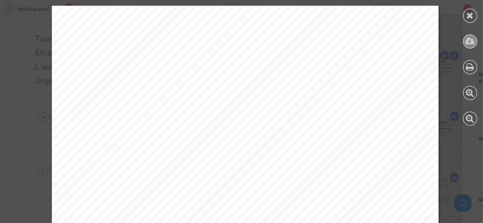
click at [468, 42] on icon at bounding box center [469, 41] width 9 height 9
click at [467, 21] on div at bounding box center [470, 16] width 14 height 14
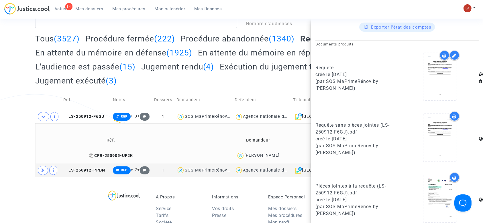
click at [111, 154] on span "CFR-250905-UF2K" at bounding box center [111, 156] width 44 height 5
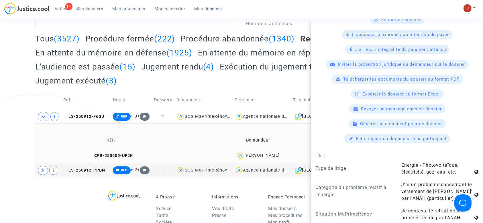
scroll to position [190, 0]
click at [351, 72] on available-action-list "Fermer ce dossier L'opposant a exprimé son intention de payer J'ai reçu l'intég…" at bounding box center [396, 79] width 163 height 128
click at [344, 76] on span "Télécharger les documents du dossier au format PDF" at bounding box center [401, 78] width 116 height 5
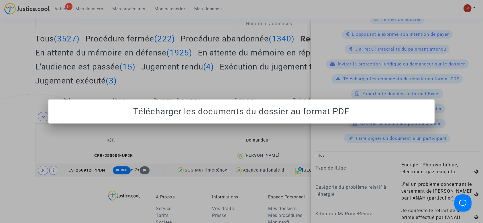
scroll to position [0, 0]
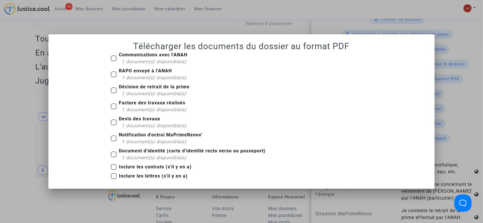
click at [127, 60] on span "1 document(s) disponible(s)" at bounding box center [154, 61] width 65 height 5
click at [114, 61] on input "Communications avec l'ANAH 1 document(s) disponible(s)" at bounding box center [113, 61] width 0 height 0
checkbox input "true"
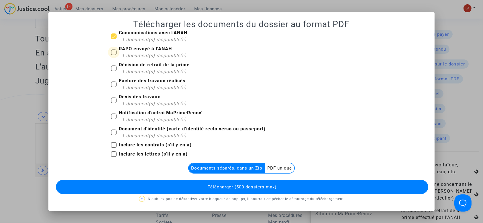
click at [133, 49] on b "RAPO envoyé à l'ANAH" at bounding box center [145, 48] width 53 height 5
click at [114, 55] on input "RAPO envoyé à l'ANAH 1 document(s) disponible(s)" at bounding box center [113, 55] width 0 height 0
checkbox input "true"
click at [127, 70] on span "1 document(s) disponible(s)" at bounding box center [154, 71] width 65 height 5
click at [114, 71] on input "Décision de retrait de la prime 1 document(s) disponible(s)" at bounding box center [113, 71] width 0 height 0
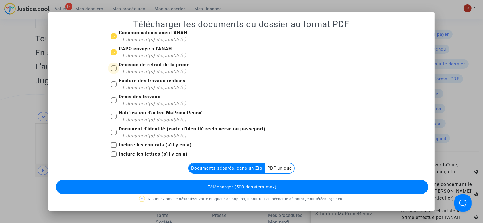
checkbox input "true"
click at [126, 80] on b "Facture des travaux réalisés" at bounding box center [152, 80] width 66 height 5
click at [114, 87] on input "Facture des travaux réalisés 1 document(s) disponible(s)" at bounding box center [113, 87] width 0 height 0
checkbox input "true"
click at [124, 97] on b "Devis des travaux" at bounding box center [139, 96] width 41 height 5
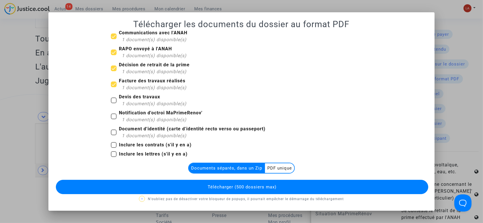
click at [114, 103] on input "Devis des travaux 1 document(s) disponible(s)" at bounding box center [113, 103] width 0 height 0
checkbox input "true"
click at [122, 116] on b "Notification d'octroi MaPrimeRenov'" at bounding box center [161, 112] width 84 height 5
click at [114, 119] on input "Notification d'octroi MaPrimeRenov' 1 document(s) disponible(s)" at bounding box center [113, 119] width 0 height 0
checkbox input "true"
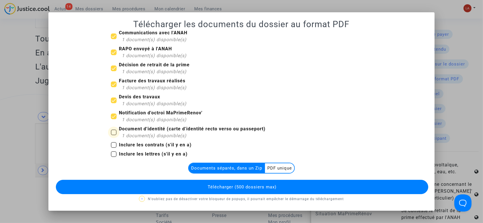
click at [126, 127] on b "Document d'identité (carte d'identité recto verso ou passeport)" at bounding box center [192, 128] width 147 height 5
click at [114, 135] on input "Document d'identité (carte d'identité recto verso ou passeport) 1 document(s) d…" at bounding box center [113, 135] width 0 height 0
click at [126, 127] on b "Document d'identité (carte d'identité recto verso ou passeport)" at bounding box center [192, 128] width 147 height 5
click at [114, 135] on input "Document d'identité (carte d'identité recto verso ou passeport) 1 document(s) d…" at bounding box center [113, 135] width 0 height 0
checkbox input "false"
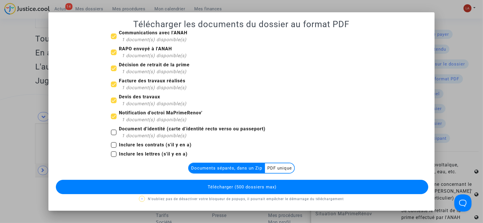
click at [213, 182] on button "Télécharger (500 dossiers max)" at bounding box center [242, 187] width 373 height 14
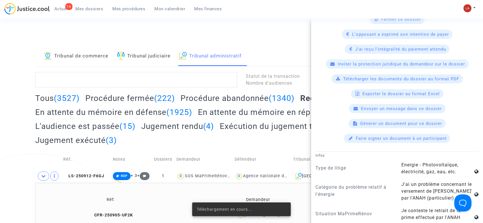
scroll to position [60, 0]
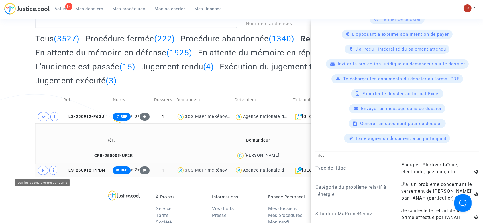
drag, startPoint x: 45, startPoint y: 168, endPoint x: 55, endPoint y: 169, distance: 9.5
click at [45, 168] on span at bounding box center [43, 170] width 10 height 9
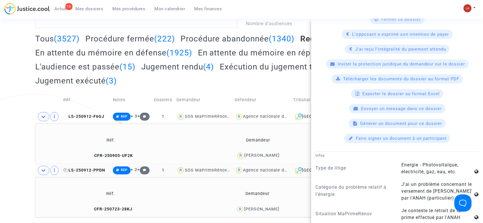
click at [80, 171] on span "LS-250912-PPDN" at bounding box center [85, 170] width 42 height 5
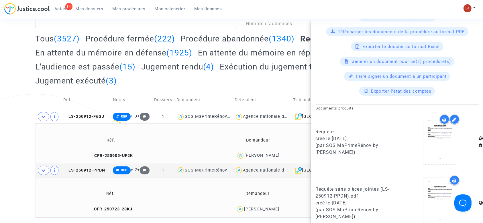
scroll to position [288, 0]
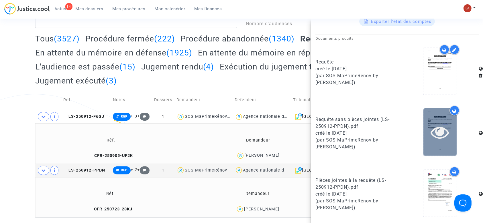
click at [436, 139] on icon at bounding box center [440, 132] width 19 height 18
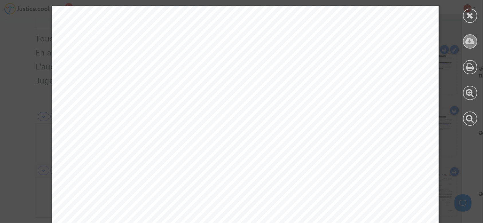
click at [471, 39] on icon at bounding box center [469, 41] width 9 height 9
click at [473, 16] on icon at bounding box center [470, 15] width 7 height 9
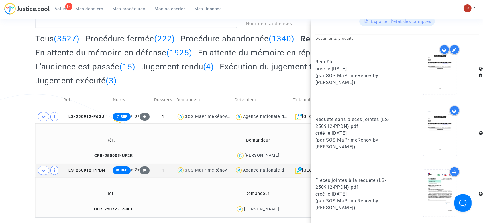
click at [110, 213] on td "CFR-250723-28KJ" at bounding box center [110, 210] width 147 height 12
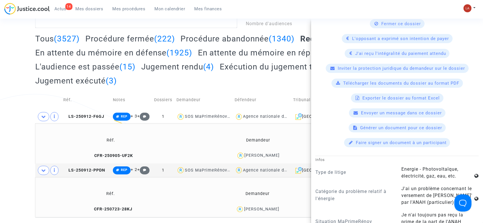
scroll to position [200, 0]
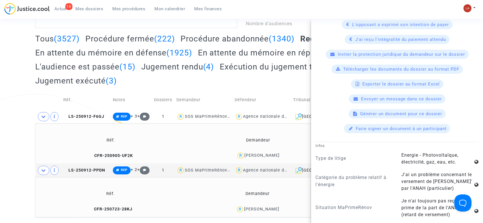
click at [352, 67] on span "Télécharger les documents du dossier au format PDF" at bounding box center [401, 69] width 116 height 5
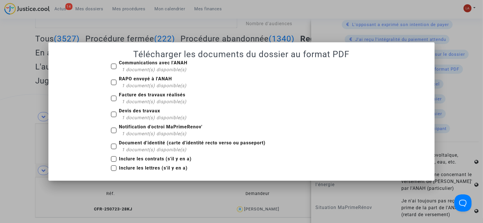
click at [144, 70] on span "1 document(s) disponible(s)" at bounding box center [154, 69] width 65 height 5
click at [114, 70] on input "Communications avec l'ANAH 1 document(s) disponible(s)" at bounding box center [113, 69] width 0 height 0
checkbox input "true"
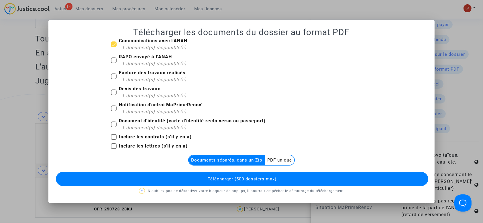
click at [121, 65] on span "RAPO envoyé à l'ANAH 1 document(s) disponible(s)" at bounding box center [153, 60] width 68 height 13
click at [114, 64] on input "RAPO envoyé à l'ANAH 1 document(s) disponible(s)" at bounding box center [113, 63] width 0 height 0
checkbox input "true"
click at [124, 70] on b "Facture des travaux réalisés" at bounding box center [152, 72] width 66 height 5
click at [114, 79] on input "Facture des travaux réalisés 1 document(s) disponible(s)" at bounding box center [113, 79] width 0 height 0
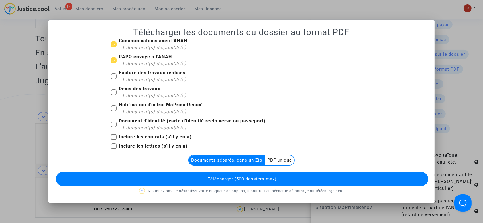
checkbox input "true"
click at [120, 90] on b "Devis des travaux" at bounding box center [139, 88] width 41 height 5
click at [114, 95] on input "Devis des travaux 1 document(s) disponible(s)" at bounding box center [113, 95] width 0 height 0
checkbox input "true"
click at [121, 109] on span "Notification d'octroi MaPrimeRenov' 1 document(s) disponible(s)" at bounding box center [161, 108] width 84 height 13
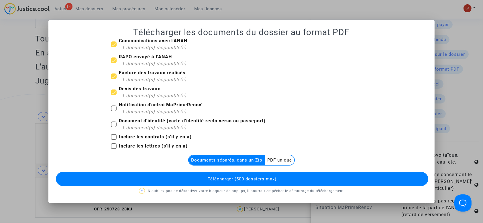
click at [114, 111] on input "Notification d'octroi MaPrimeRenov' 1 document(s) disponible(s)" at bounding box center [113, 111] width 0 height 0
checkbox input "true"
click at [196, 186] on button "Télécharger (500 dossiers max)" at bounding box center [242, 179] width 373 height 14
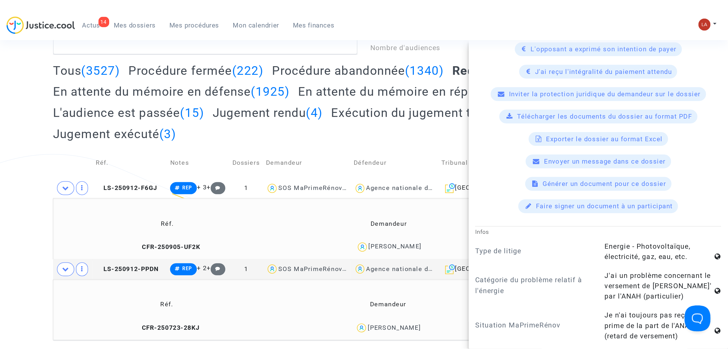
scroll to position [200, 0]
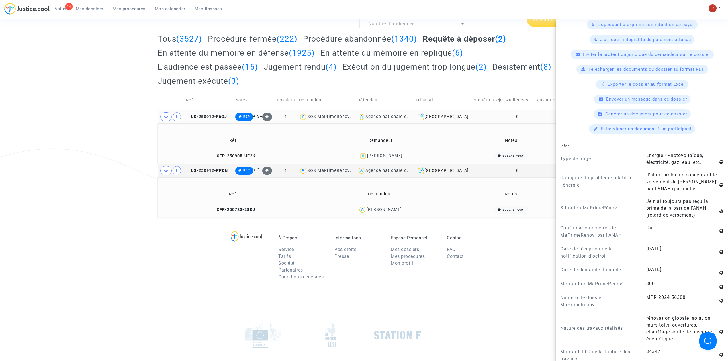
click at [208, 119] on copy "LS-250912-F6GJ" at bounding box center [206, 116] width 41 height 5
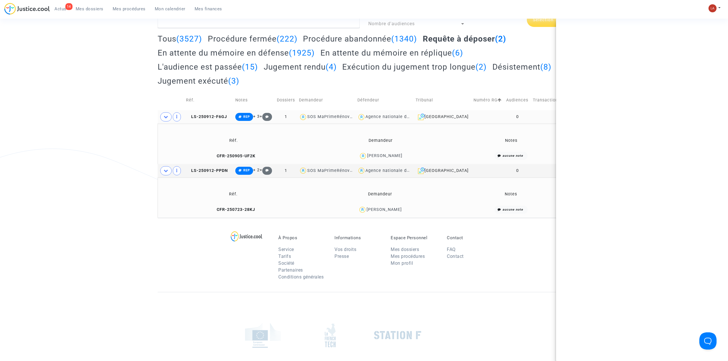
scroll to position [0, 0]
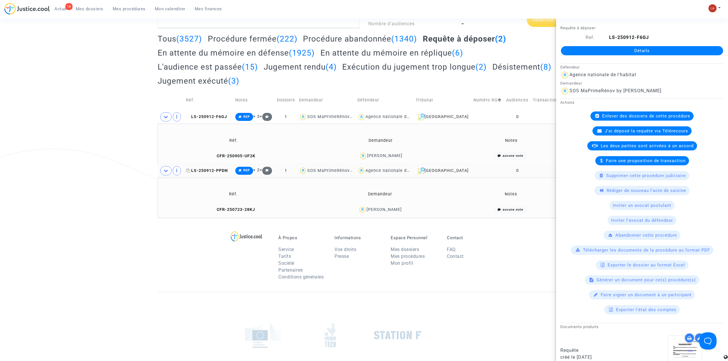
click at [203, 173] on span "LS-250912-PPDN" at bounding box center [207, 170] width 42 height 5
click at [63, 3] on ul "14 Actus Mes dossiers Mes procédures Mon calendrier Mes finances" at bounding box center [138, 8] width 177 height 10
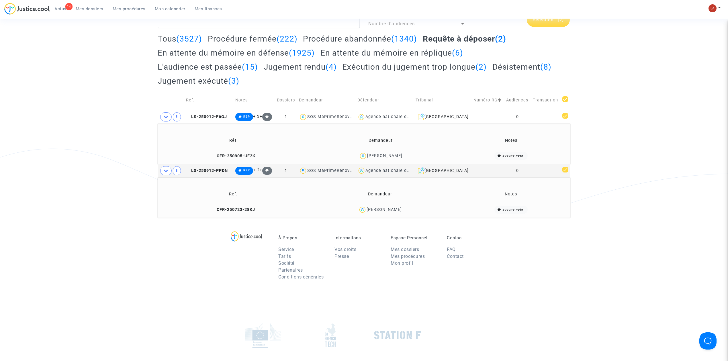
click at [62, 6] on span "Actus" at bounding box center [60, 8] width 12 height 5
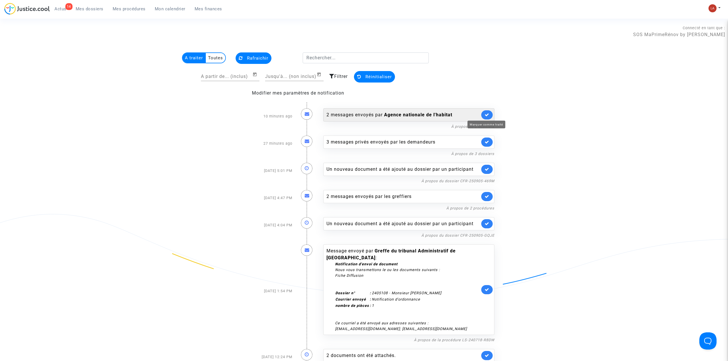
click at [483, 116] on icon at bounding box center [486, 115] width 5 height 4
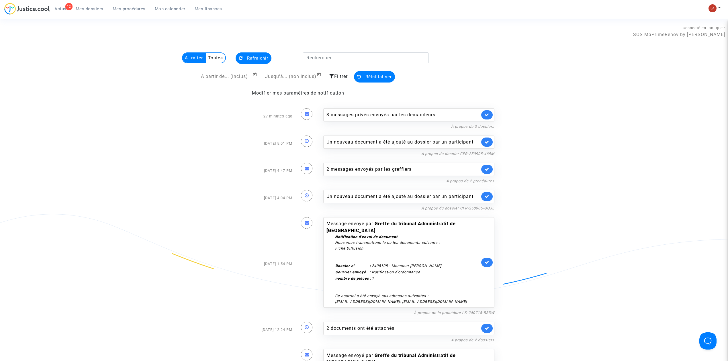
click at [483, 142] on link at bounding box center [486, 141] width 11 height 9
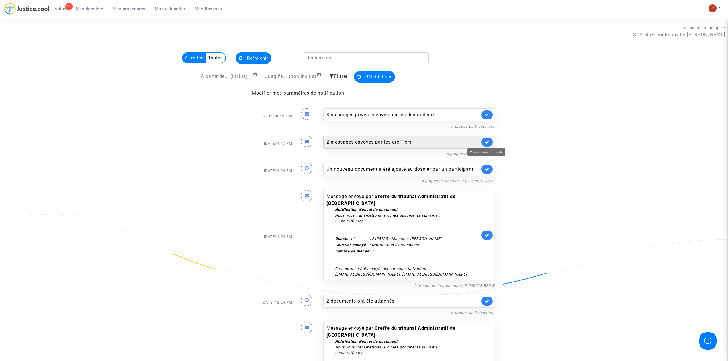
click at [483, 143] on icon at bounding box center [486, 142] width 5 height 4
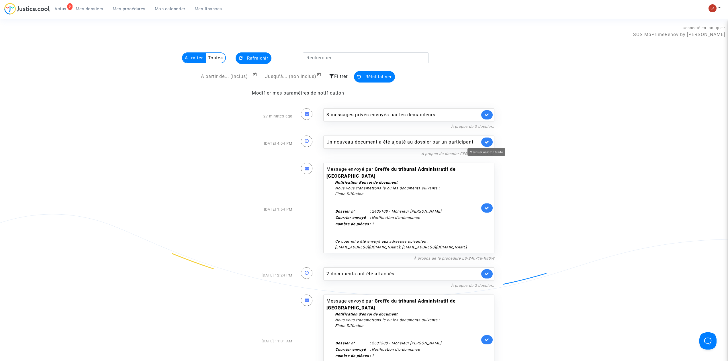
click at [483, 141] on icon at bounding box center [486, 142] width 5 height 4
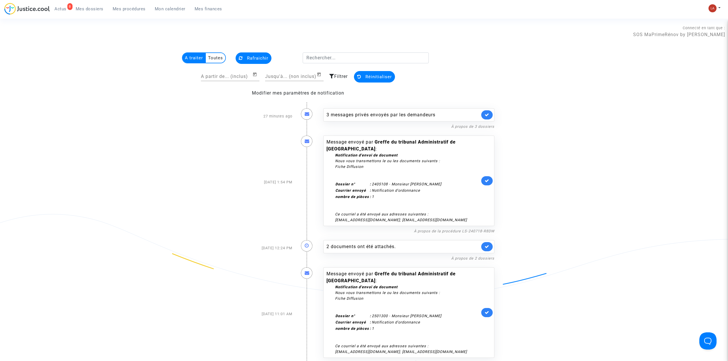
click at [483, 183] on link at bounding box center [486, 180] width 11 height 9
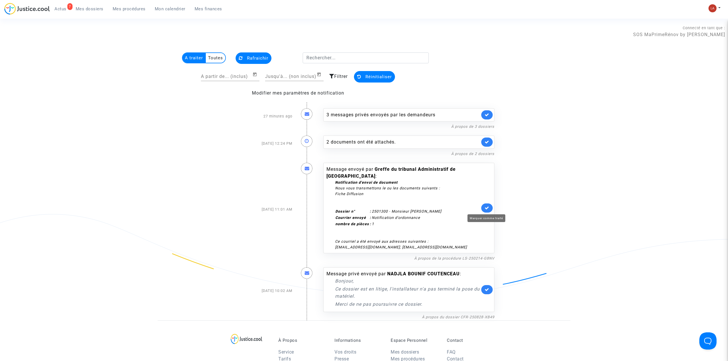
click at [483, 209] on icon at bounding box center [486, 208] width 5 height 4
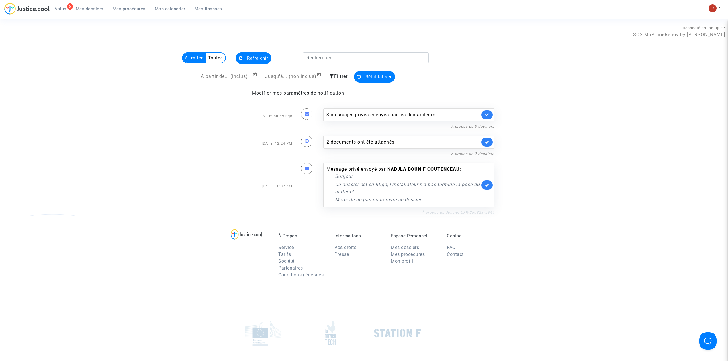
click at [462, 214] on link "À propos du dossier CFR-250828-XB49" at bounding box center [458, 212] width 72 height 4
click at [483, 185] on icon at bounding box center [486, 185] width 5 height 4
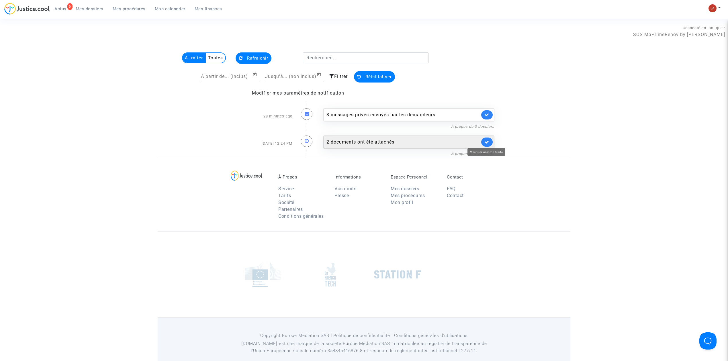
click at [483, 144] on icon at bounding box center [486, 142] width 5 height 4
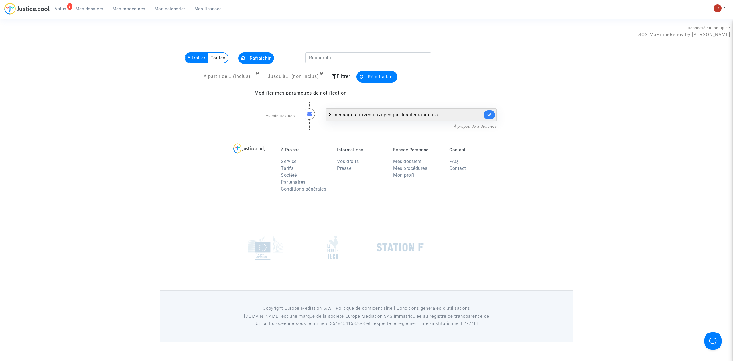
click at [420, 108] on div "3 messages privés envoyés par les demandeurs" at bounding box center [411, 114] width 171 height 13
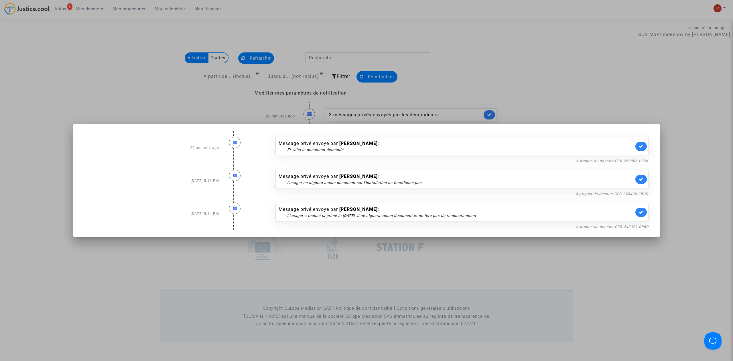
click at [483, 163] on div "À propos du dossier CFR-250905-UF2K" at bounding box center [462, 160] width 373 height 7
drag, startPoint x: 632, startPoint y: 163, endPoint x: 629, endPoint y: 159, distance: 5.3
click at [483, 159] on div "À propos du dossier CFR-250905-UF2K" at bounding box center [462, 160] width 373 height 7
click at [483, 159] on link "À propos du dossier CFR-250905-UF2K" at bounding box center [612, 161] width 72 height 4
click at [483, 148] on icon at bounding box center [641, 146] width 5 height 4
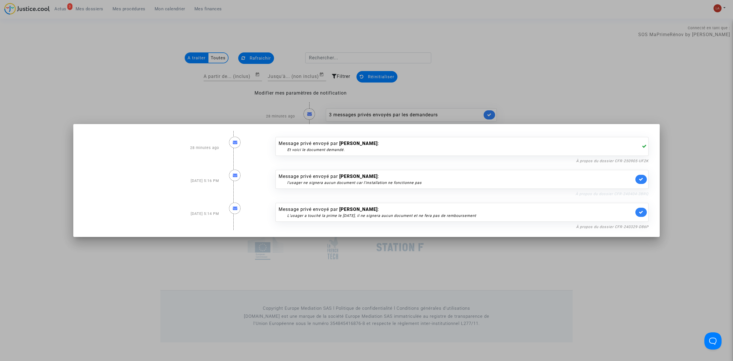
click at [483, 194] on link "À propos du dossier CFR-240404-3BRQ" at bounding box center [612, 194] width 73 height 4
click at [483, 180] on icon at bounding box center [641, 179] width 5 height 4
click at [483, 223] on link "À propos du dossier CFR-240329-D86P" at bounding box center [612, 227] width 72 height 4
click at [483, 214] on icon at bounding box center [641, 212] width 5 height 4
click at [483, 86] on div at bounding box center [366, 180] width 733 height 361
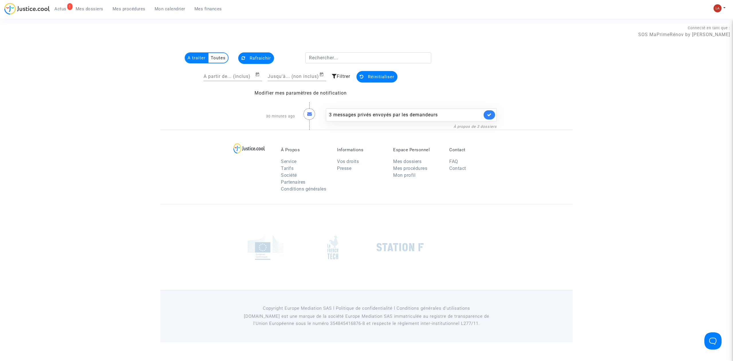
click at [95, 11] on span "Mes dossiers" at bounding box center [90, 8] width 28 height 5
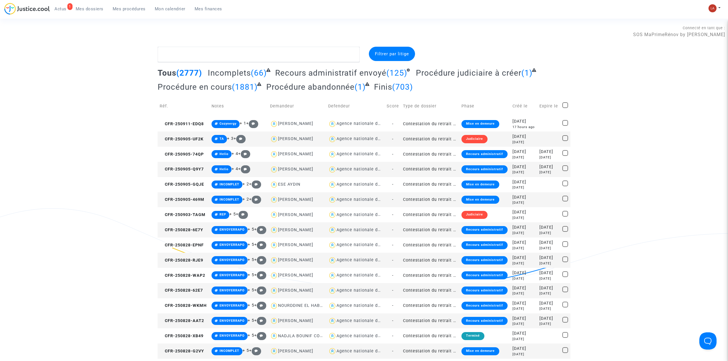
click at [63, 8] on span "Actus" at bounding box center [60, 8] width 12 height 5
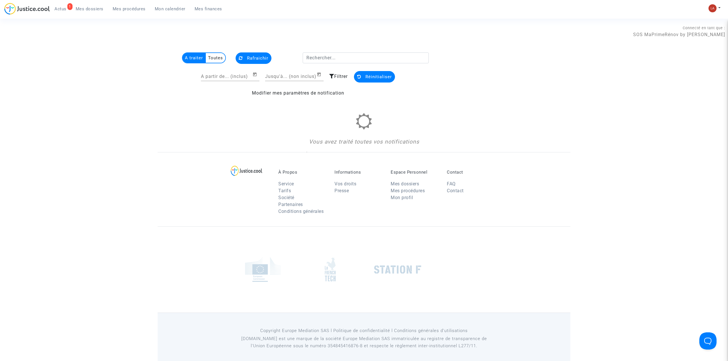
click at [80, 4] on ul "1 Actus Mes dossiers Mes procédures Mon calendrier Mes finances" at bounding box center [138, 8] width 177 height 10
click at [80, 12] on link "Mes dossiers" at bounding box center [89, 9] width 37 height 9
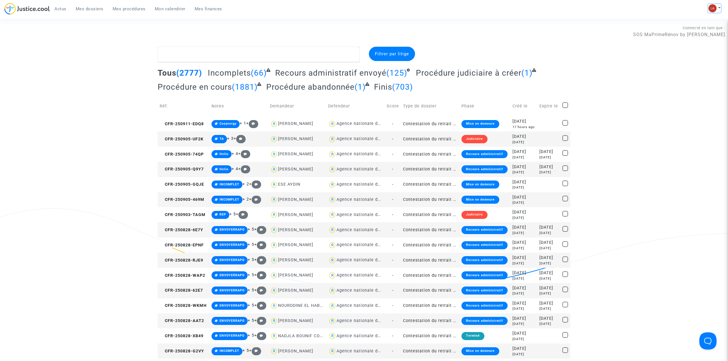
click at [483, 7] on img at bounding box center [712, 8] width 8 height 8
click at [483, 27] on link "Changer de compte" at bounding box center [691, 29] width 58 height 9
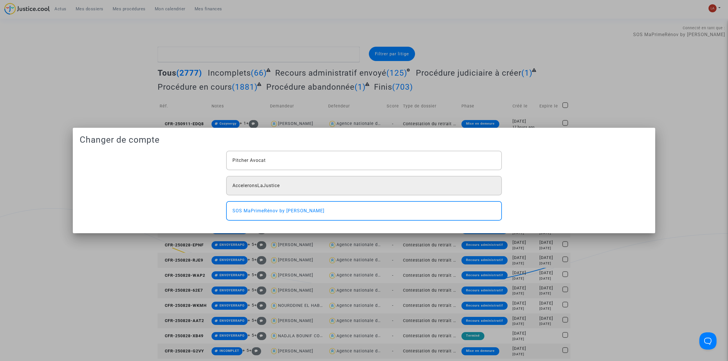
click at [342, 189] on div "AcceleronsLaJustice" at bounding box center [364, 185] width 276 height 19
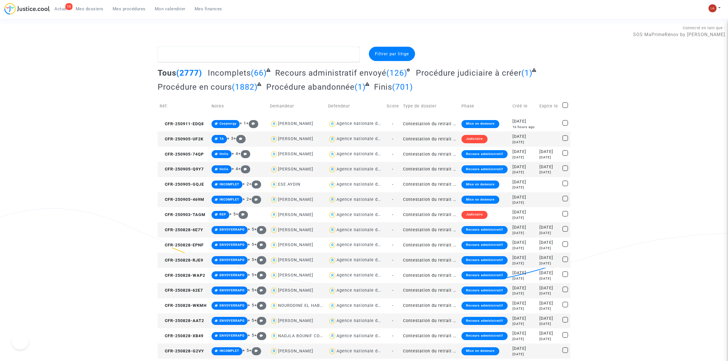
drag, startPoint x: 128, startPoint y: 11, endPoint x: 359, endPoint y: 62, distance: 236.3
click at [128, 11] on span "Mes procédures" at bounding box center [129, 8] width 33 height 5
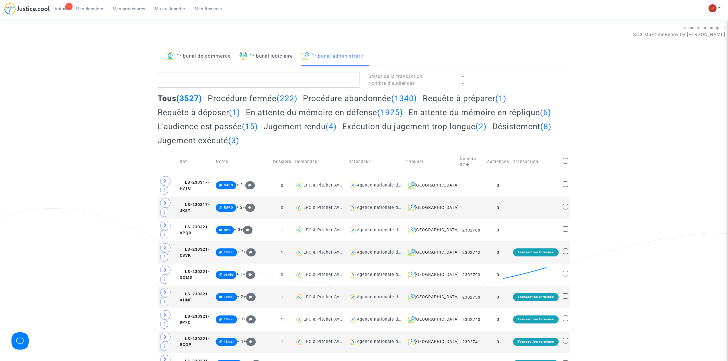
click at [451, 97] on h2 "Requête à préparer (1)" at bounding box center [464, 98] width 84 height 10
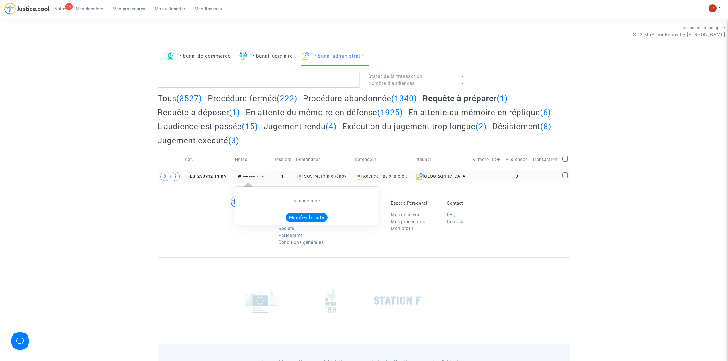
click at [313, 216] on button "Modifier la note" at bounding box center [307, 217] width 42 height 9
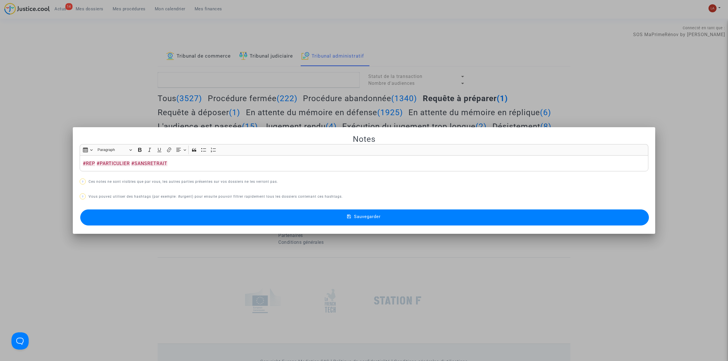
click at [313, 216] on button "Sauvegarder" at bounding box center [364, 217] width 568 height 16
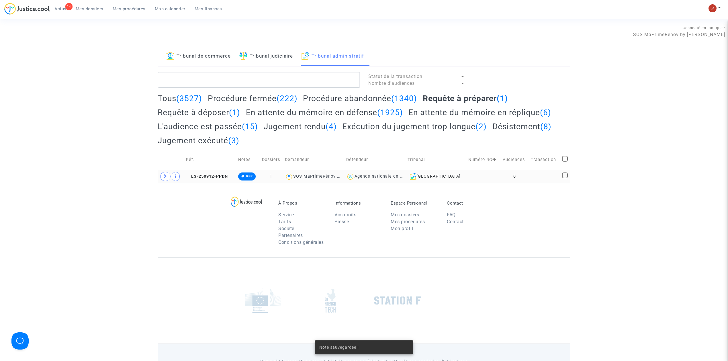
click at [214, 182] on td "LS-250912-PPDN" at bounding box center [210, 176] width 52 height 13
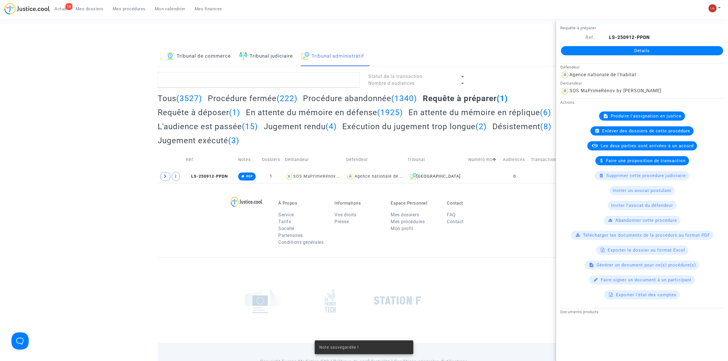
click at [625, 111] on div "Actions Produire l'assignation en justice Enlever des dossiers de cette procédu…" at bounding box center [642, 199] width 172 height 201
click at [621, 115] on span "Produire l'assignation en justice" at bounding box center [645, 115] width 71 height 5
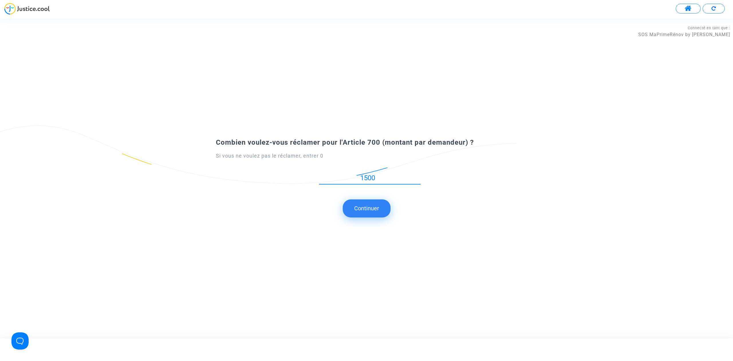
type input "1500"
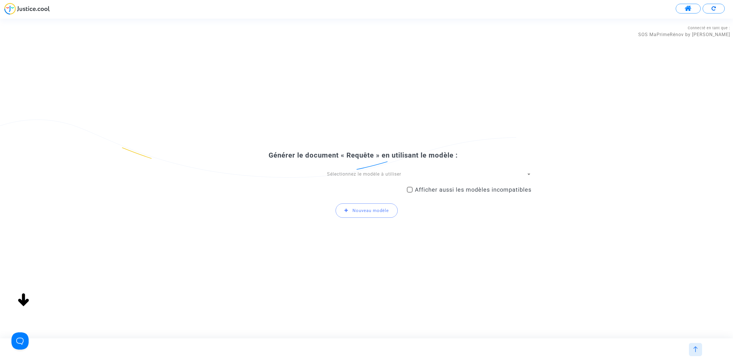
click at [334, 174] on span "Sélectionnez le modèle à utiliser" at bounding box center [364, 173] width 74 height 5
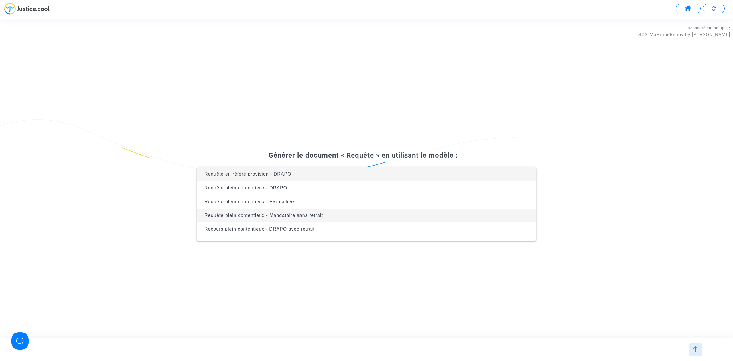
scroll to position [188, 0]
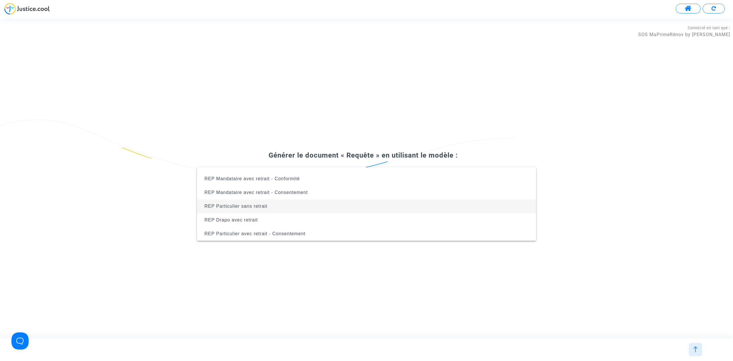
click at [270, 209] on span "REP Particulier sans retrait" at bounding box center [367, 206] width 330 height 14
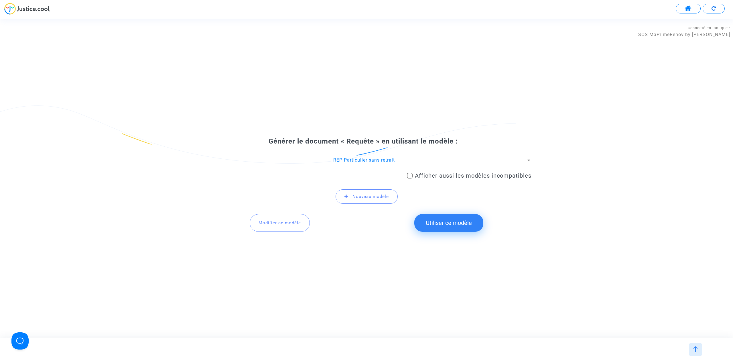
click at [439, 222] on button "Utiliser ce modèle" at bounding box center [448, 223] width 69 height 18
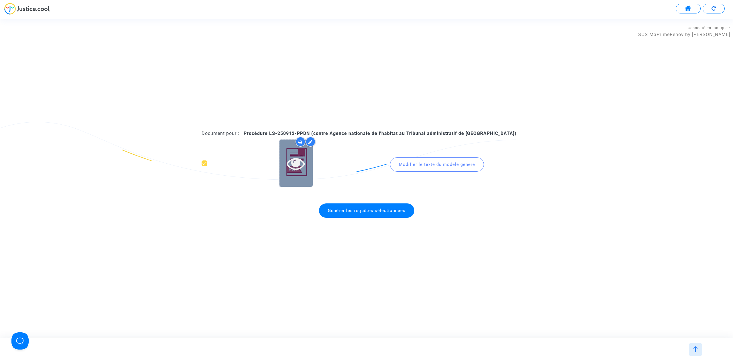
click at [296, 167] on icon at bounding box center [296, 163] width 19 height 18
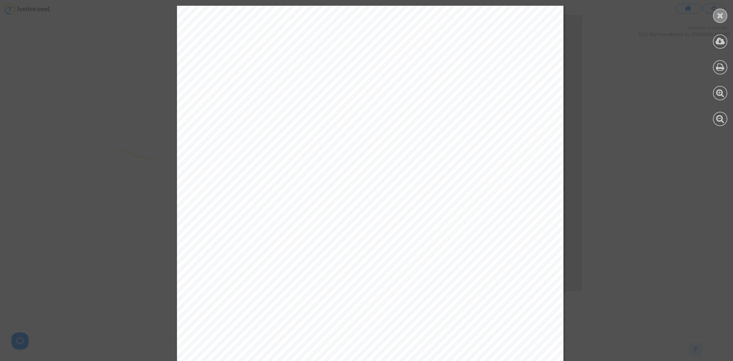
click at [723, 15] on icon at bounding box center [720, 15] width 7 height 9
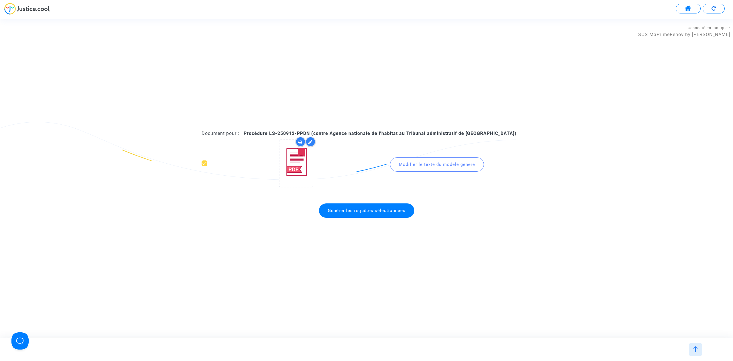
click at [388, 213] on span "Générer les requêtes sélectionnées" at bounding box center [366, 210] width 95 height 14
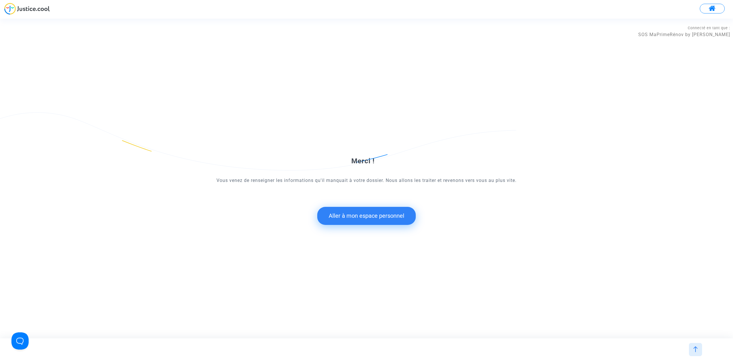
click at [358, 221] on button "Aller à mon espace personnel" at bounding box center [366, 216] width 99 height 18
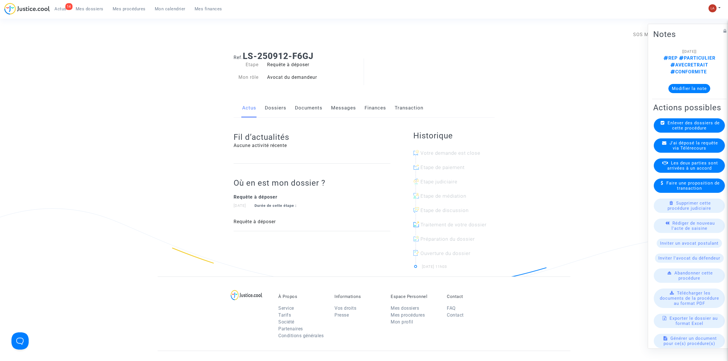
click at [279, 106] on link "Dossiers" at bounding box center [275, 108] width 21 height 19
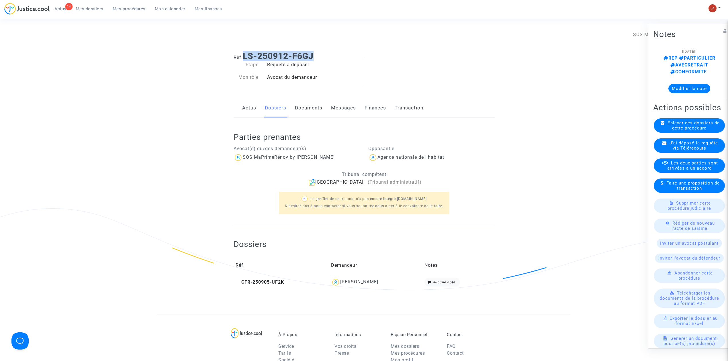
drag, startPoint x: 325, startPoint y: 57, endPoint x: 245, endPoint y: 57, distance: 79.1
click at [245, 57] on h1 "Ref. LS-250912-F6GJ" at bounding box center [363, 56] width 261 height 10
copy b "LS-250912-F6GJ"
click at [305, 103] on link "Documents" at bounding box center [308, 108] width 27 height 19
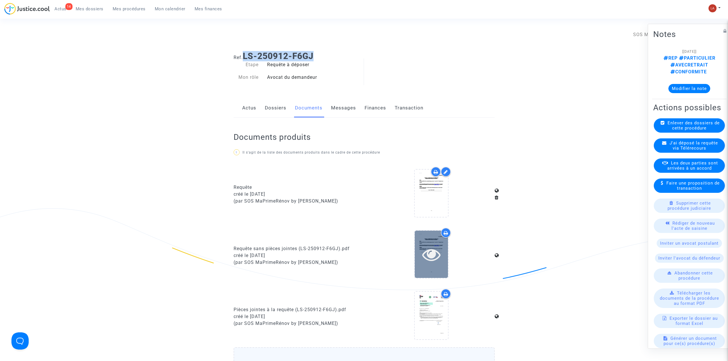
click at [426, 249] on icon at bounding box center [431, 254] width 19 height 18
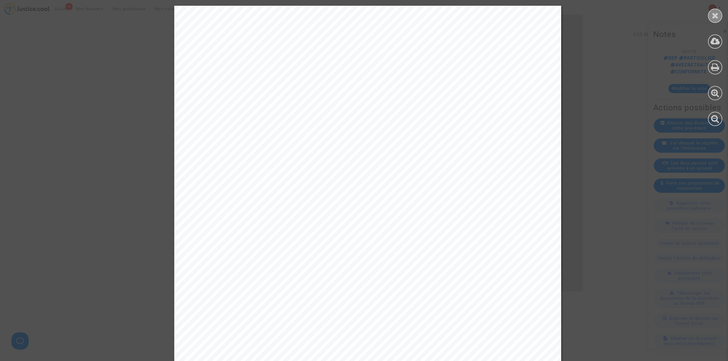
click at [711, 21] on div at bounding box center [715, 16] width 14 height 14
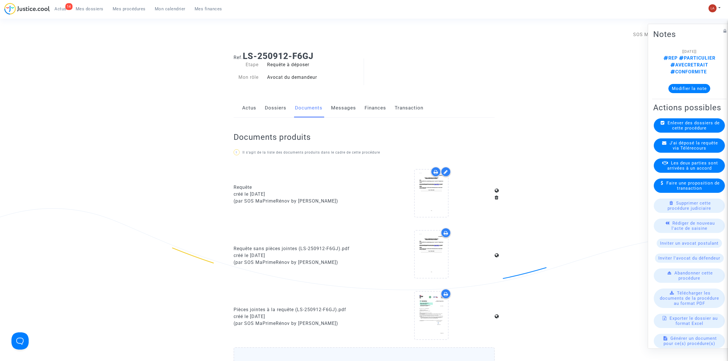
click at [342, 99] on link "Messages" at bounding box center [343, 108] width 25 height 19
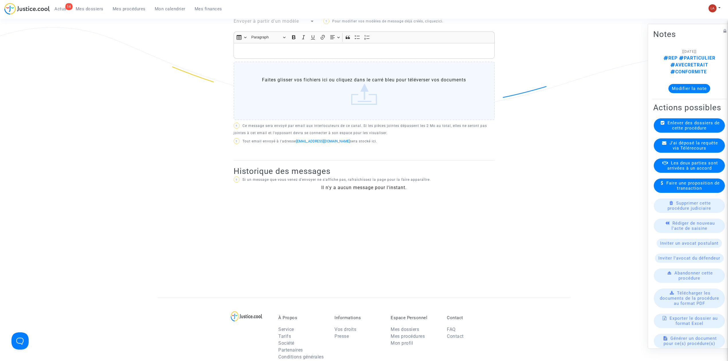
scroll to position [184, 0]
click at [686, 140] on span "J'ai déposé la requête via Télérecours" at bounding box center [693, 145] width 48 height 10
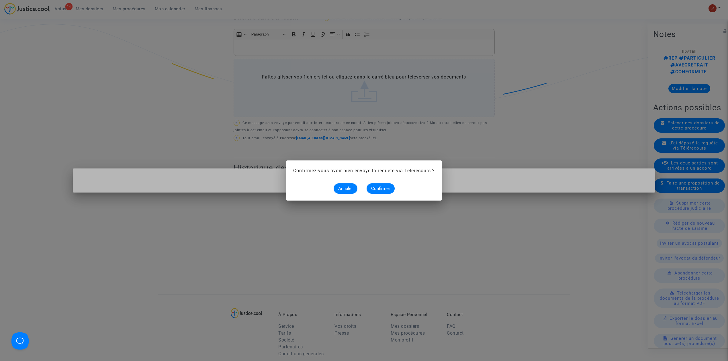
scroll to position [0, 0]
click at [386, 188] on span "Confirmer" at bounding box center [380, 188] width 19 height 5
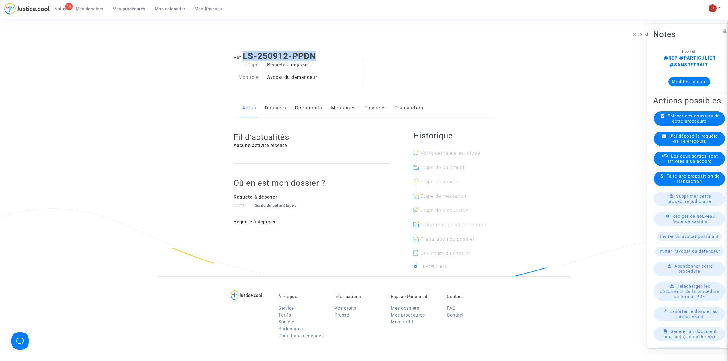
drag, startPoint x: 323, startPoint y: 60, endPoint x: 243, endPoint y: 55, distance: 80.0
click at [243, 55] on h1 "Ref. LS-250912-PPDN" at bounding box center [363, 56] width 261 height 10
copy b "LS-250912-PPDN"
click at [309, 113] on link "Documents" at bounding box center [308, 108] width 27 height 19
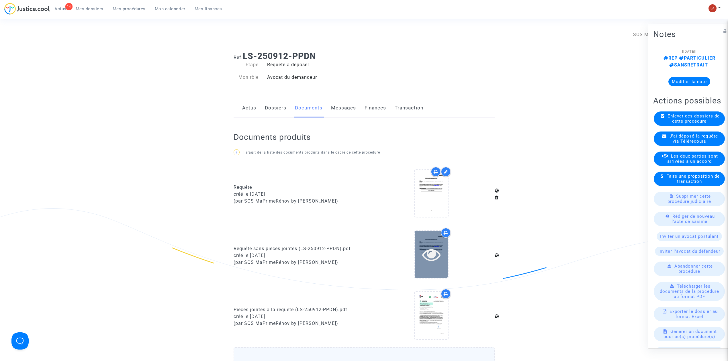
click at [439, 256] on icon at bounding box center [431, 254] width 19 height 18
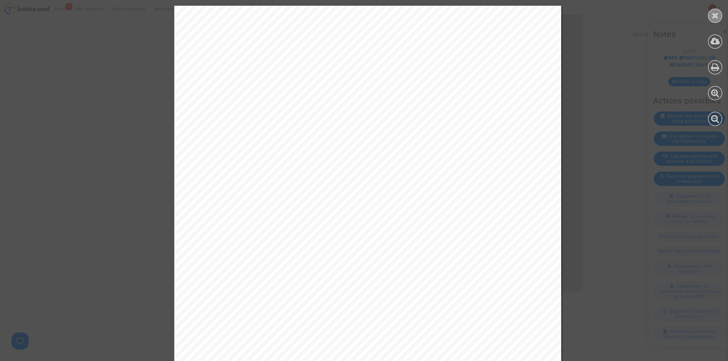
click at [711, 19] on div at bounding box center [715, 16] width 14 height 14
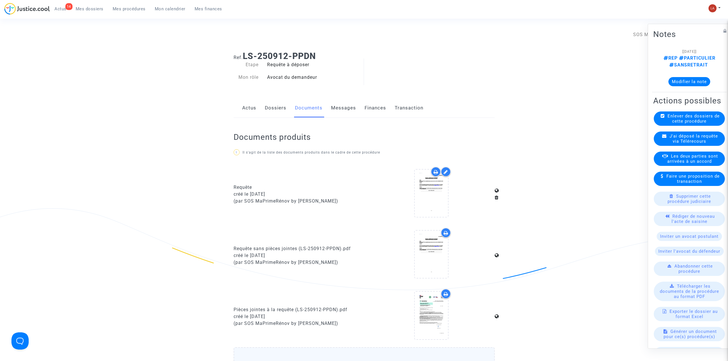
click at [345, 106] on link "Messages" at bounding box center [343, 108] width 25 height 19
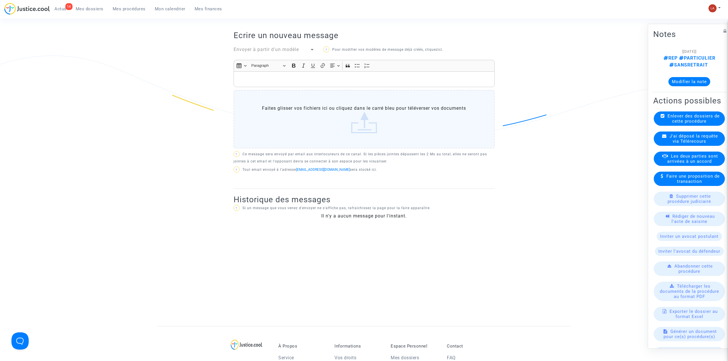
scroll to position [153, 0]
click at [675, 142] on span "J'ai déposé la requête via Télérecours" at bounding box center [693, 138] width 48 height 10
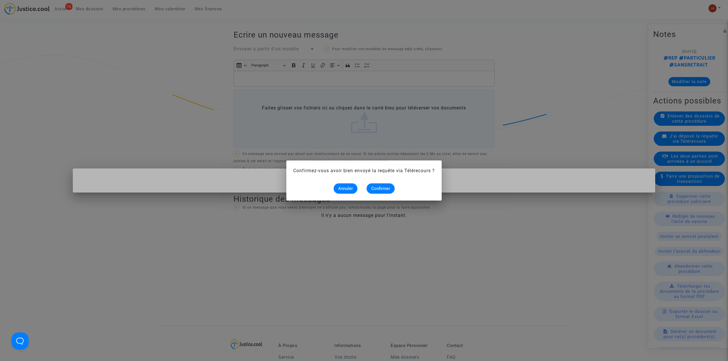
scroll to position [0, 0]
click at [383, 191] on button "Confirmer" at bounding box center [380, 188] width 28 height 10
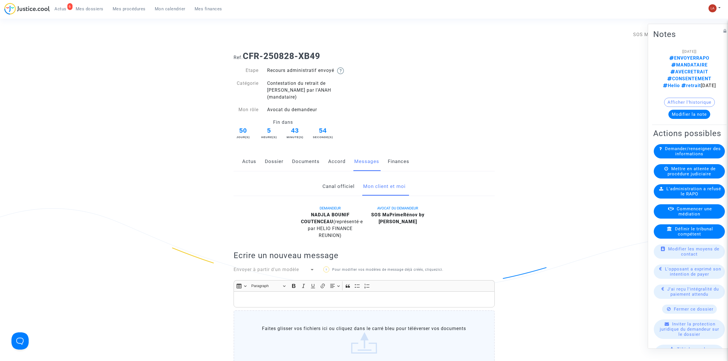
click at [665, 294] on available-action-list "Demander/renseigner des informations Mettre en attente de procédure judiciaire …" at bounding box center [689, 294] width 72 height 300
click at [667, 307] on icon at bounding box center [669, 309] width 4 height 4
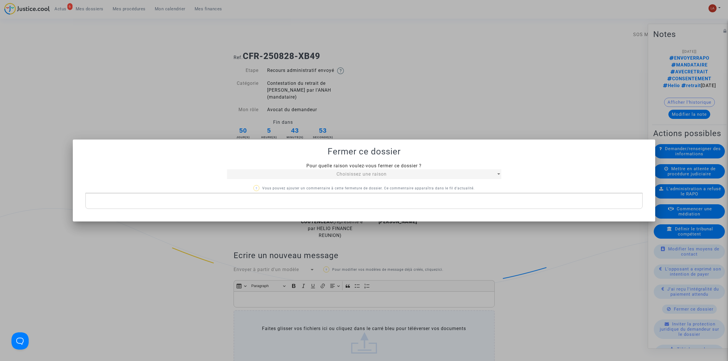
click at [395, 175] on div "Choisissez une raison" at bounding box center [361, 174] width 269 height 7
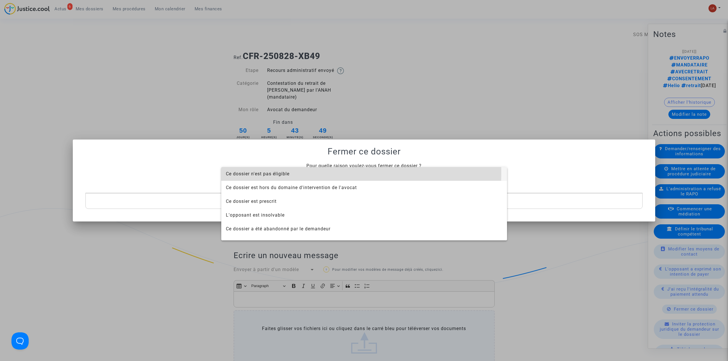
click at [263, 172] on span "Ce dossier n'est pas éligible" at bounding box center [258, 173] width 64 height 5
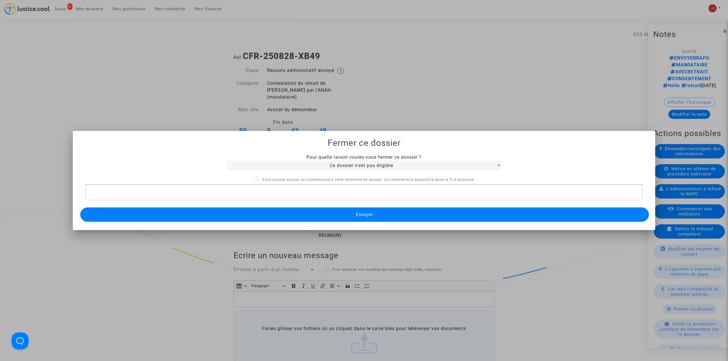
click at [264, 209] on button "Envoyer" at bounding box center [364, 214] width 568 height 14
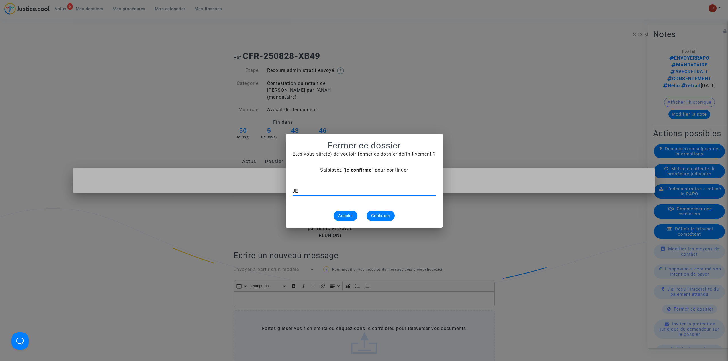
type input "J"
type input "je confirme"
click at [385, 216] on span "Confirmer" at bounding box center [380, 215] width 19 height 5
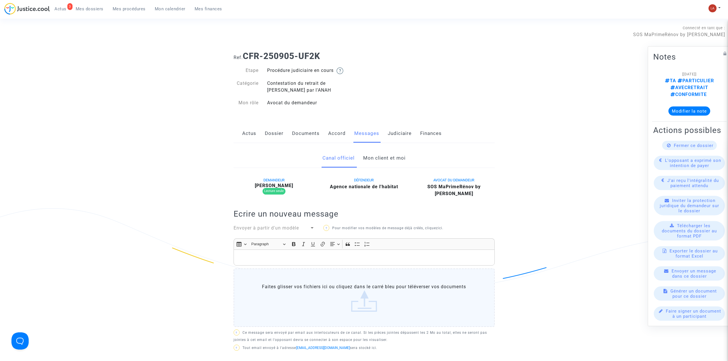
click at [301, 131] on link "Documents" at bounding box center [305, 133] width 27 height 19
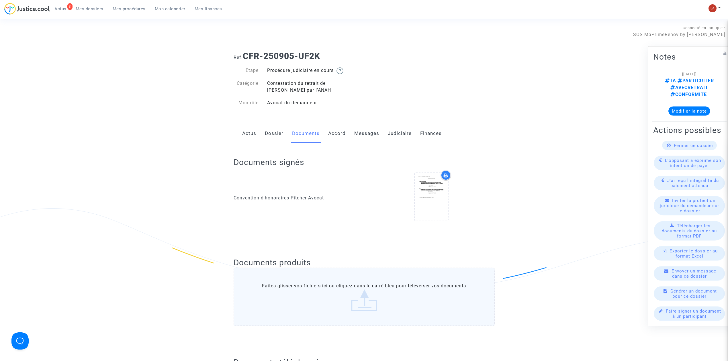
click at [377, 133] on link "Messages" at bounding box center [366, 133] width 25 height 19
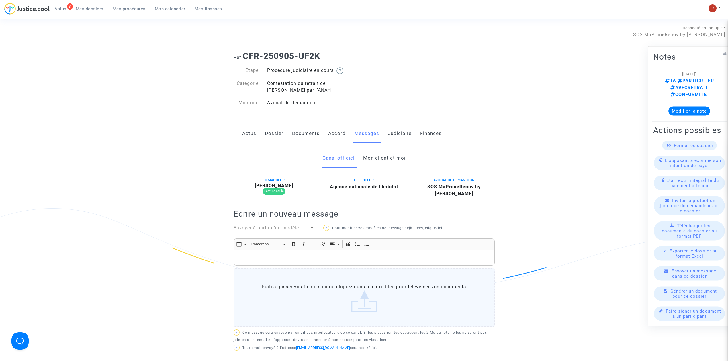
click at [385, 158] on link "Mon client et moi" at bounding box center [384, 158] width 42 height 19
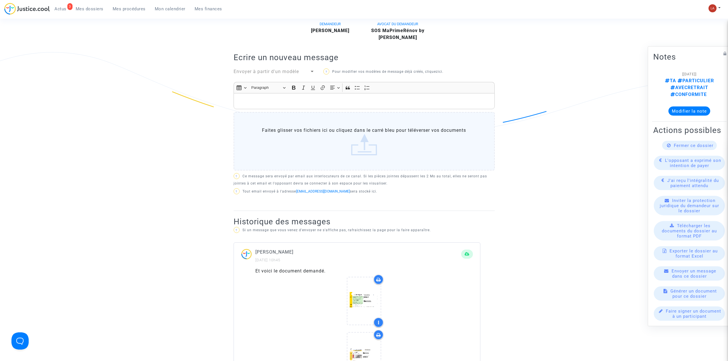
scroll to position [155, 0]
click at [312, 105] on p "Rich Text Editor, main" at bounding box center [363, 102] width 255 height 7
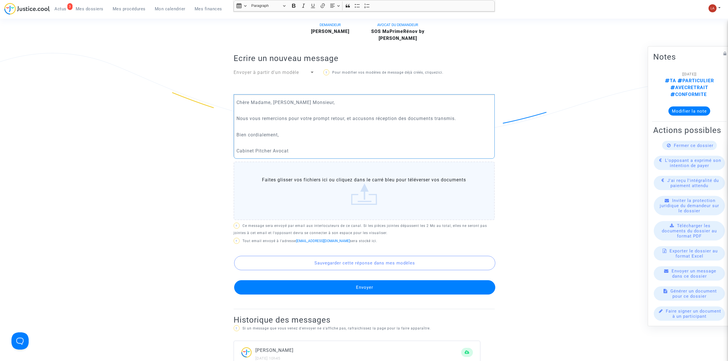
scroll to position [267, 0]
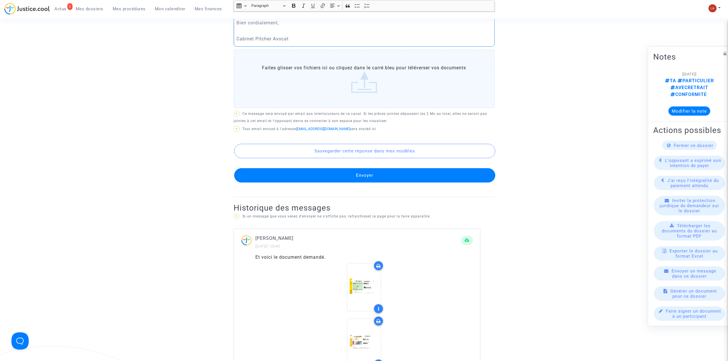
click at [335, 176] on button "Envoyer" at bounding box center [364, 175] width 261 height 14
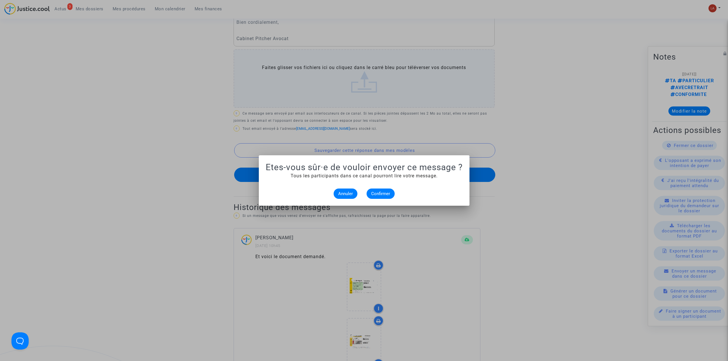
scroll to position [0, 0]
click at [378, 193] on span "Confirmer" at bounding box center [380, 193] width 19 height 5
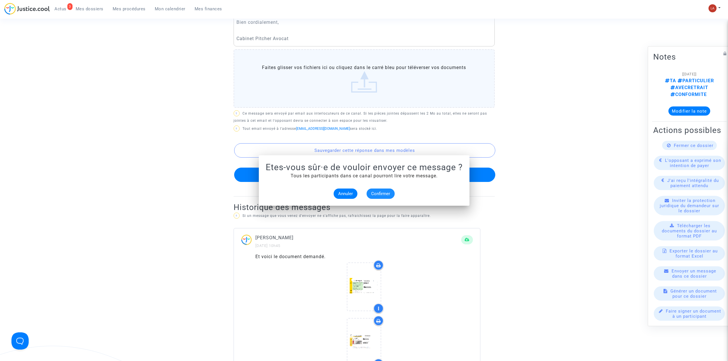
scroll to position [267, 0]
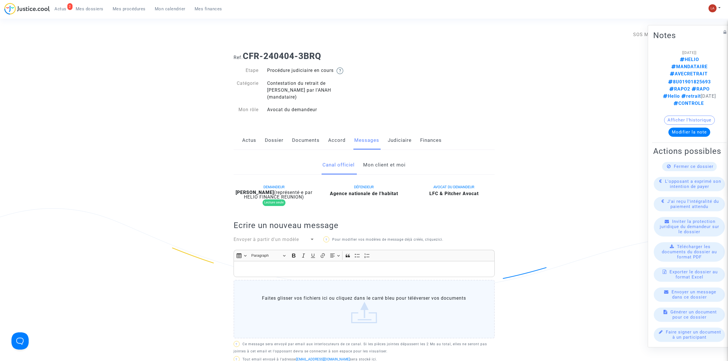
click at [386, 160] on link "Mon client et moi" at bounding box center [384, 165] width 42 height 19
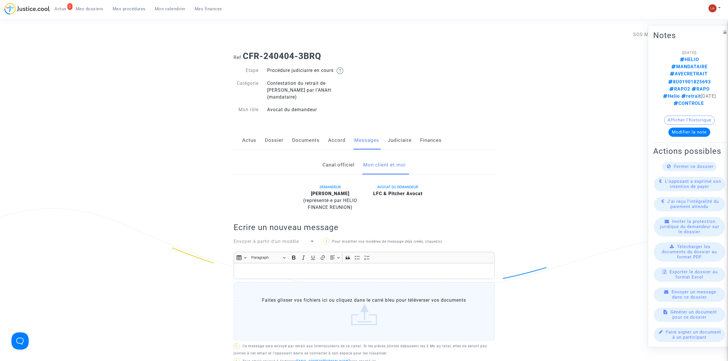
click at [312, 139] on link "Documents" at bounding box center [305, 140] width 27 height 19
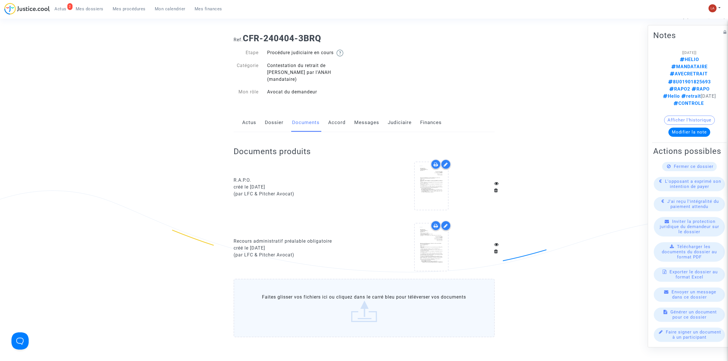
scroll to position [18, 0]
click at [371, 113] on link "Messages" at bounding box center [366, 122] width 25 height 19
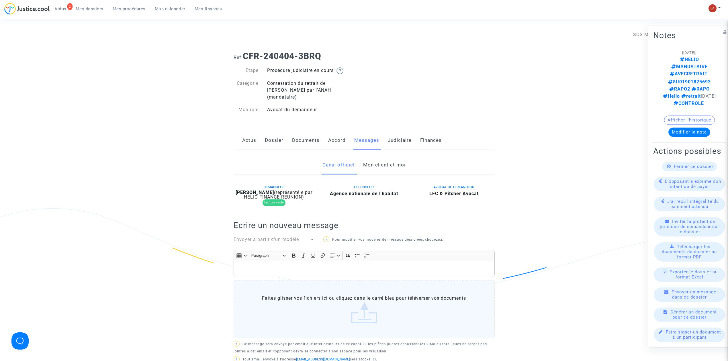
click at [378, 156] on link "Mon client et moi" at bounding box center [384, 165] width 42 height 19
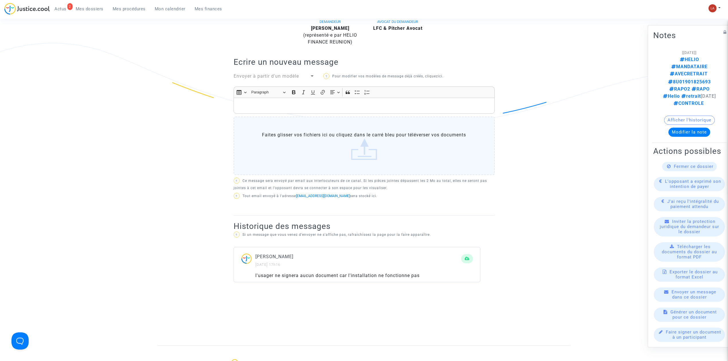
scroll to position [165, 0]
click at [344, 92] on div "Insert table Insert table Heading Paragraph Paragraph Heading 1 Heading 2 Headi…" at bounding box center [364, 92] width 258 height 11
click at [343, 103] on p "Rich Text Editor, main" at bounding box center [363, 106] width 255 height 7
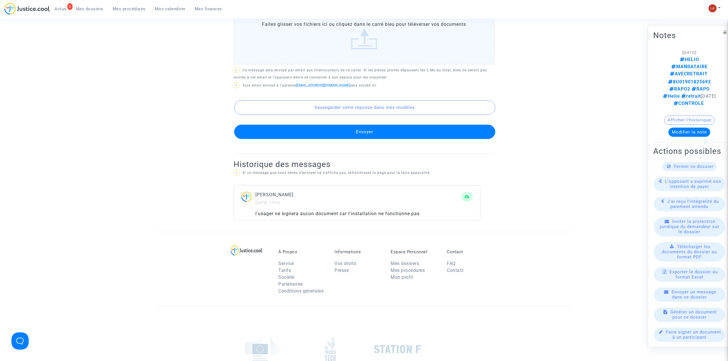
scroll to position [325, 0]
click at [328, 124] on button "Envoyer" at bounding box center [364, 131] width 261 height 14
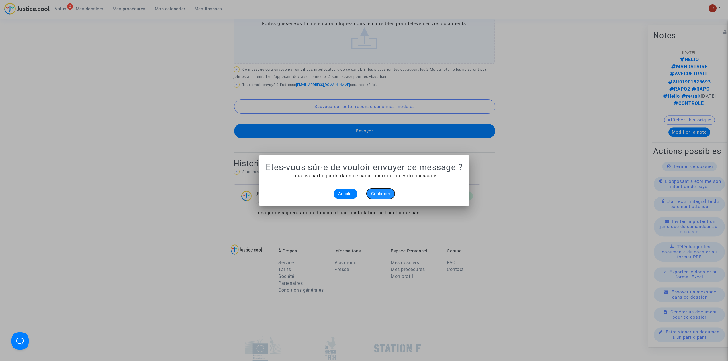
click at [382, 198] on button "Confirmer" at bounding box center [380, 193] width 28 height 10
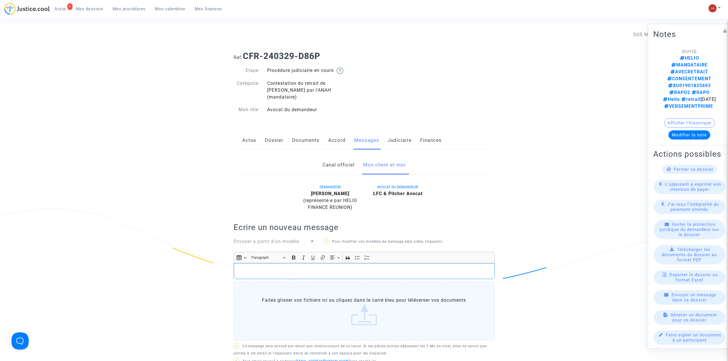
click at [330, 268] on p "Rich Text Editor, main" at bounding box center [363, 271] width 255 height 7
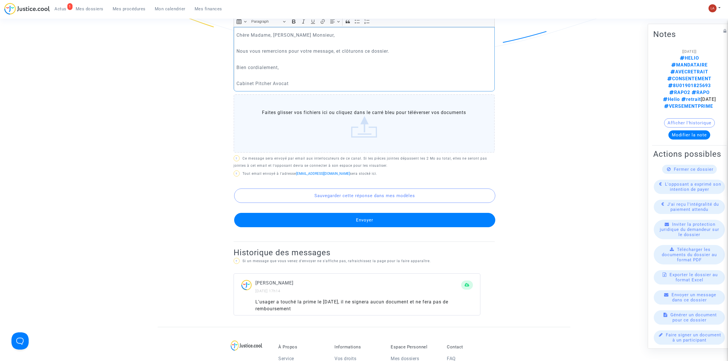
scroll to position [237, 0]
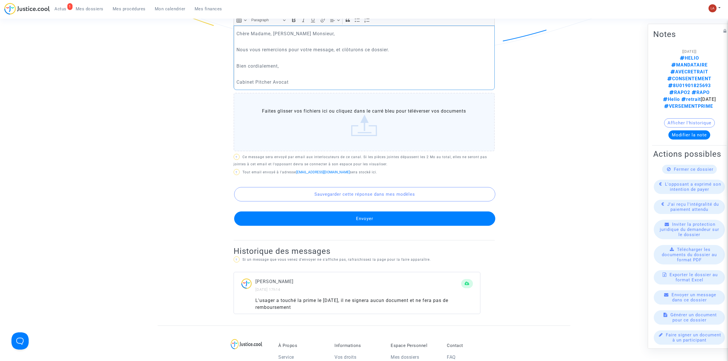
click at [327, 212] on button "Envoyer" at bounding box center [364, 218] width 261 height 14
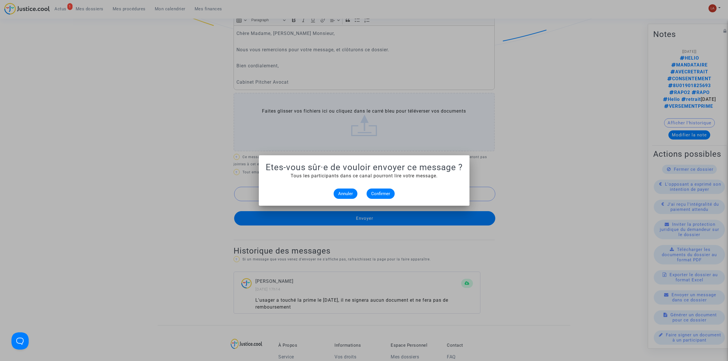
scroll to position [0, 0]
click at [378, 192] on span "Confirmer" at bounding box center [380, 193] width 19 height 5
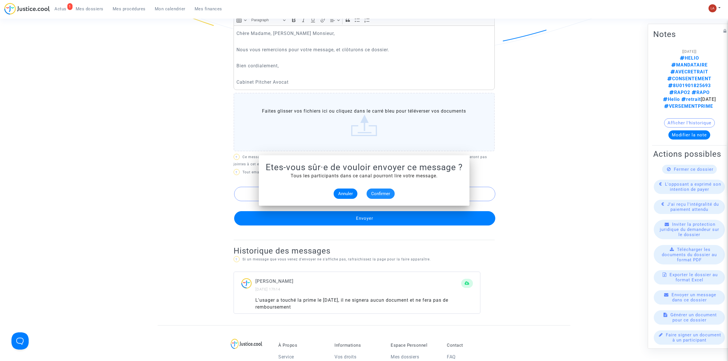
scroll to position [237, 0]
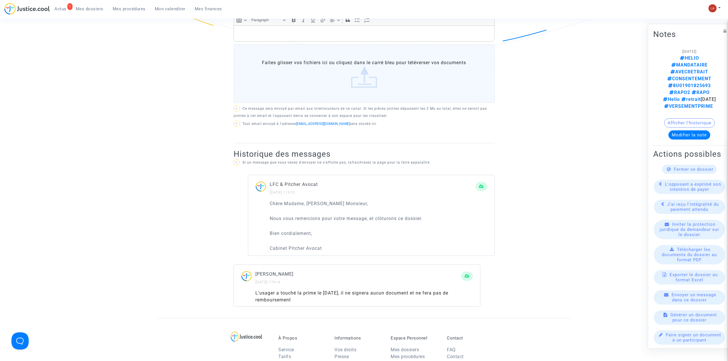
click at [667, 165] on div "Fermer ce dossier" at bounding box center [689, 169] width 55 height 9
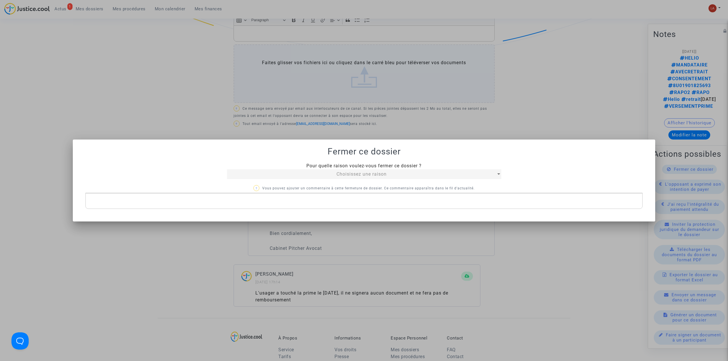
scroll to position [0, 0]
click at [327, 171] on div "Choisissez une raison" at bounding box center [361, 174] width 269 height 7
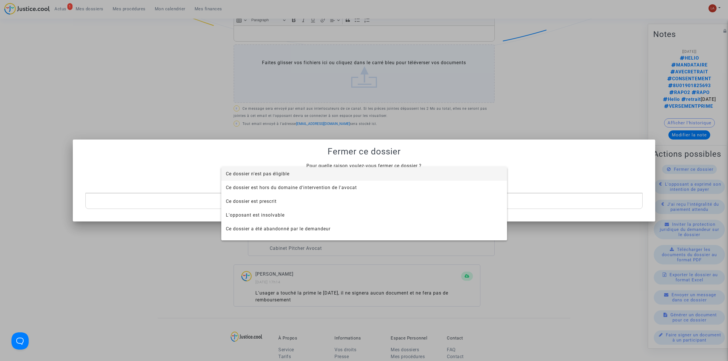
click at [309, 173] on span "Ce dossier n'est pas éligible" at bounding box center [364, 174] width 276 height 14
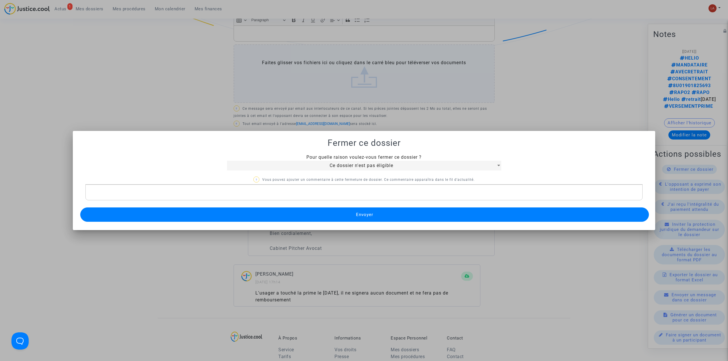
click at [302, 215] on button "Envoyer" at bounding box center [364, 214] width 568 height 14
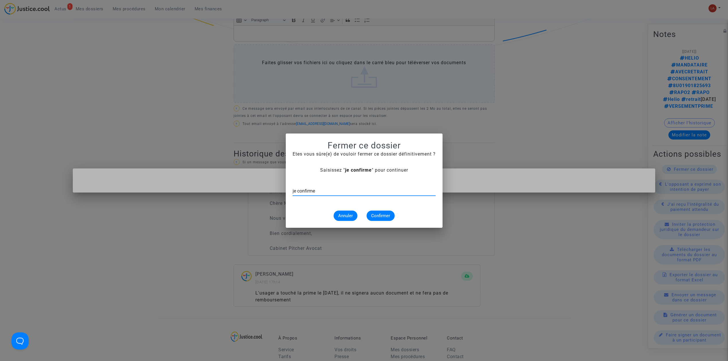
type input "je confirme"
click at [371, 219] on button "Confirmer" at bounding box center [380, 216] width 28 height 10
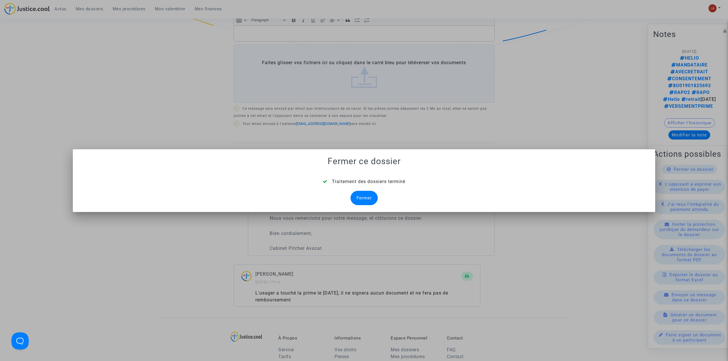
click at [69, 32] on div at bounding box center [364, 180] width 728 height 361
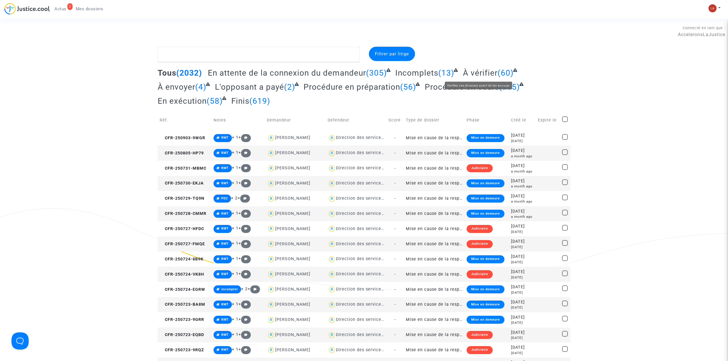
click at [481, 70] on span "À vérifier" at bounding box center [480, 72] width 35 height 9
